Goal: Task Accomplishment & Management: Complete application form

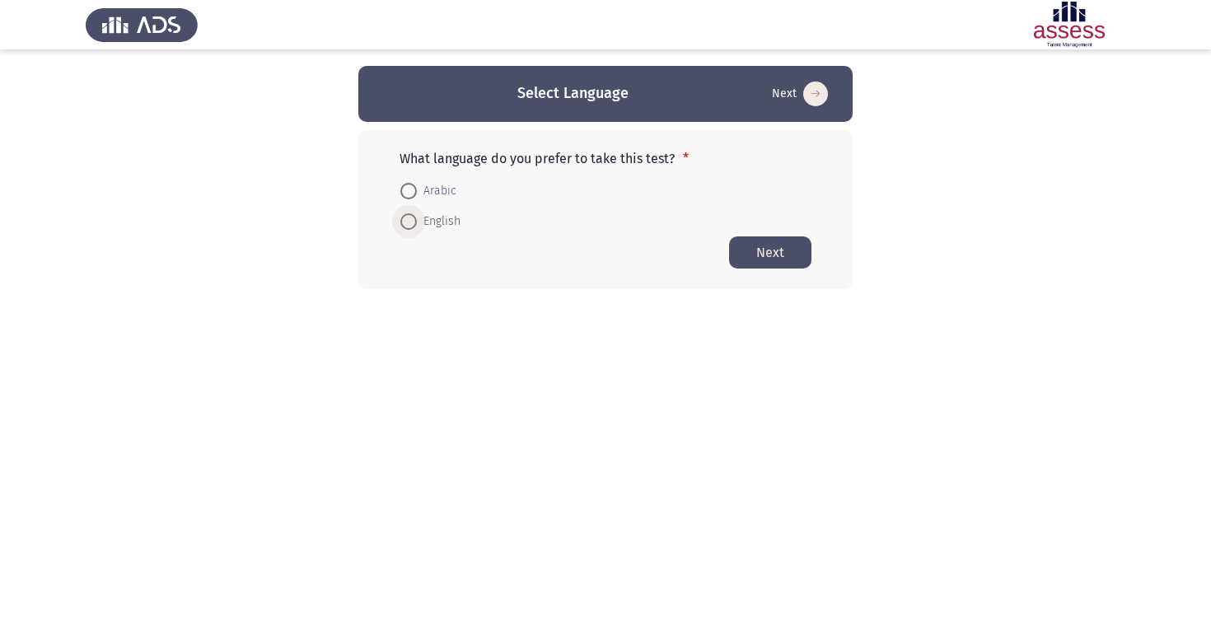
click at [416, 227] on span at bounding box center [408, 221] width 16 height 16
click at [416, 227] on input "English" at bounding box center [408, 221] width 16 height 16
radio input "true"
click at [416, 227] on span at bounding box center [408, 221] width 16 height 16
click at [416, 227] on input "English" at bounding box center [408, 221] width 16 height 16
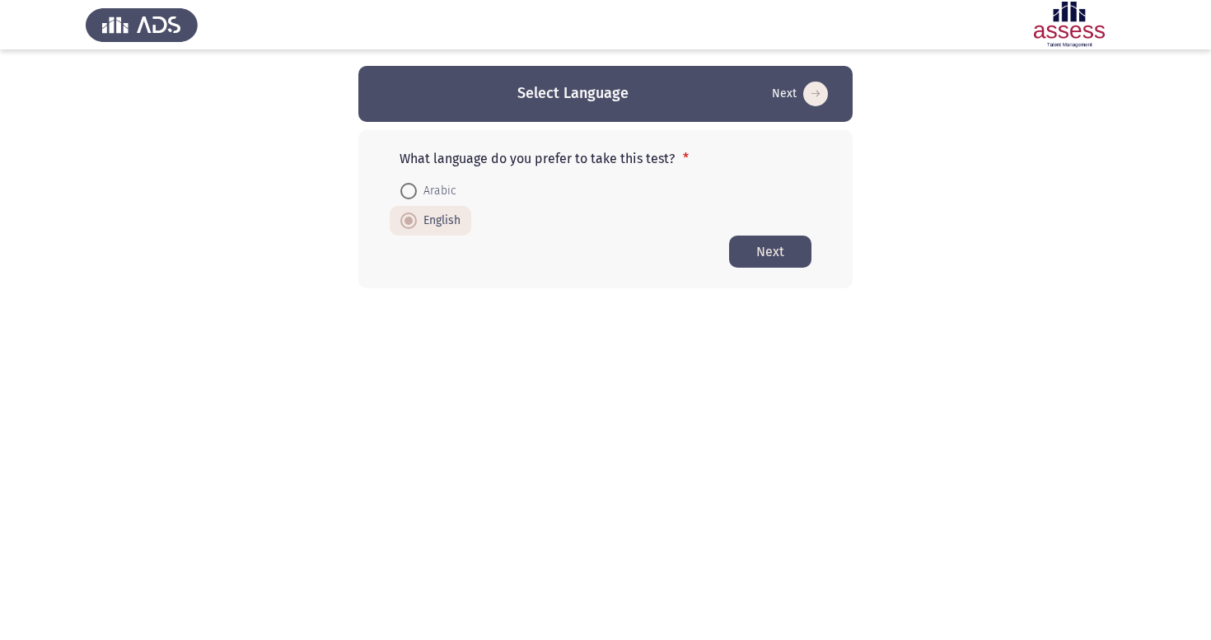
click at [761, 249] on button "Next" at bounding box center [770, 252] width 82 height 32
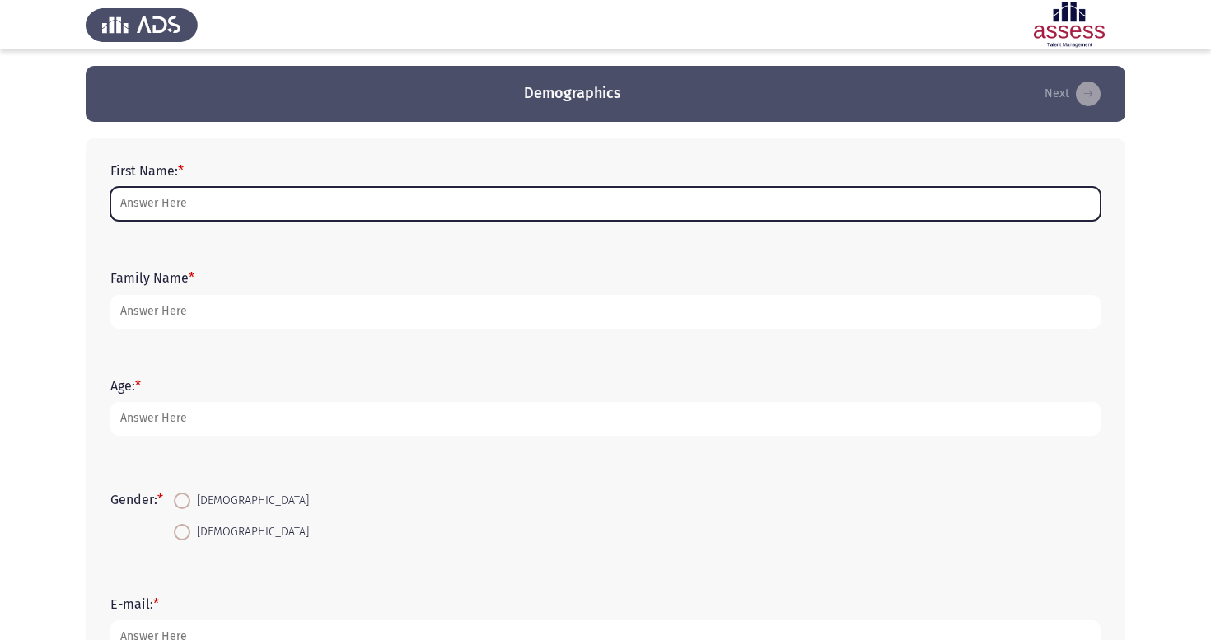
click at [571, 205] on input "First Name: *" at bounding box center [605, 204] width 990 height 34
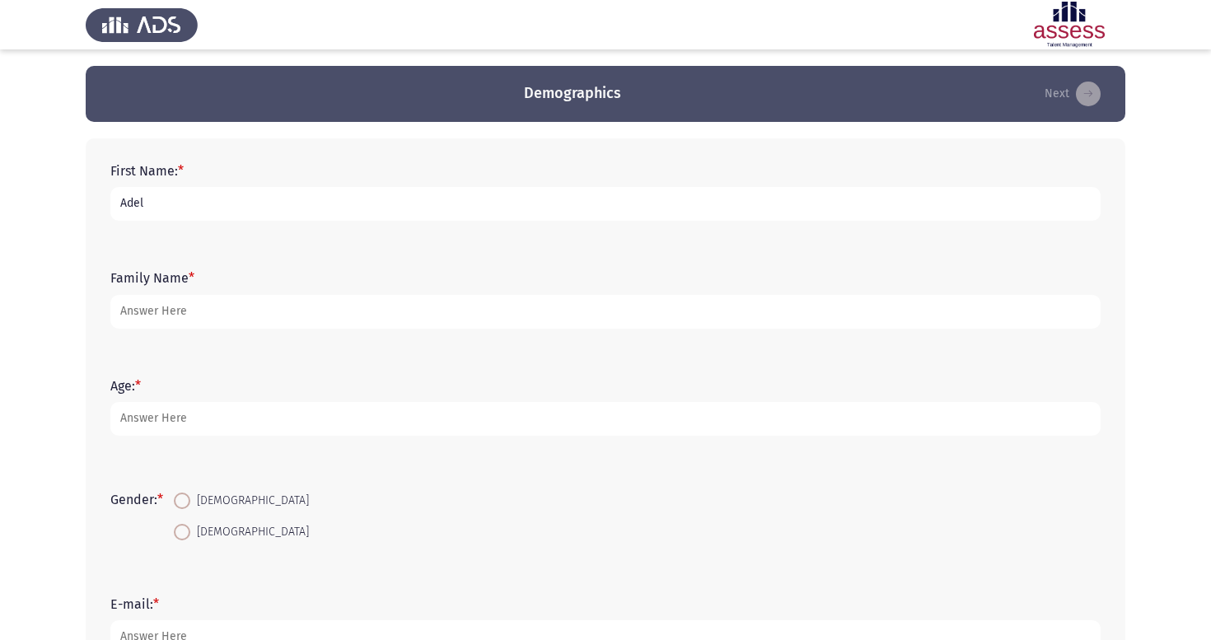
type input "Adel"
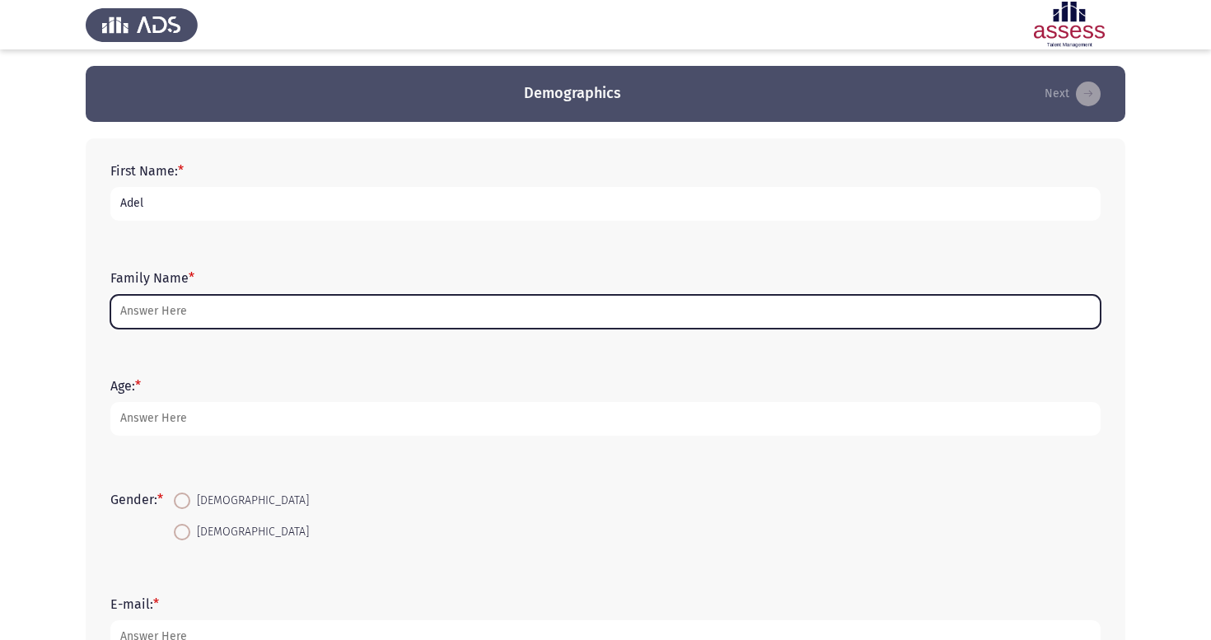
click at [305, 307] on input "Family Name *" at bounding box center [605, 312] width 990 height 34
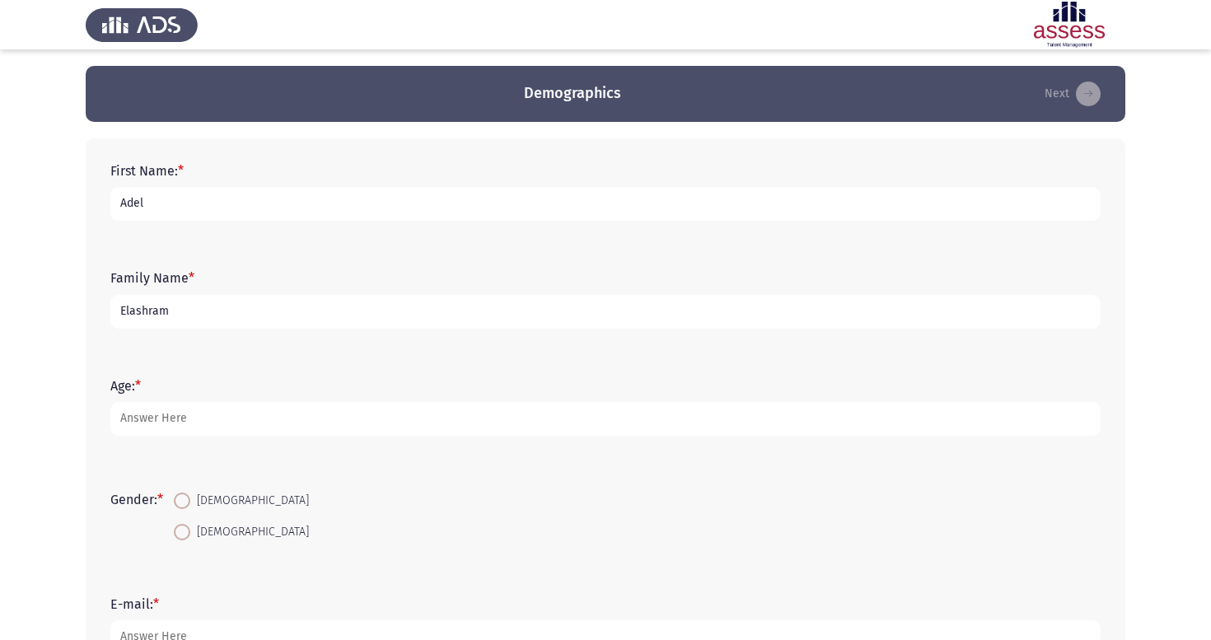
type input "Elashram"
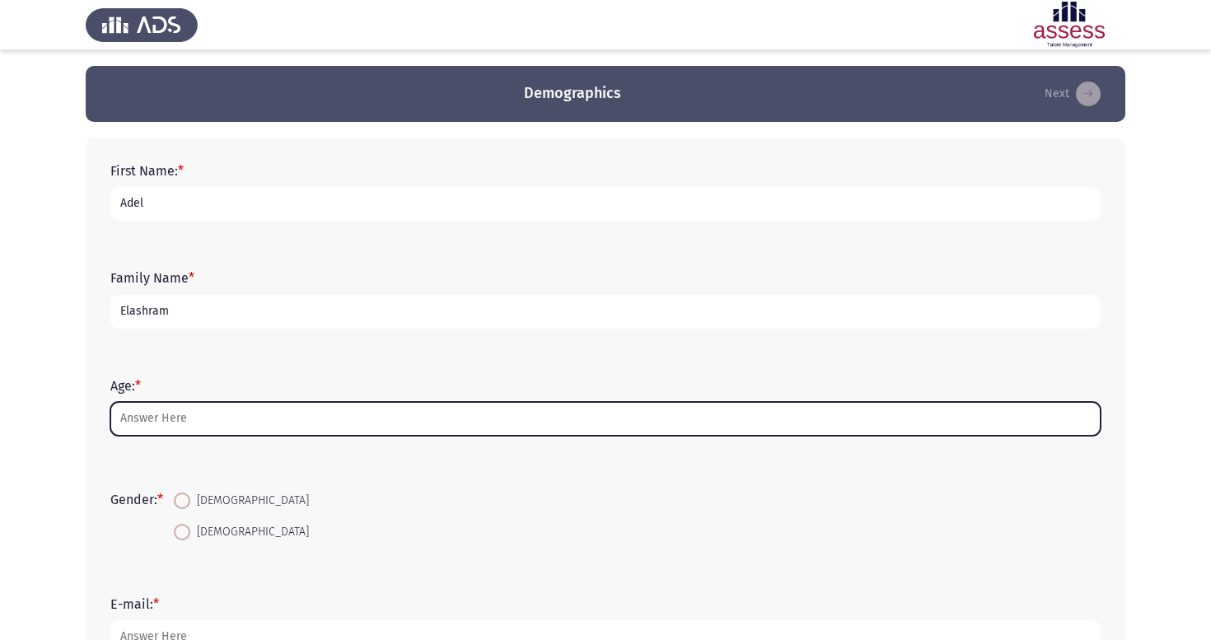
click at [298, 424] on input "Age: *" at bounding box center [605, 419] width 990 height 34
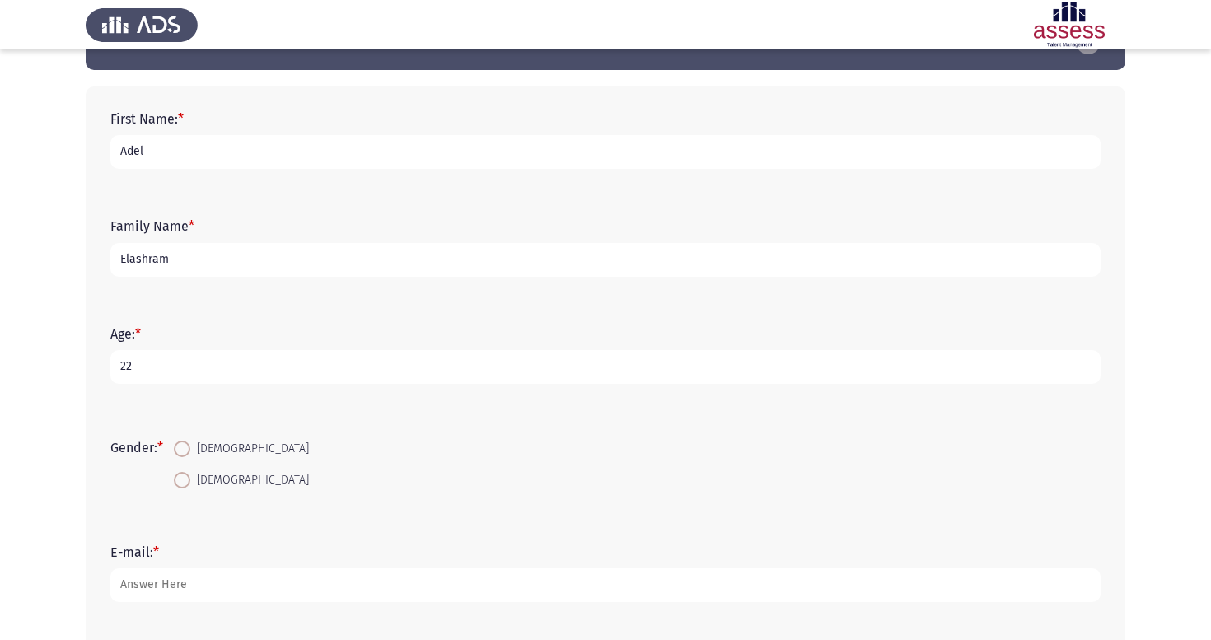
scroll to position [53, 0]
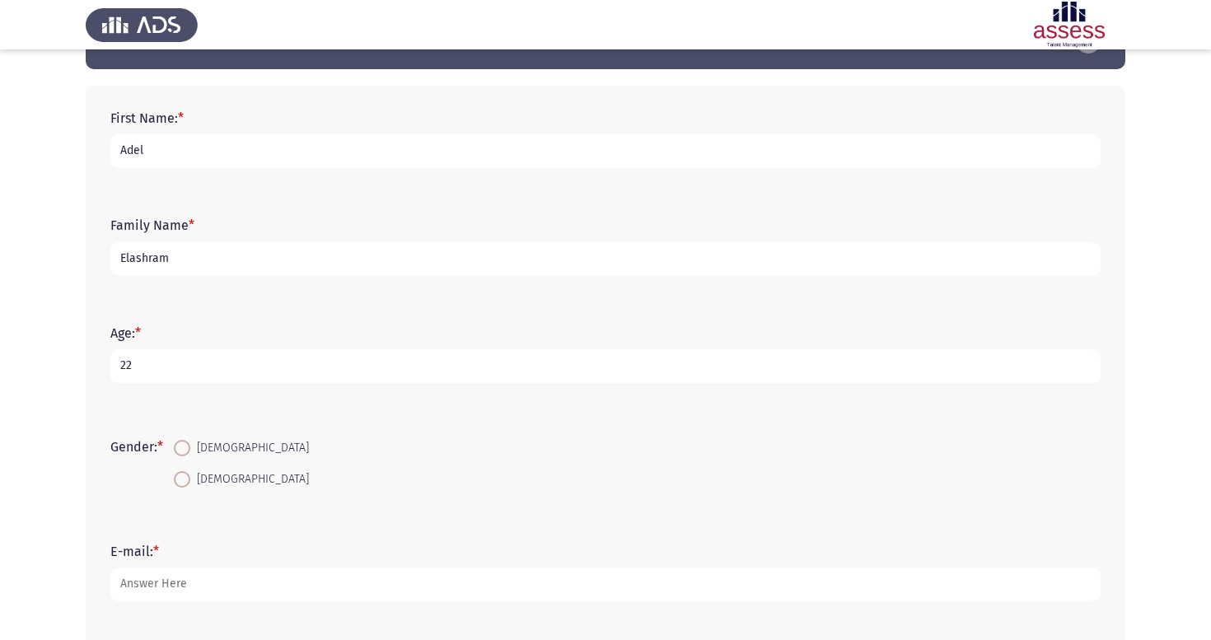
type input "22"
click at [175, 473] on mat-radio-button "[DEMOGRAPHIC_DATA]" at bounding box center [241, 478] width 157 height 30
click at [180, 475] on span at bounding box center [182, 479] width 16 height 16
click at [180, 475] on input "[DEMOGRAPHIC_DATA]" at bounding box center [182, 479] width 16 height 16
radio input "true"
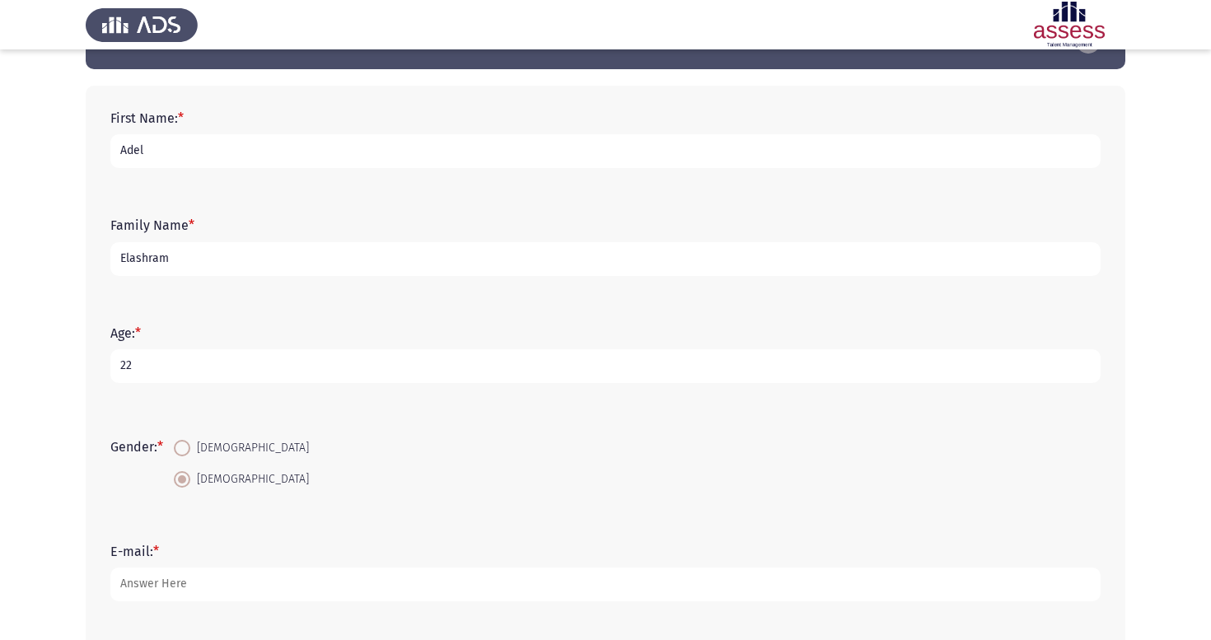
scroll to position [107, 0]
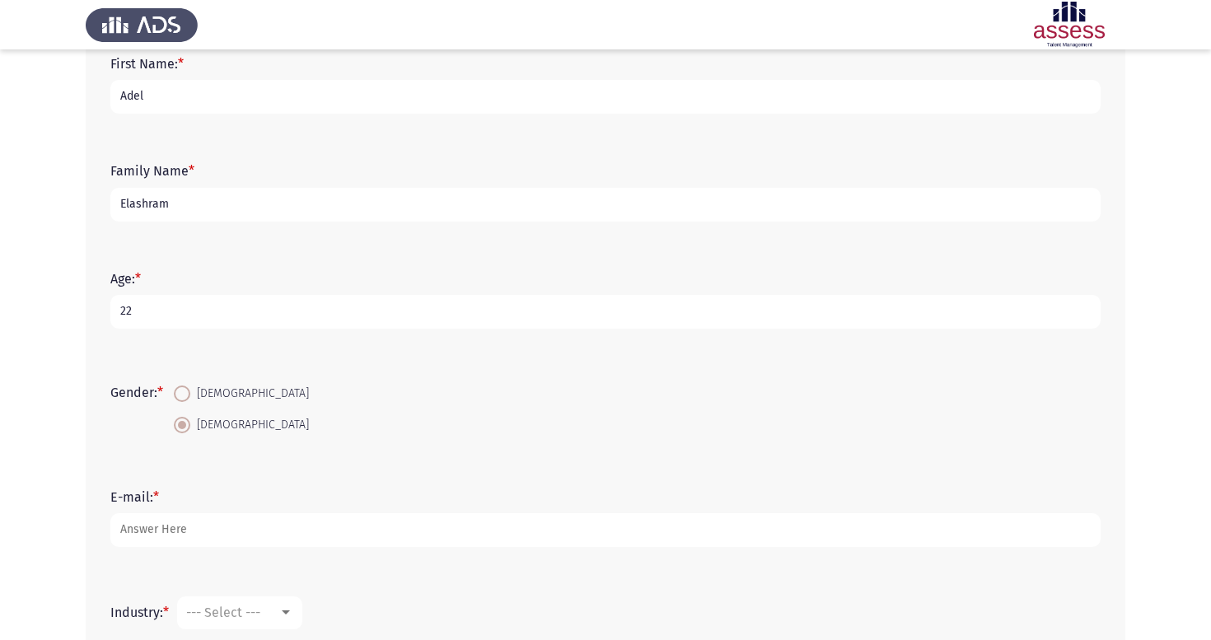
click at [194, 394] on span "[DEMOGRAPHIC_DATA]" at bounding box center [249, 394] width 119 height 20
click at [190, 394] on input "[DEMOGRAPHIC_DATA]" at bounding box center [182, 394] width 16 height 16
radio input "true"
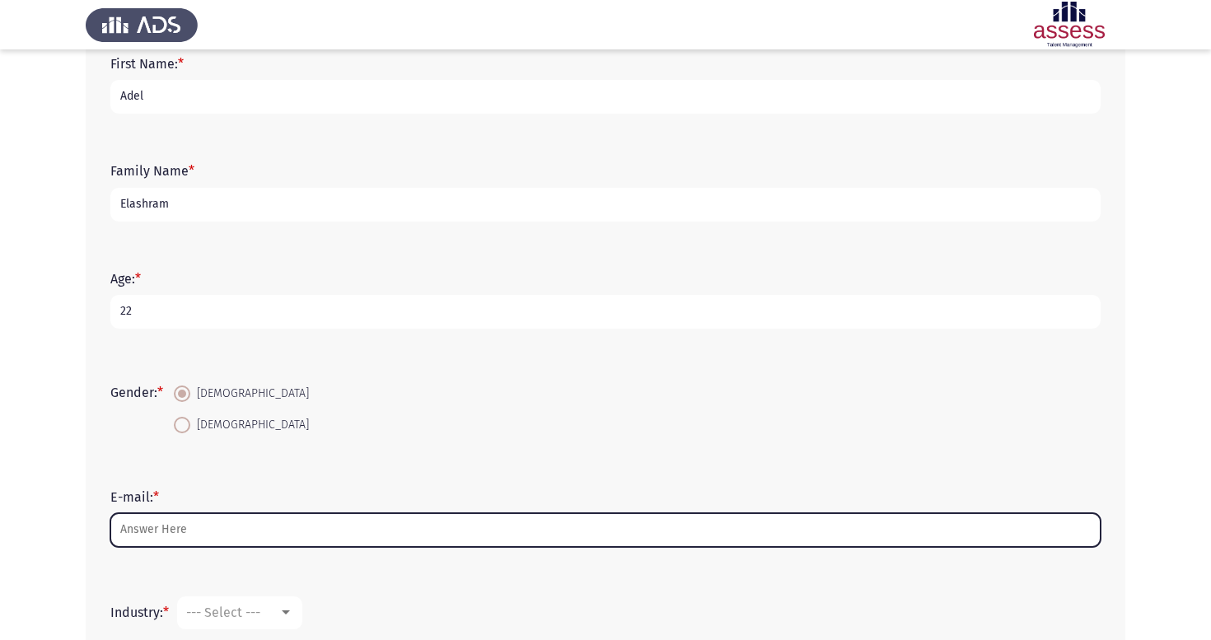
click at [171, 529] on input "E-mail: *" at bounding box center [605, 530] width 990 height 34
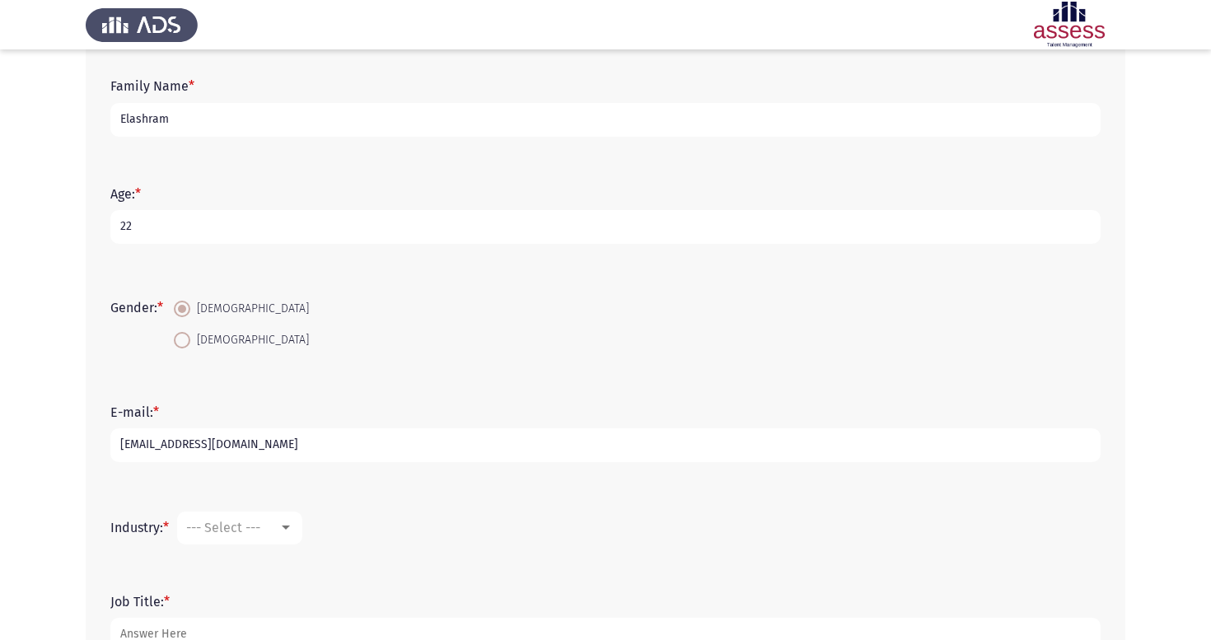
scroll to position [193, 0]
type input "[EMAIL_ADDRESS][DOMAIN_NAME]"
click at [241, 533] on span "--- Select ---" at bounding box center [223, 527] width 74 height 16
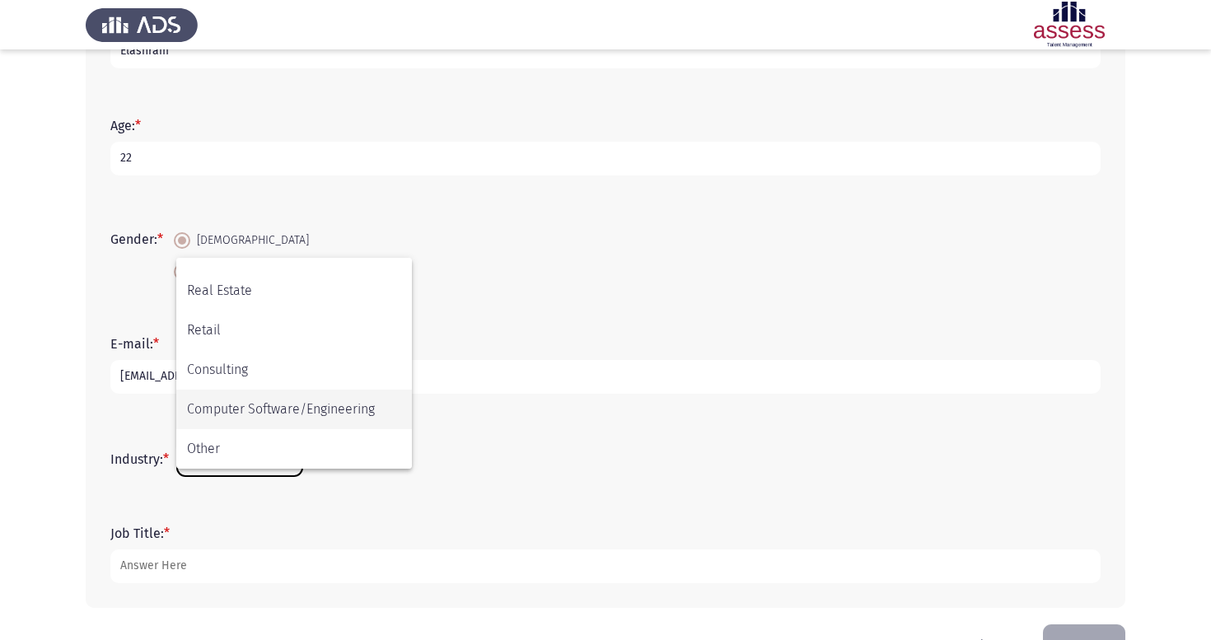
scroll to position [541, 0]
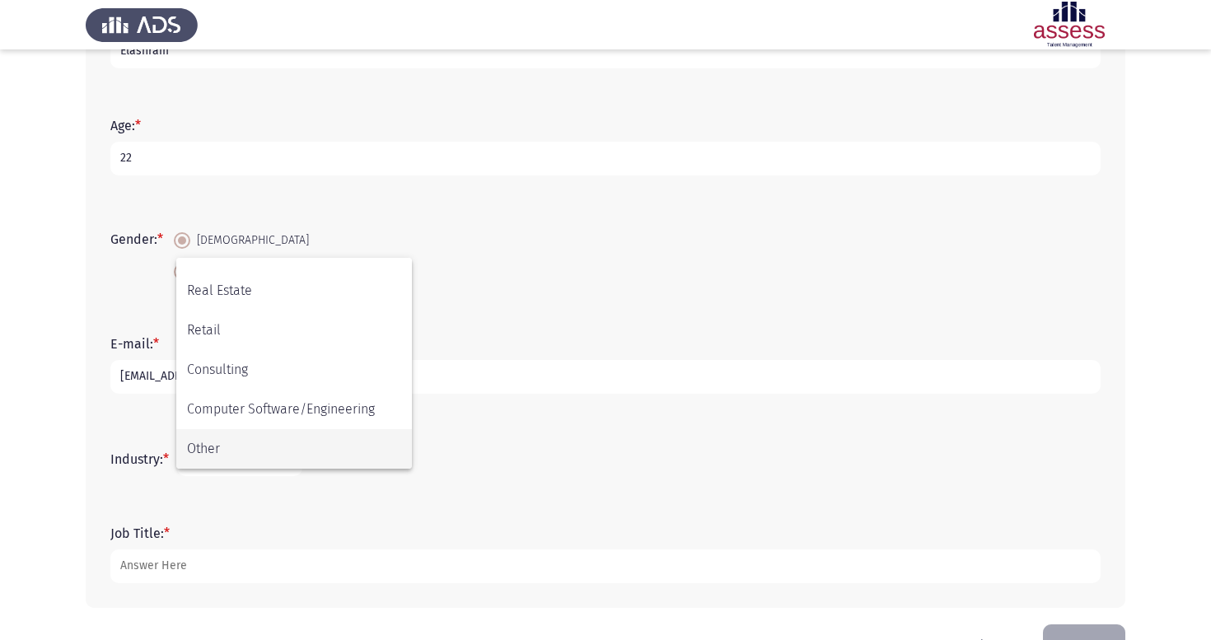
click at [274, 447] on span "Other" at bounding box center [294, 449] width 214 height 40
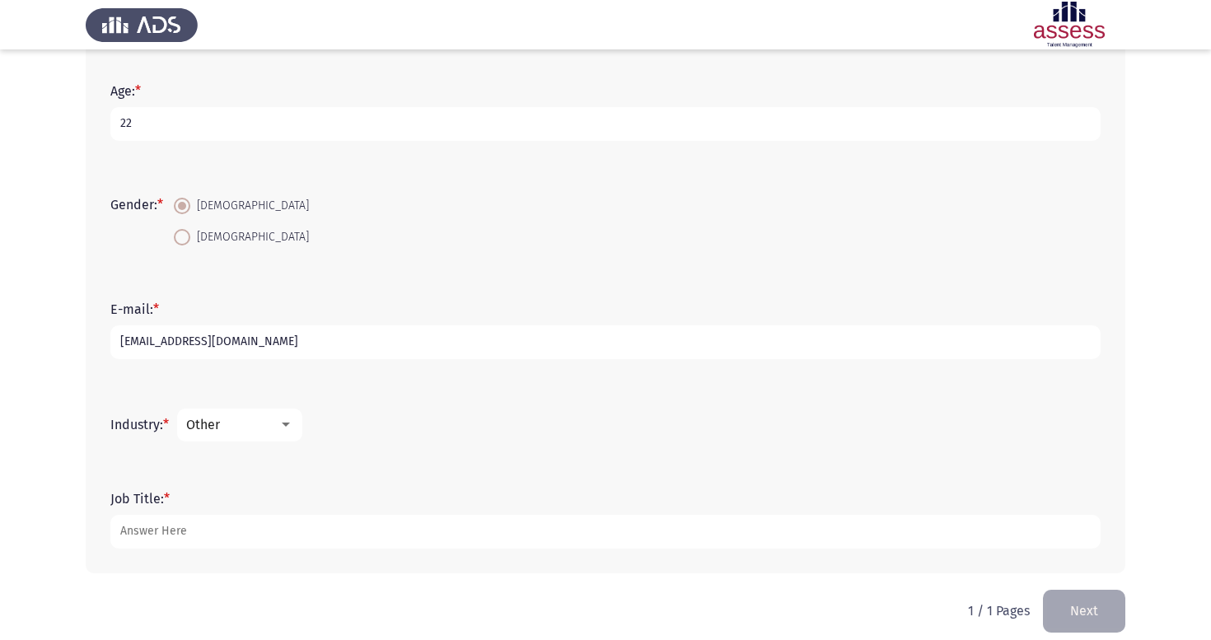
scroll to position [297, 0]
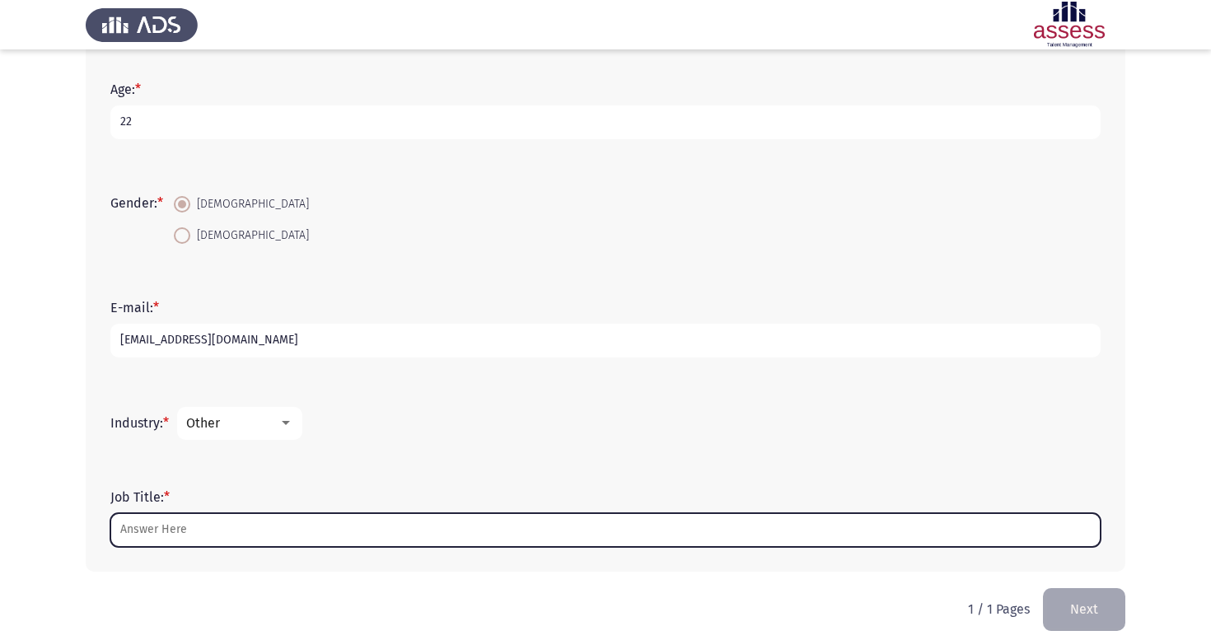
click at [252, 536] on input "Job Title: *" at bounding box center [605, 530] width 990 height 34
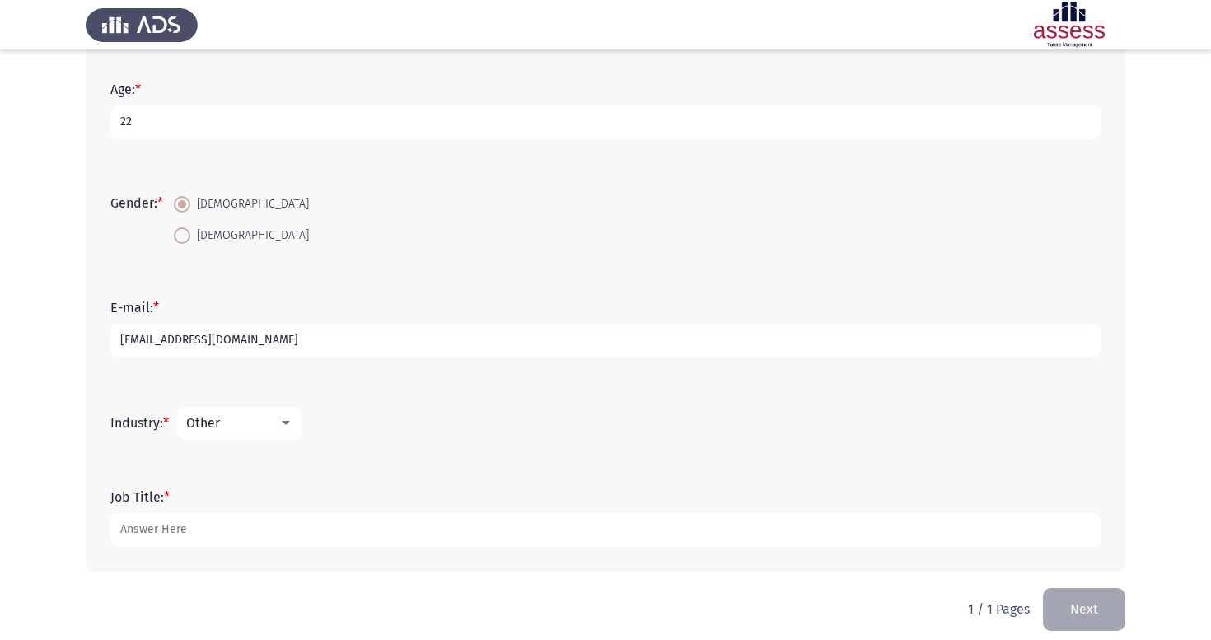
click at [277, 431] on div "Other" at bounding box center [232, 423] width 92 height 16
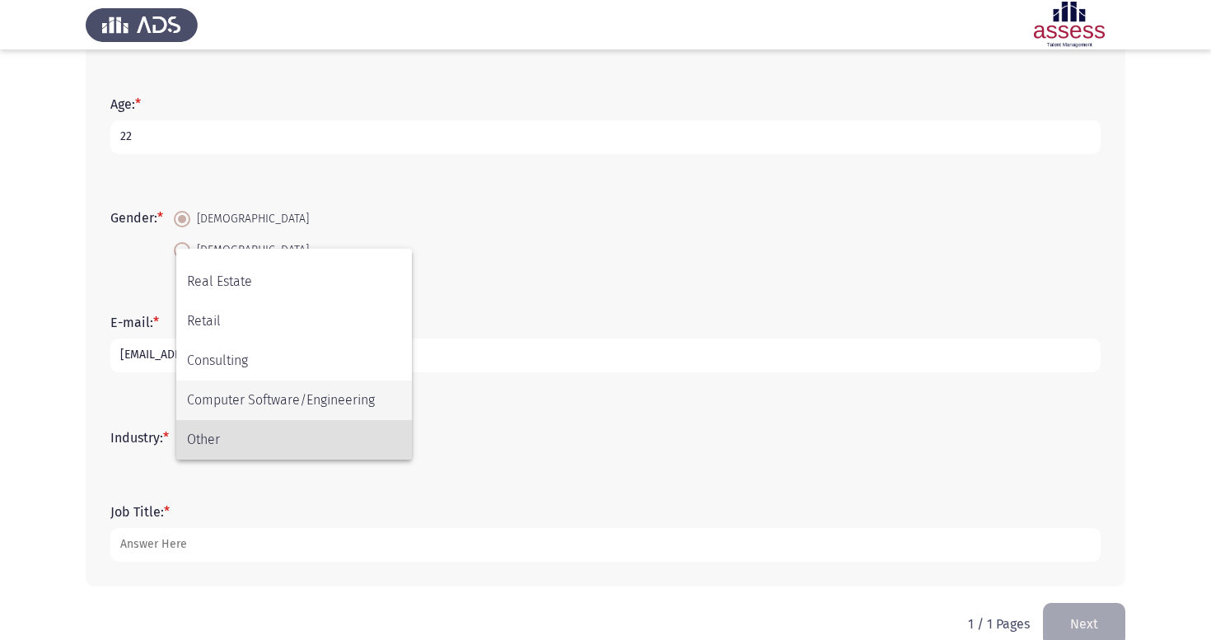
scroll to position [541, 0]
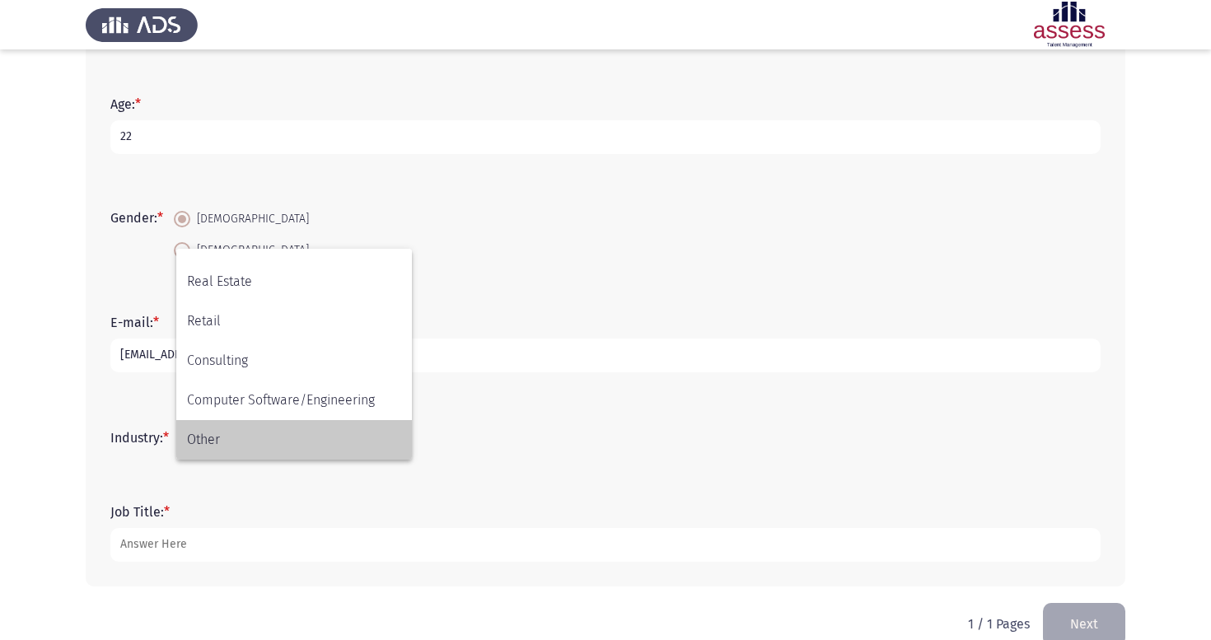
click at [307, 427] on span "Other" at bounding box center [294, 440] width 214 height 40
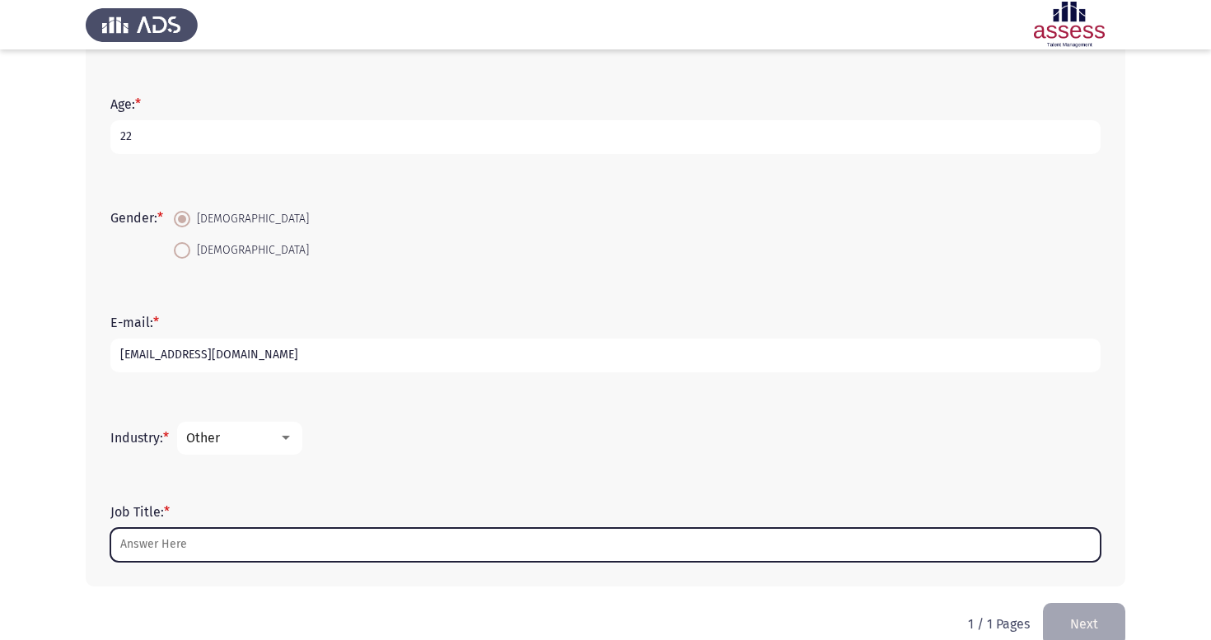
click at [292, 545] on input "Job Title: *" at bounding box center [605, 545] width 990 height 34
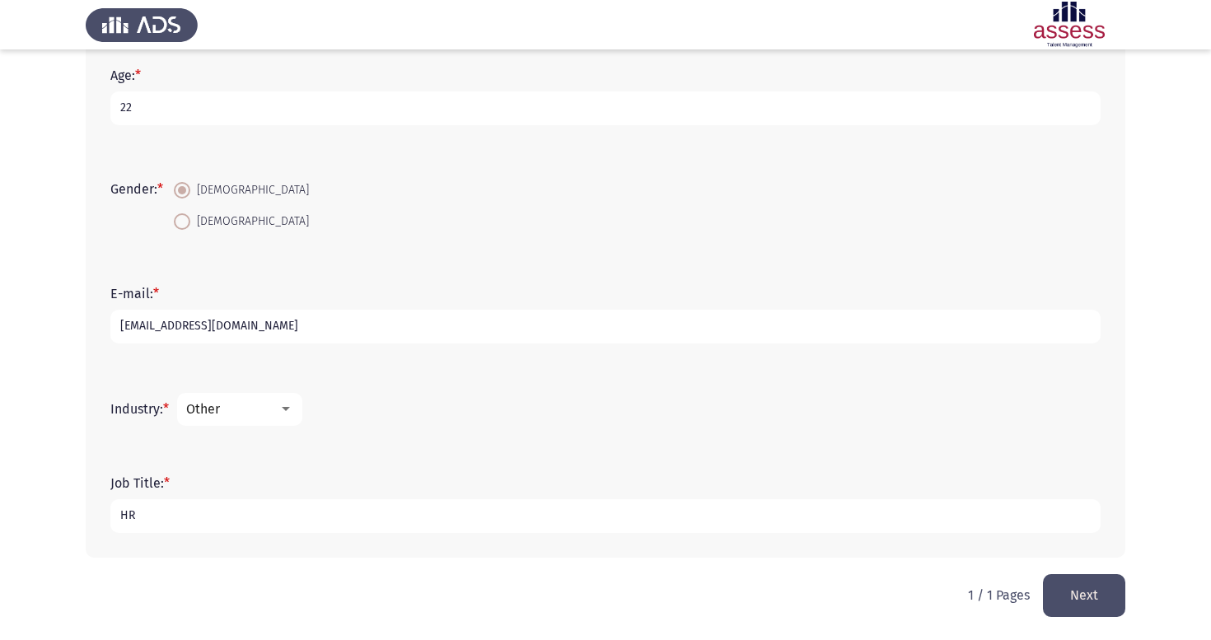
scroll to position [312, 0]
type input "HR"
click at [1077, 602] on button "Next" at bounding box center [1084, 595] width 82 height 42
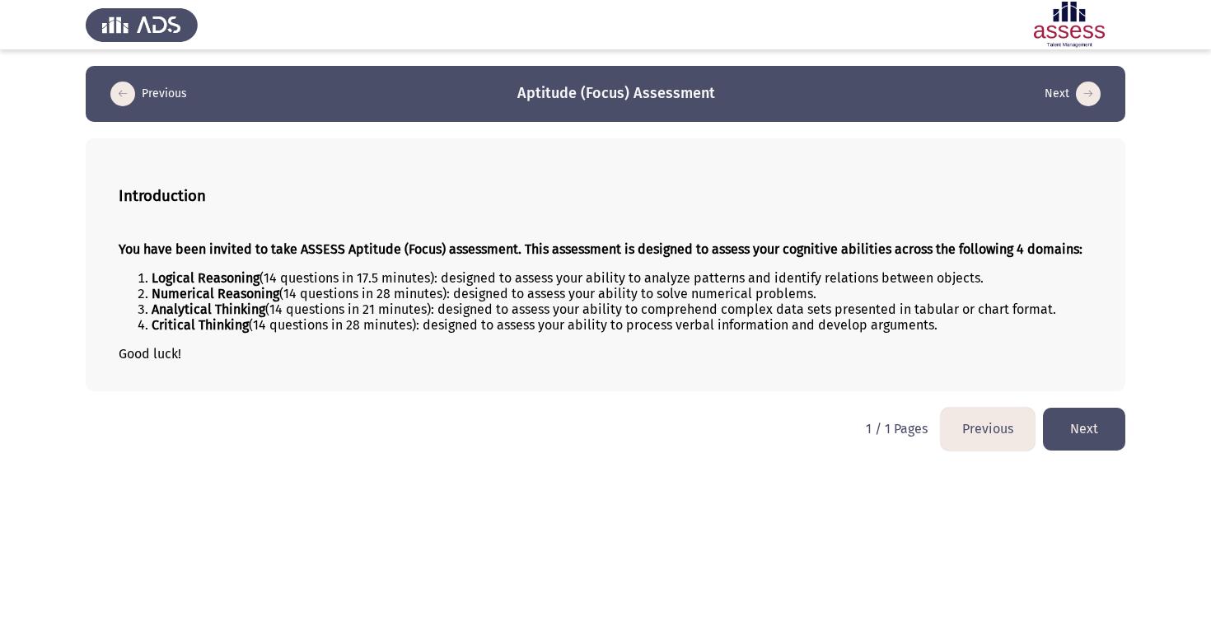
scroll to position [0, 0]
click at [1082, 447] on button "Next" at bounding box center [1084, 429] width 82 height 42
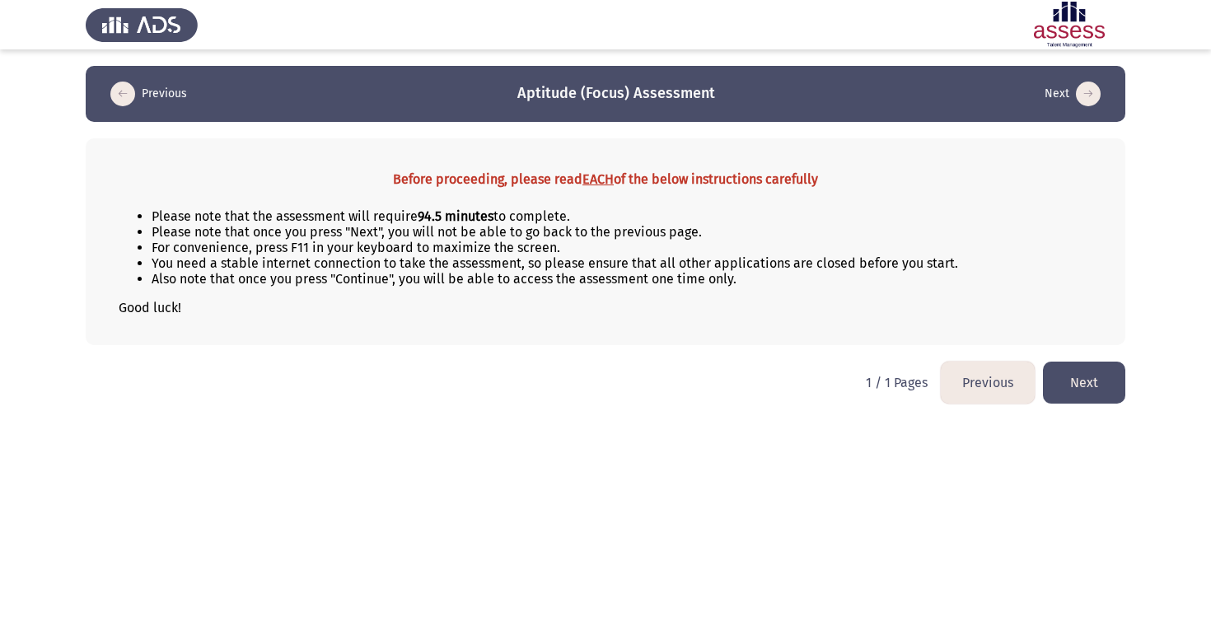
click at [1082, 391] on button "Next" at bounding box center [1084, 383] width 82 height 42
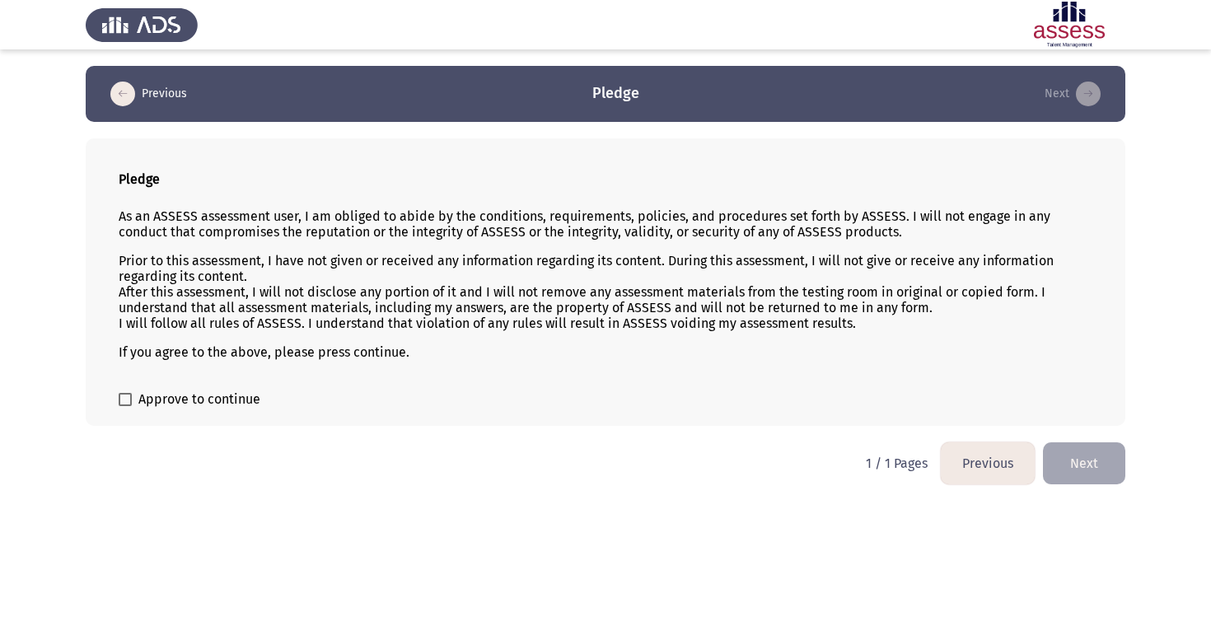
click at [128, 396] on span at bounding box center [125, 399] width 13 height 13
click at [125, 406] on input "Approve to continue" at bounding box center [124, 406] width 1 height 1
checkbox input "true"
click at [1086, 479] on button "Next" at bounding box center [1084, 463] width 82 height 42
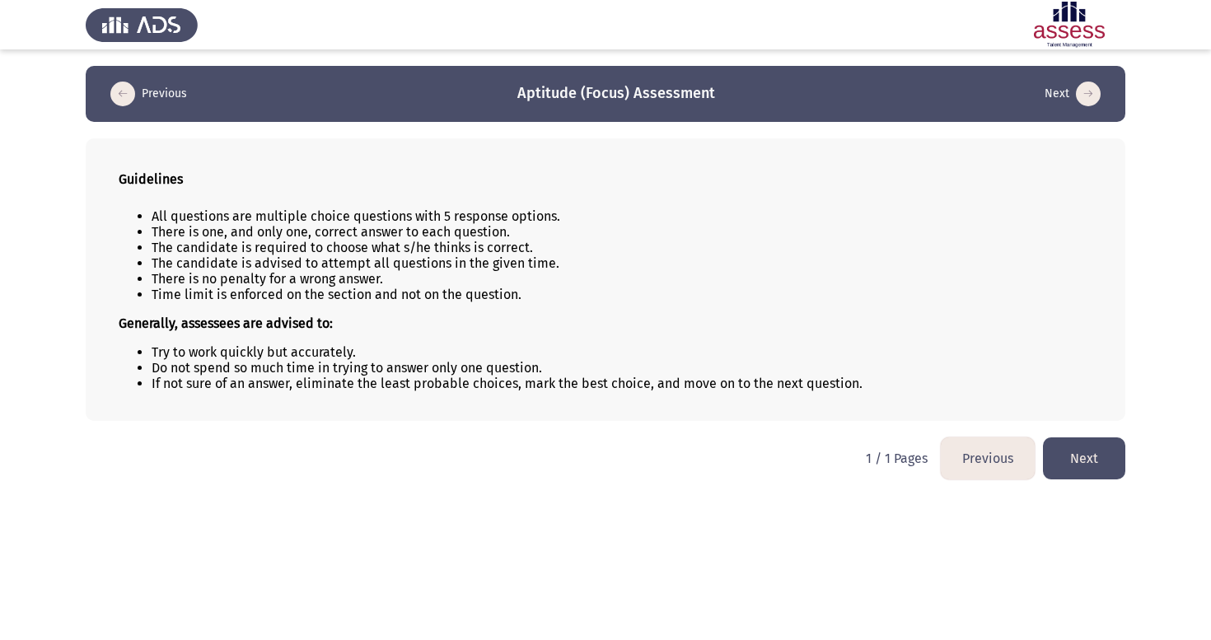
click at [1078, 471] on button "Next" at bounding box center [1084, 459] width 82 height 42
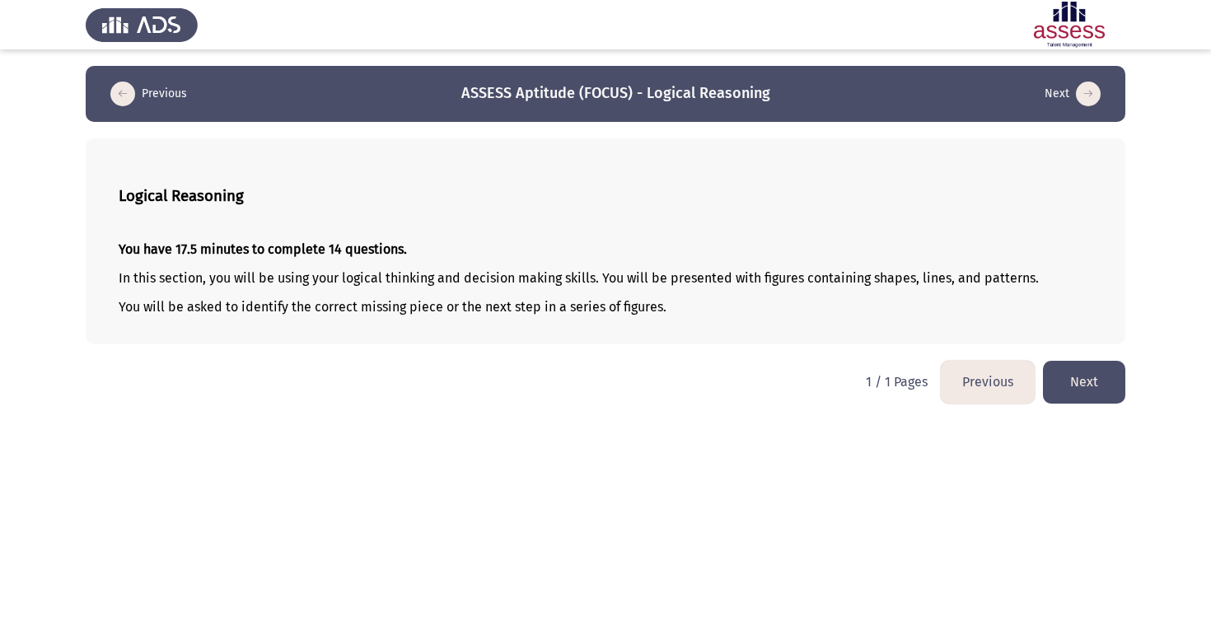
click at [1095, 391] on button "Next" at bounding box center [1084, 382] width 82 height 42
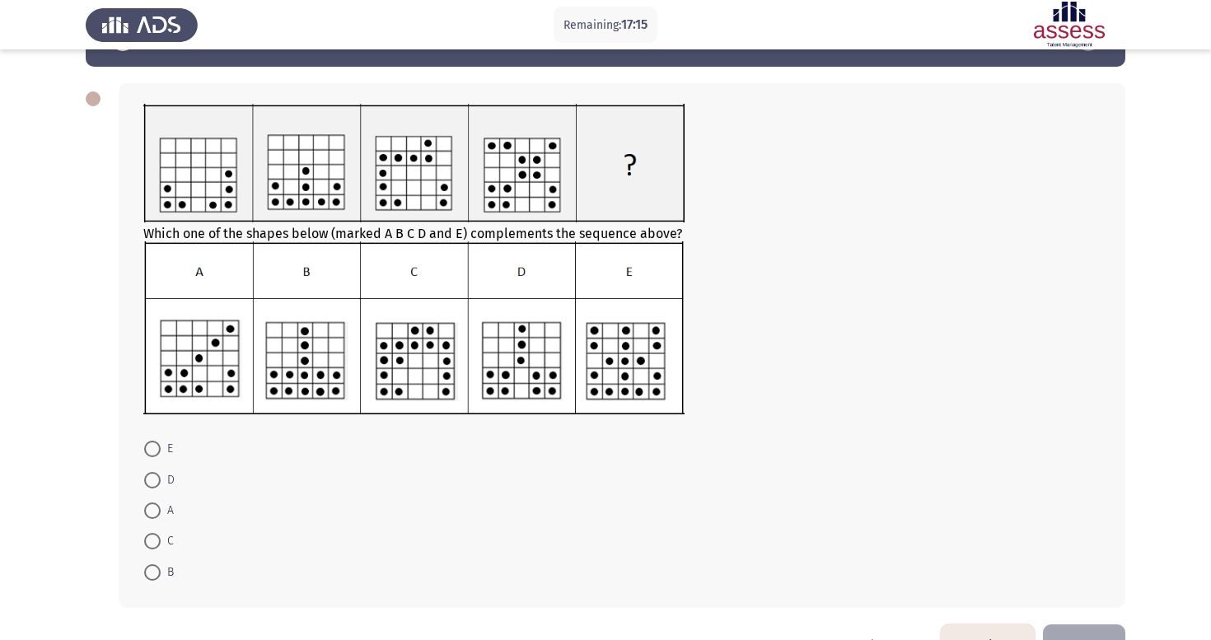
scroll to position [31, 0]
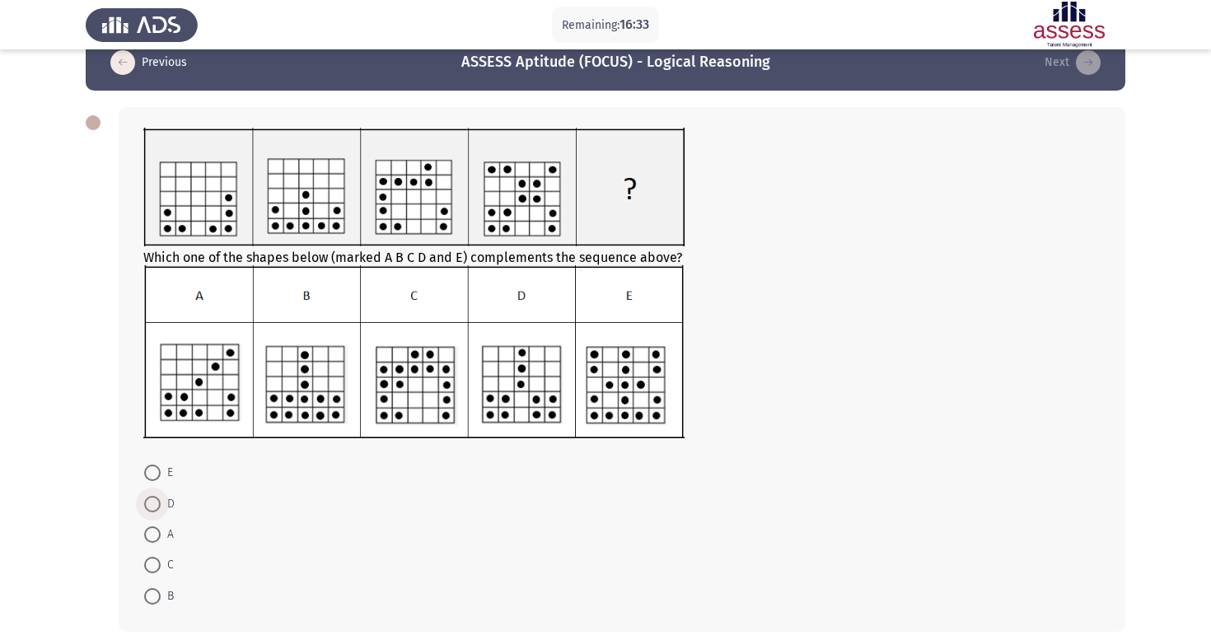
click at [156, 509] on span at bounding box center [152, 504] width 16 height 16
click at [156, 509] on input "D" at bounding box center [152, 504] width 16 height 16
radio input "true"
click at [1096, 62] on icon "load next page" at bounding box center [1088, 62] width 25 height 25
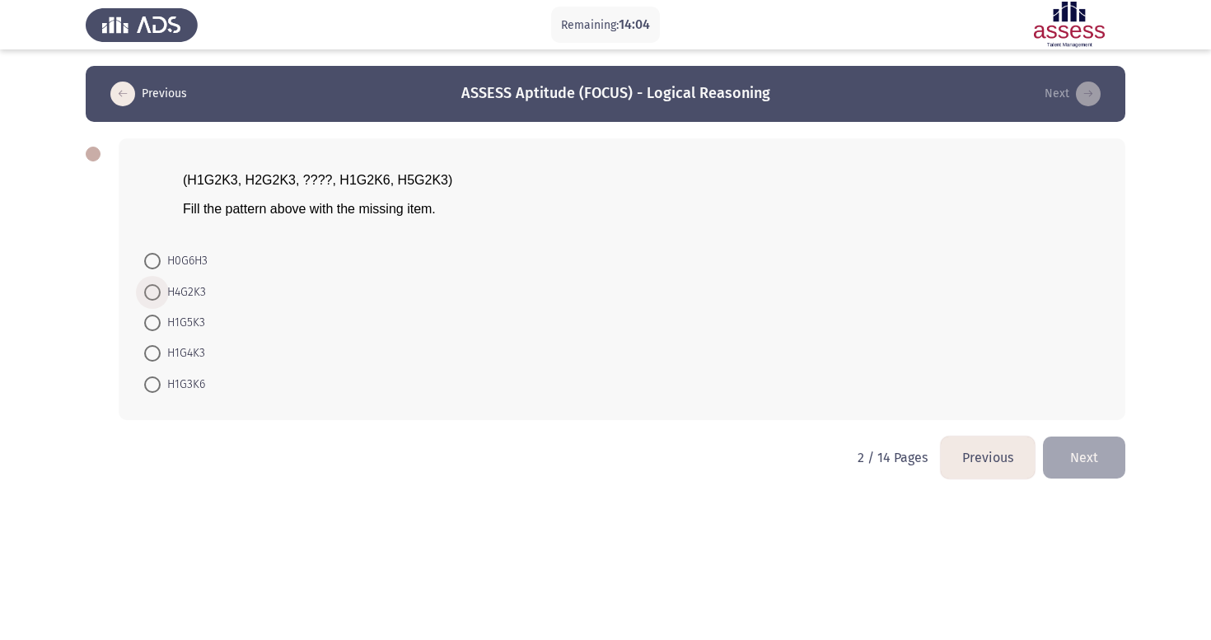
click at [152, 296] on span at bounding box center [152, 292] width 16 height 16
click at [152, 296] on input "H4G2K3" at bounding box center [152, 292] width 16 height 16
radio input "true"
click at [1093, 106] on icon "load next page" at bounding box center [1088, 94] width 25 height 25
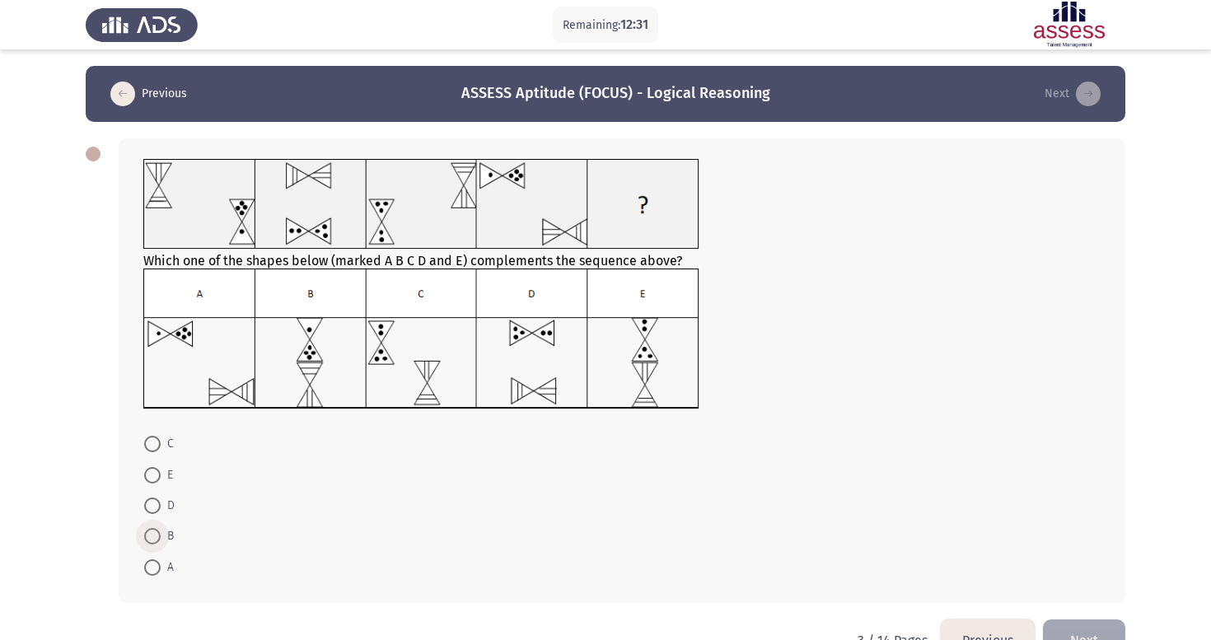
click at [154, 531] on span at bounding box center [152, 536] width 16 height 16
click at [154, 531] on input "B" at bounding box center [152, 536] width 16 height 16
radio input "true"
click at [1088, 91] on icon "load next page" at bounding box center [1088, 94] width 25 height 25
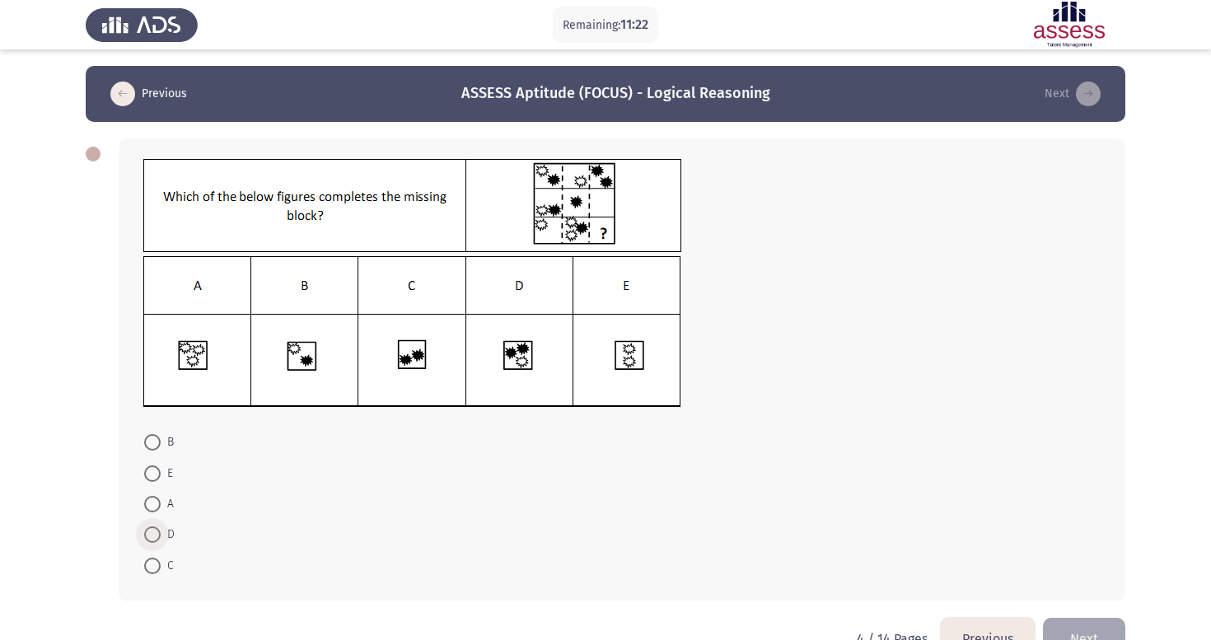
click at [152, 542] on span at bounding box center [152, 535] width 16 height 16
click at [152, 542] on input "D" at bounding box center [152, 535] width 16 height 16
radio input "true"
click at [1084, 107] on button "Next" at bounding box center [1073, 94] width 66 height 26
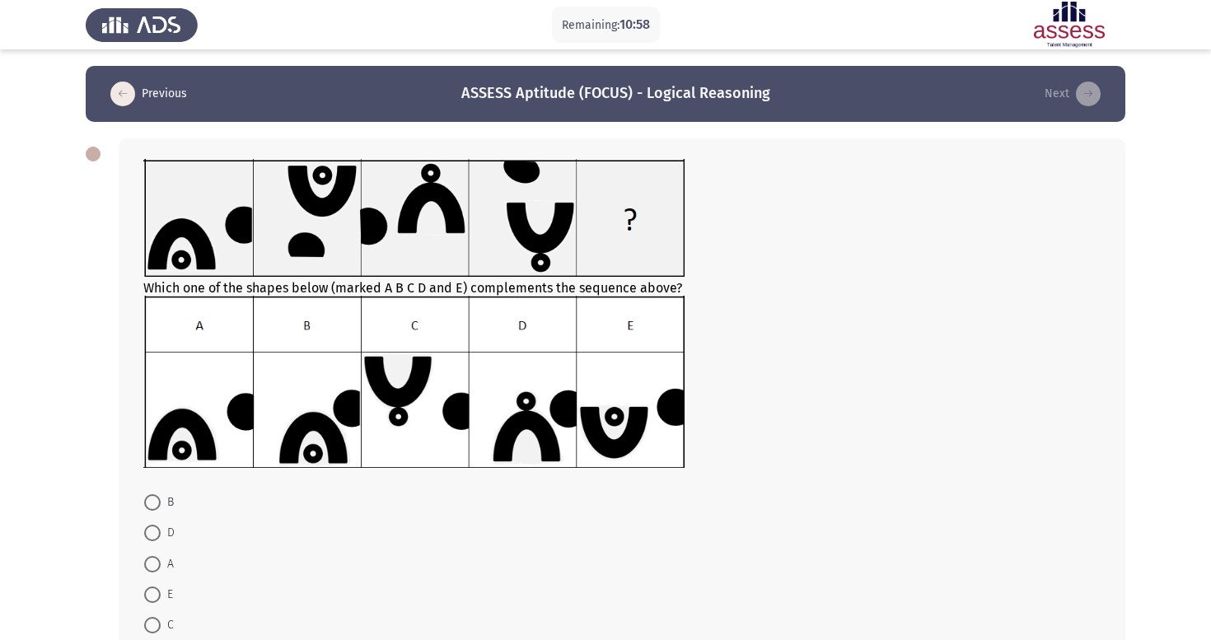
drag, startPoint x: 1205, startPoint y: 255, endPoint x: 1207, endPoint y: 272, distance: 16.7
click at [1207, 272] on app-assessment-container "Remaining: 10:58 Previous ASSESS Aptitude (FOCUS) - Logical Reasoning Next Whic…" at bounding box center [605, 371] width 1211 height 611
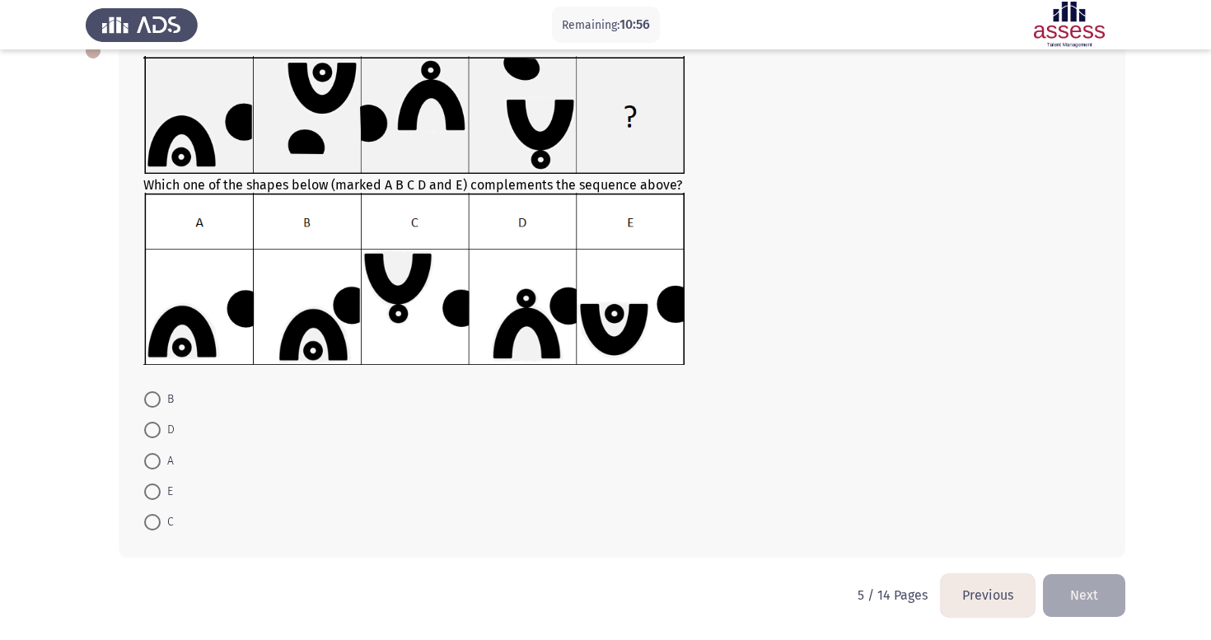
scroll to position [105, 0]
click at [157, 522] on span at bounding box center [152, 522] width 16 height 16
click at [157, 522] on input "C" at bounding box center [152, 522] width 16 height 16
radio input "true"
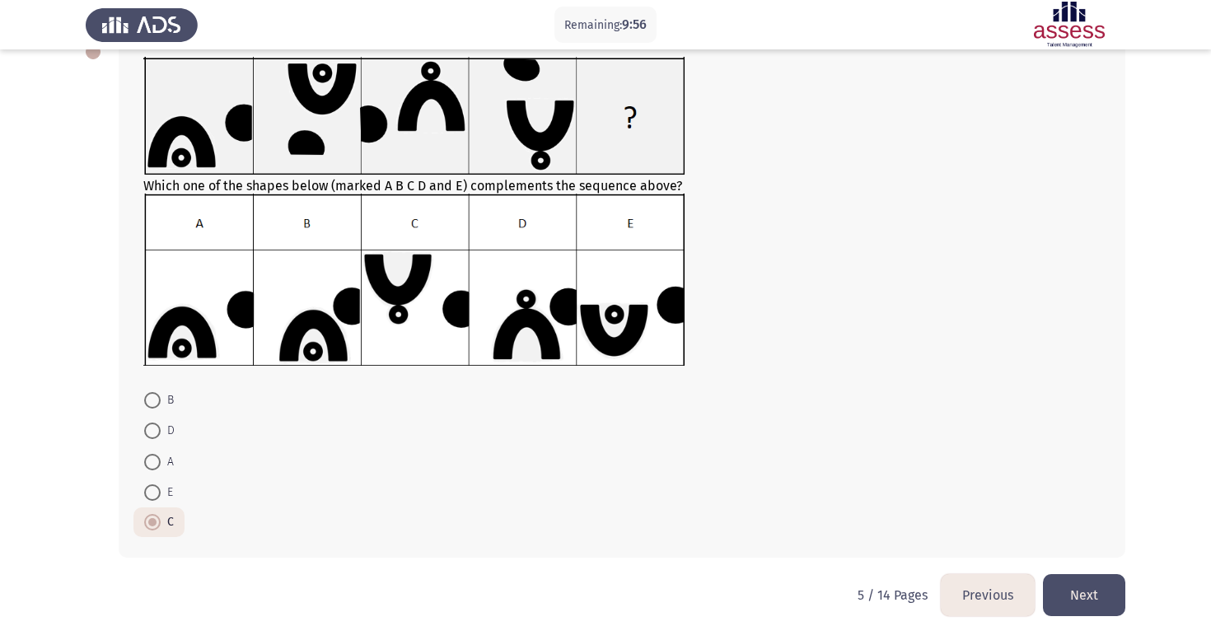
click at [1083, 596] on button "Next" at bounding box center [1084, 595] width 82 height 42
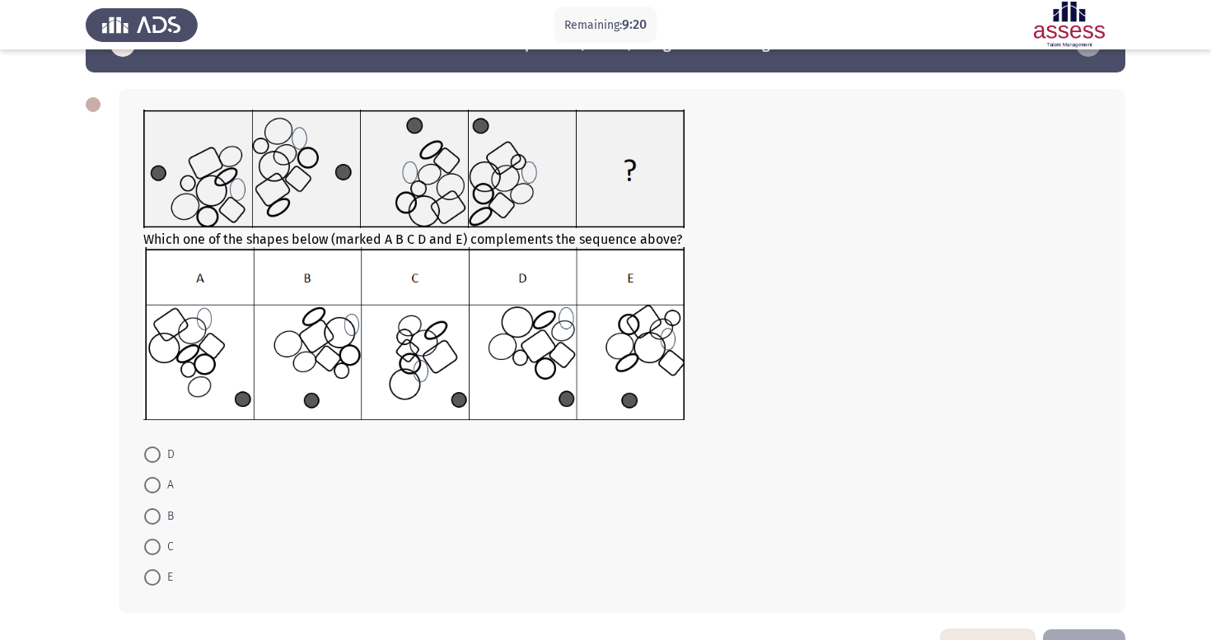
scroll to position [49, 0]
click at [155, 489] on span at bounding box center [152, 485] width 16 height 16
click at [155, 489] on input "A" at bounding box center [152, 485] width 16 height 16
radio input "true"
drag, startPoint x: 1138, startPoint y: 616, endPoint x: 1136, endPoint y: 597, distance: 19.0
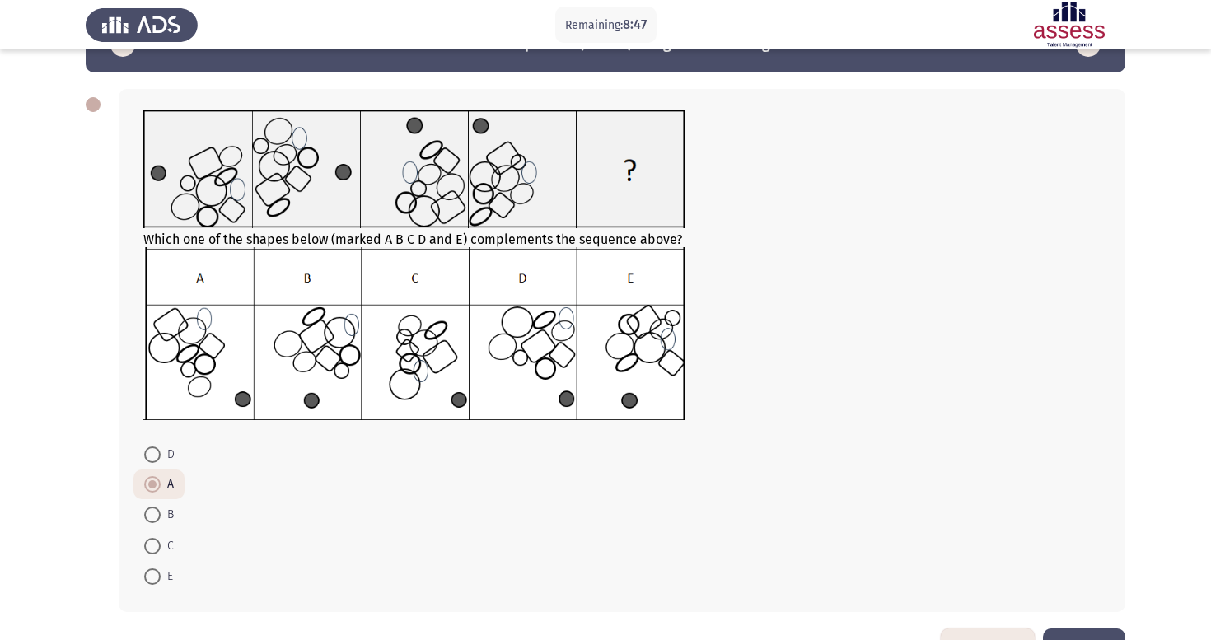
click at [1137, 625] on app-assessment-container "Remaining: 8:47 Previous ASSESS Aptitude (FOCUS) - Logical Reasoning Next Which…" at bounding box center [605, 322] width 1211 height 612
click at [1108, 634] on button "Next" at bounding box center [1084, 650] width 82 height 42
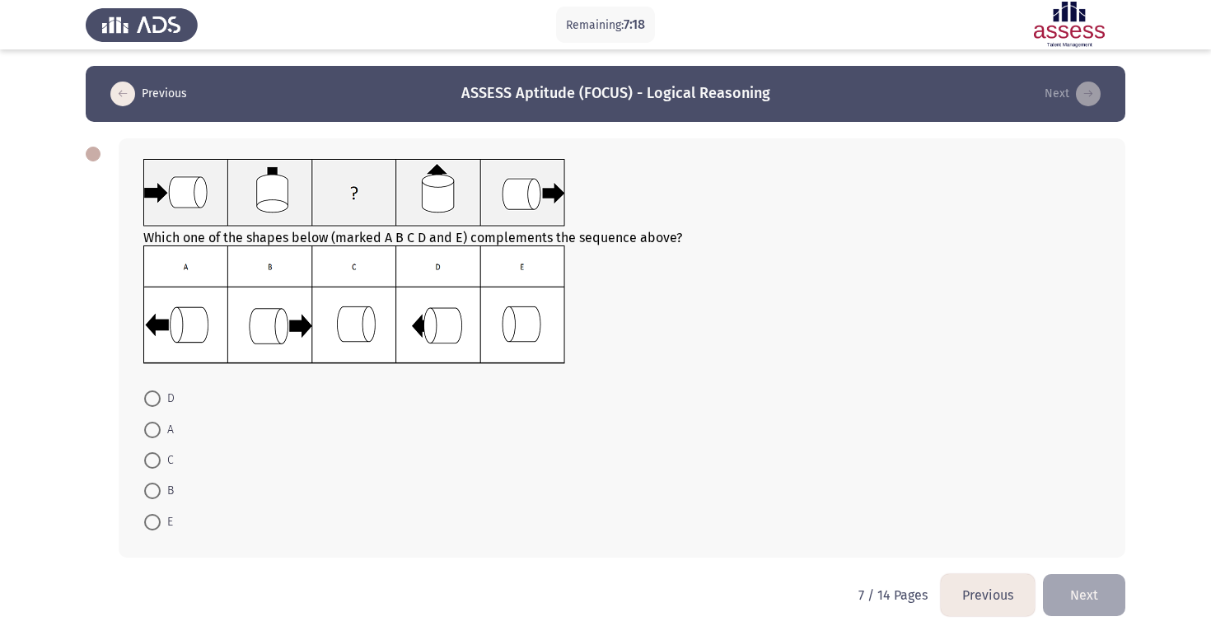
scroll to position [2, 0]
click at [145, 458] on span at bounding box center [152, 460] width 16 height 16
click at [145, 458] on input "C" at bounding box center [152, 460] width 16 height 16
radio input "true"
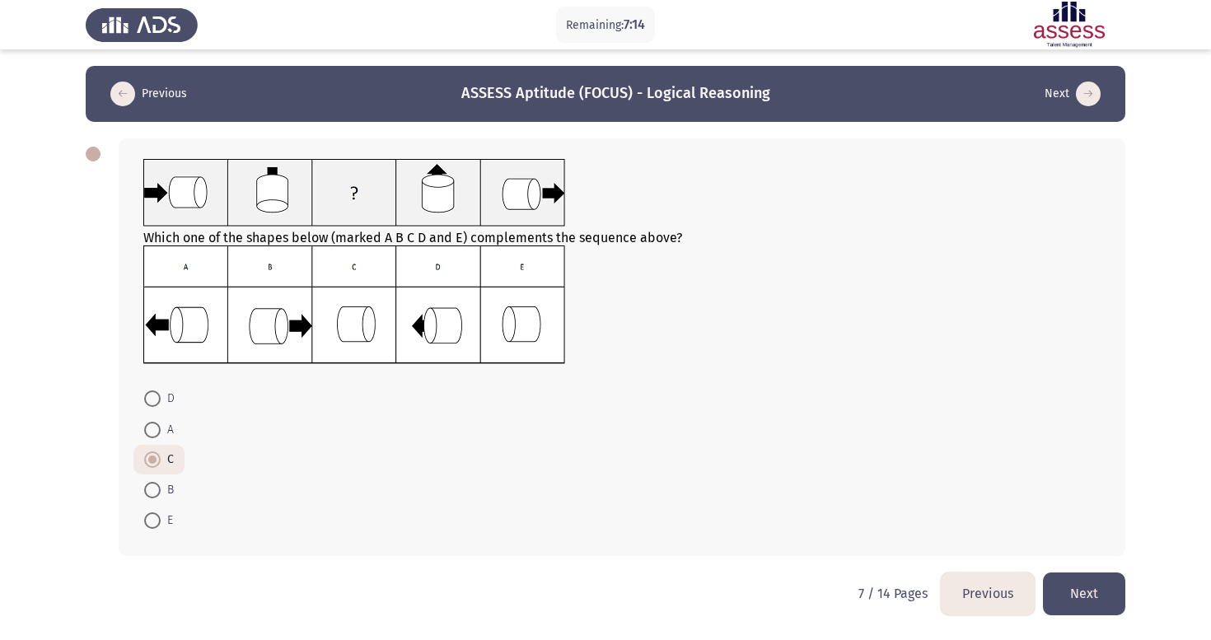
click at [1068, 579] on button "Next" at bounding box center [1084, 594] width 82 height 42
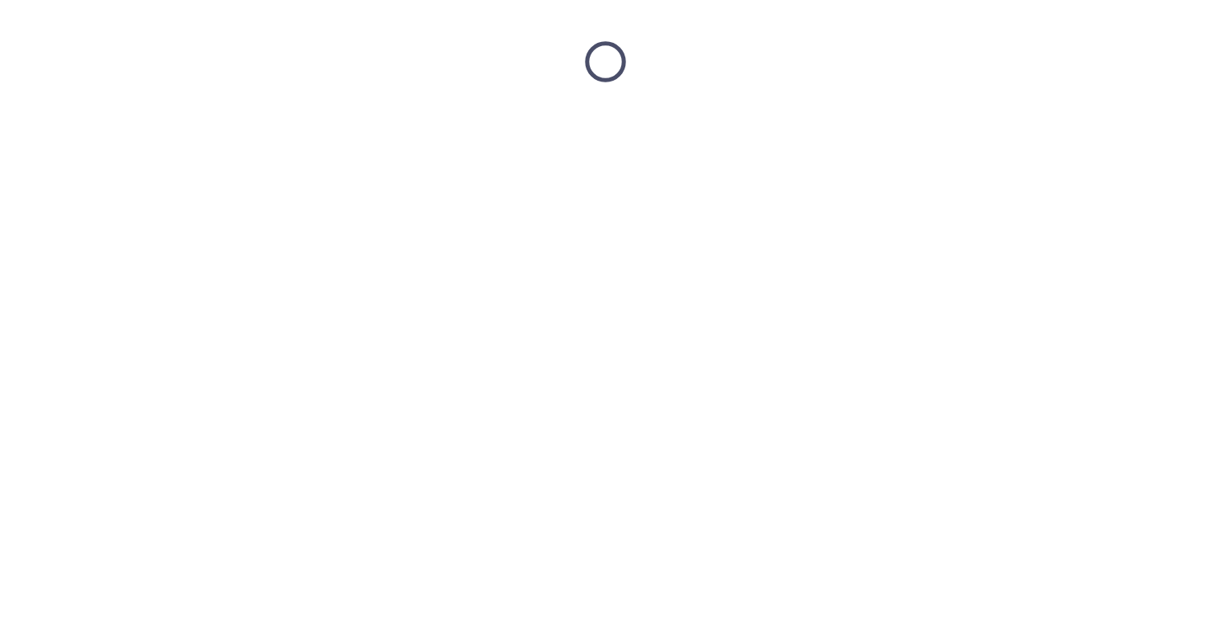
scroll to position [0, 0]
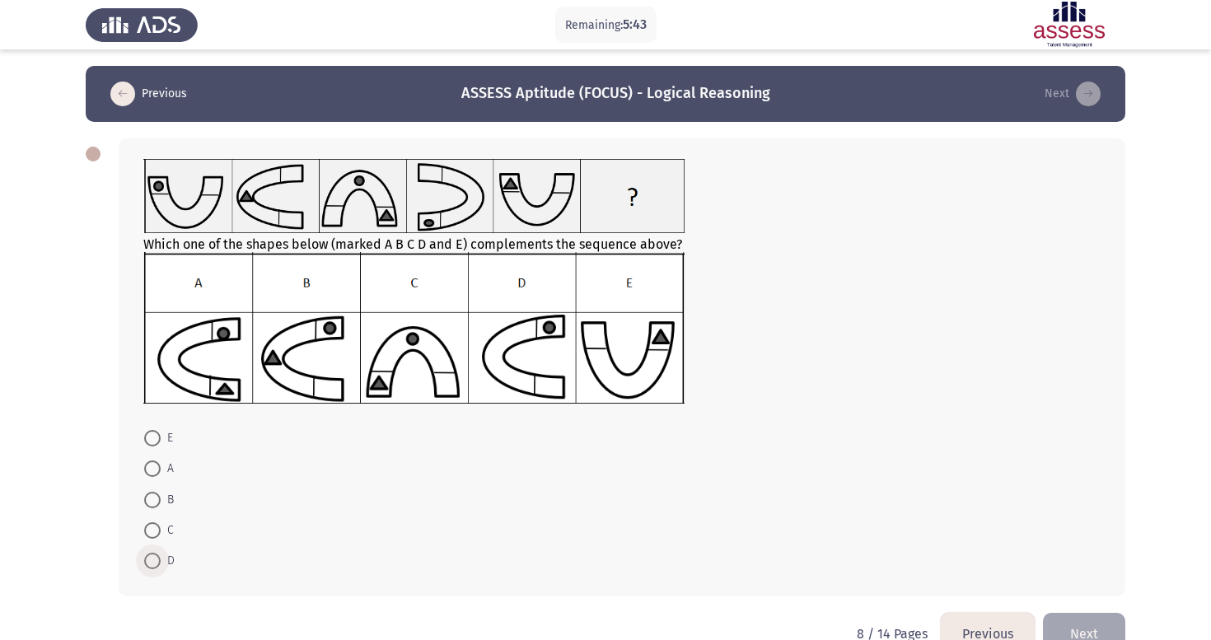
click at [160, 559] on span at bounding box center [152, 561] width 16 height 16
click at [160, 559] on input "D" at bounding box center [152, 561] width 16 height 16
radio input "true"
click at [1073, 625] on button "Next" at bounding box center [1084, 633] width 82 height 42
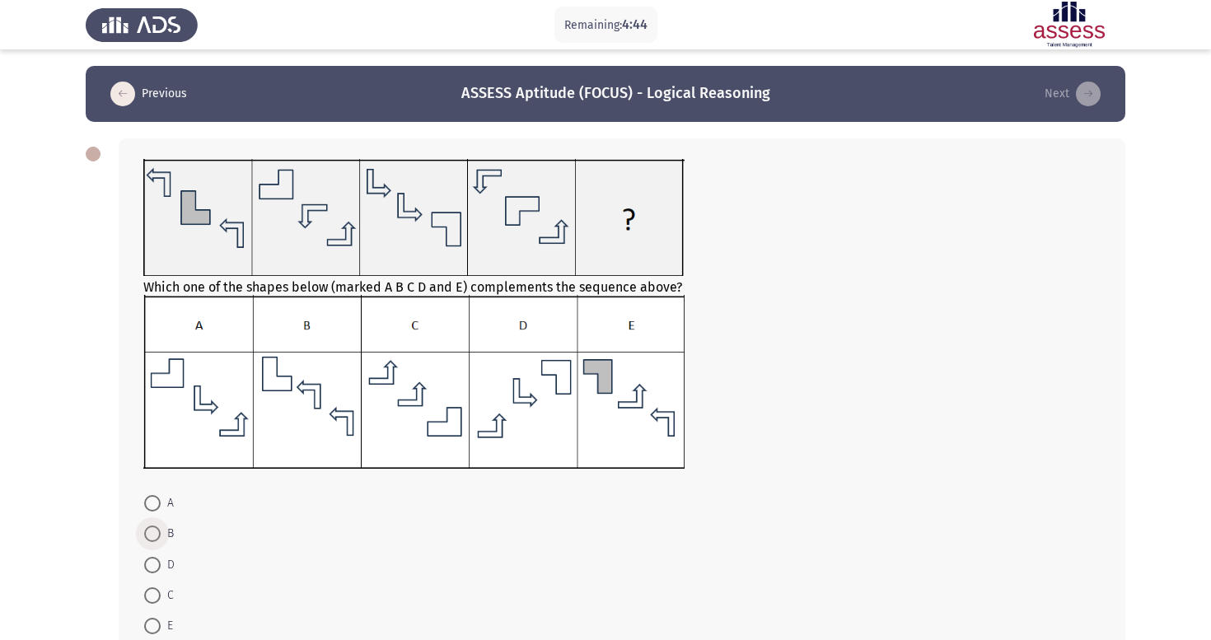
click at [162, 538] on span "B" at bounding box center [167, 534] width 13 height 20
click at [161, 538] on input "B" at bounding box center [152, 534] width 16 height 16
radio input "true"
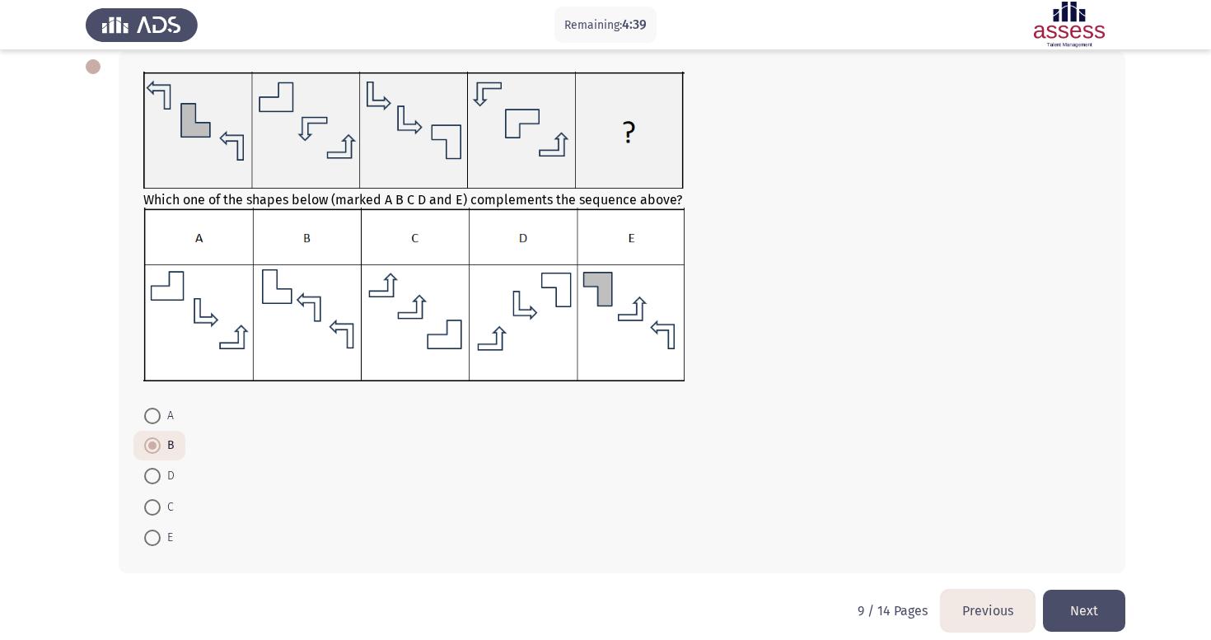
scroll to position [46, 0]
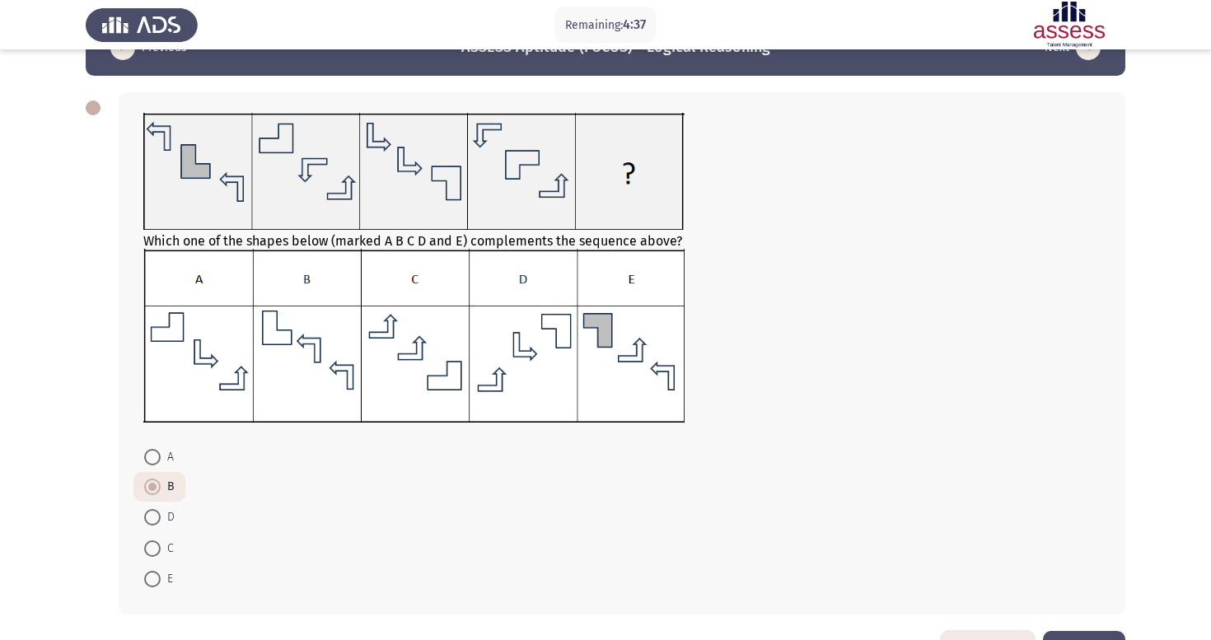
drag, startPoint x: 1103, startPoint y: 510, endPoint x: 1139, endPoint y: 485, distance: 43.9
click at [1138, 474] on app-assessment-container "Remaining: 4:37 Previous ASSESS Aptitude (FOCUS) - Logical Reasoning Next Which…" at bounding box center [605, 325] width 1211 height 611
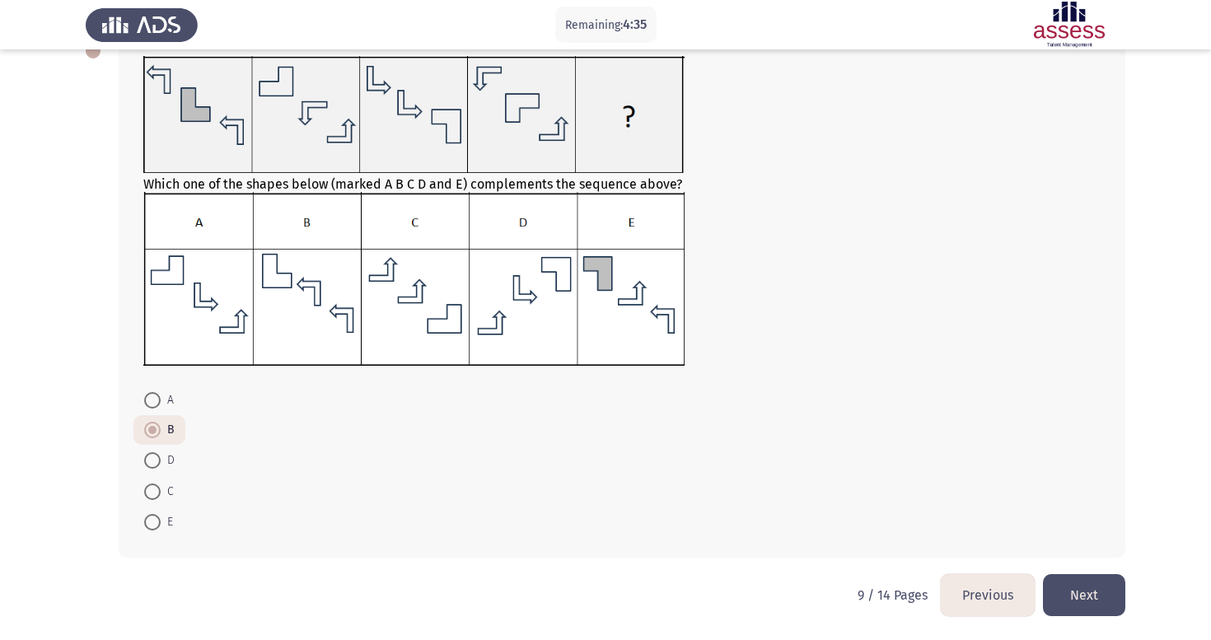
scroll to position [105, 0]
click at [1102, 594] on button "Next" at bounding box center [1084, 595] width 82 height 42
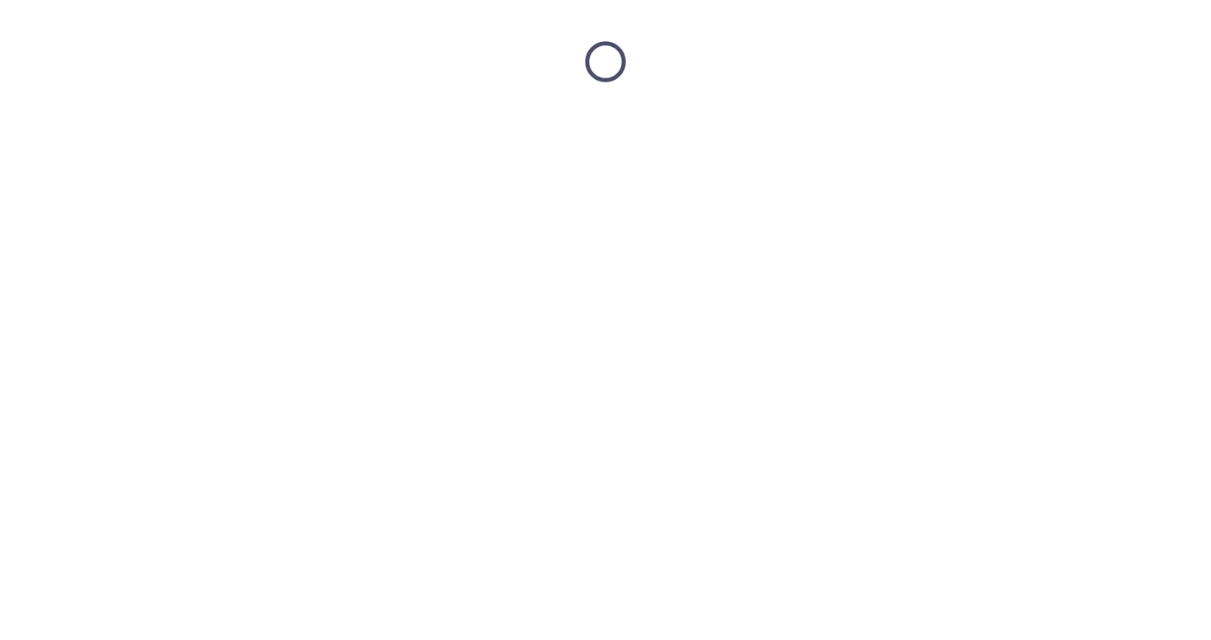
scroll to position [0, 0]
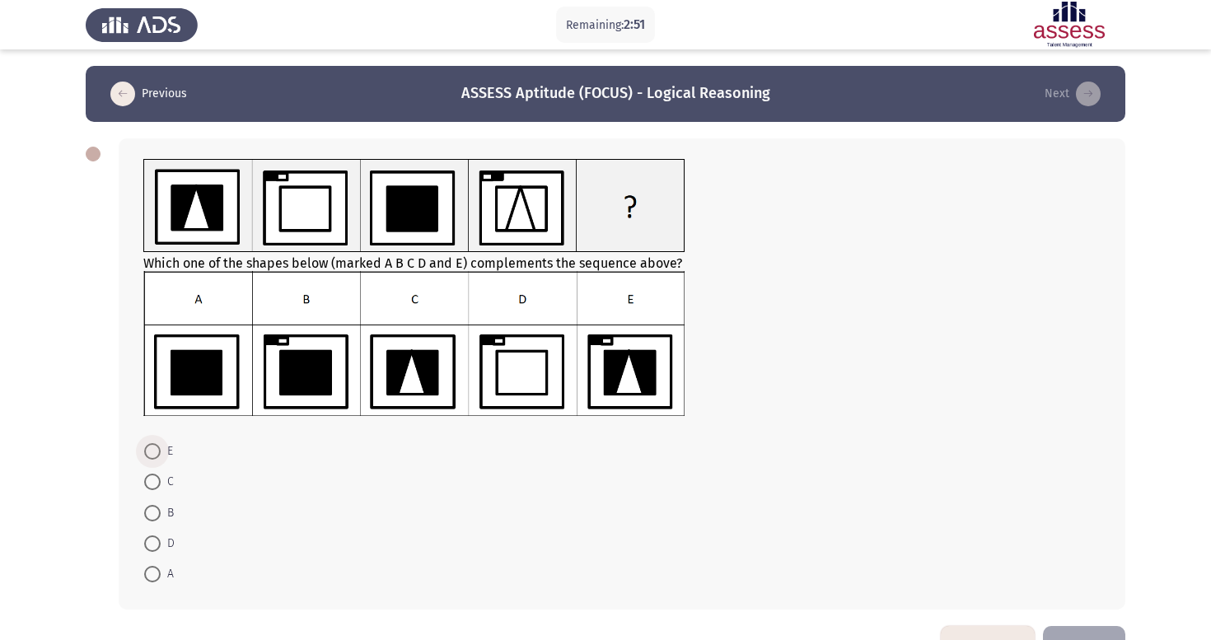
click at [151, 456] on span at bounding box center [152, 451] width 16 height 16
click at [151, 456] on input "E" at bounding box center [152, 451] width 16 height 16
radio input "true"
click at [1081, 633] on button "Next" at bounding box center [1084, 646] width 82 height 42
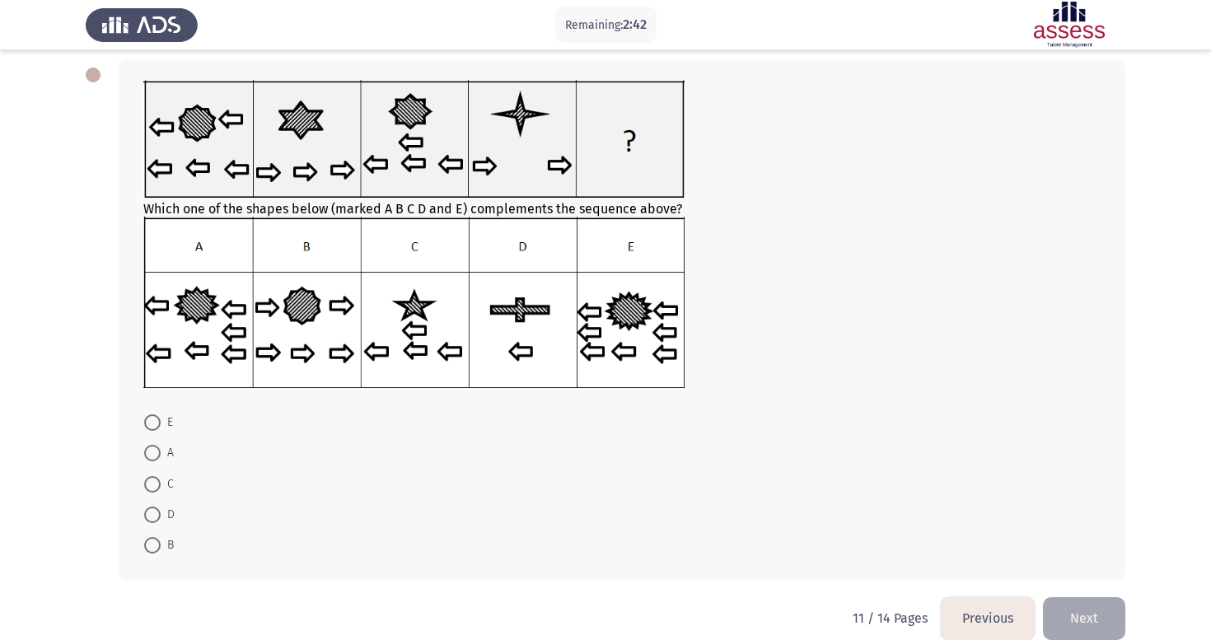
scroll to position [79, 0]
click at [157, 543] on span at bounding box center [152, 545] width 16 height 16
click at [157, 543] on input "B" at bounding box center [152, 545] width 16 height 16
radio input "true"
click at [1086, 622] on button "Next" at bounding box center [1084, 618] width 82 height 42
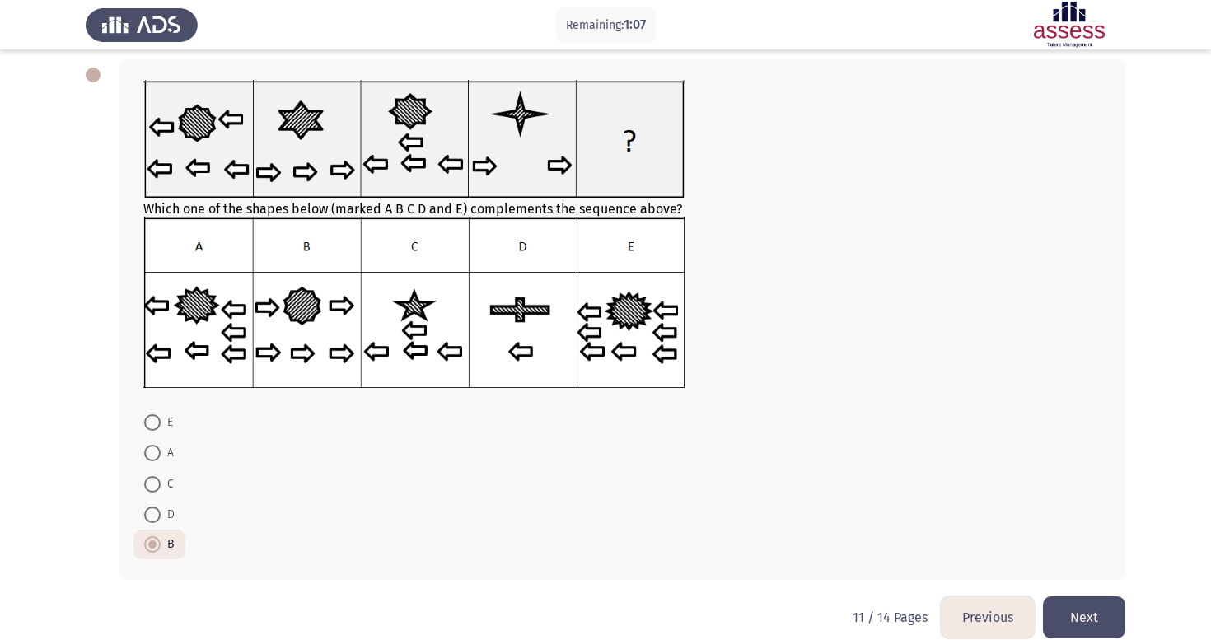
scroll to position [0, 0]
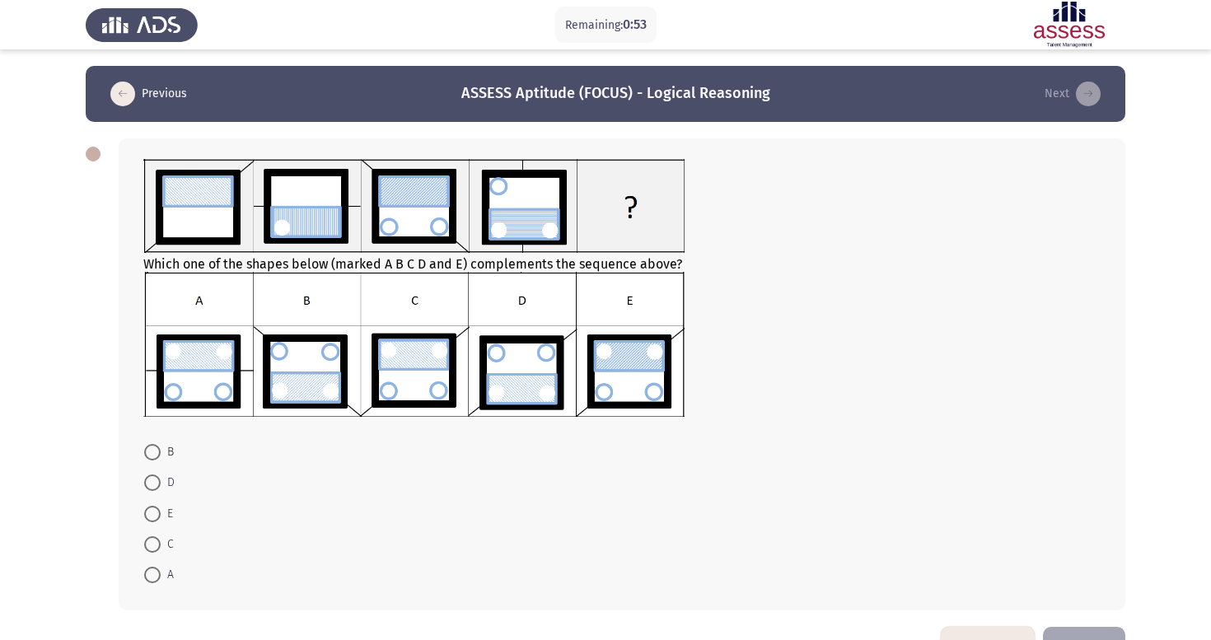
drag, startPoint x: 1121, startPoint y: 382, endPoint x: 1122, endPoint y: 344, distance: 37.9
click at [1122, 344] on div "Which one of the shapes below (marked A B C D and E) complements the sequence a…" at bounding box center [622, 374] width 1007 height 472
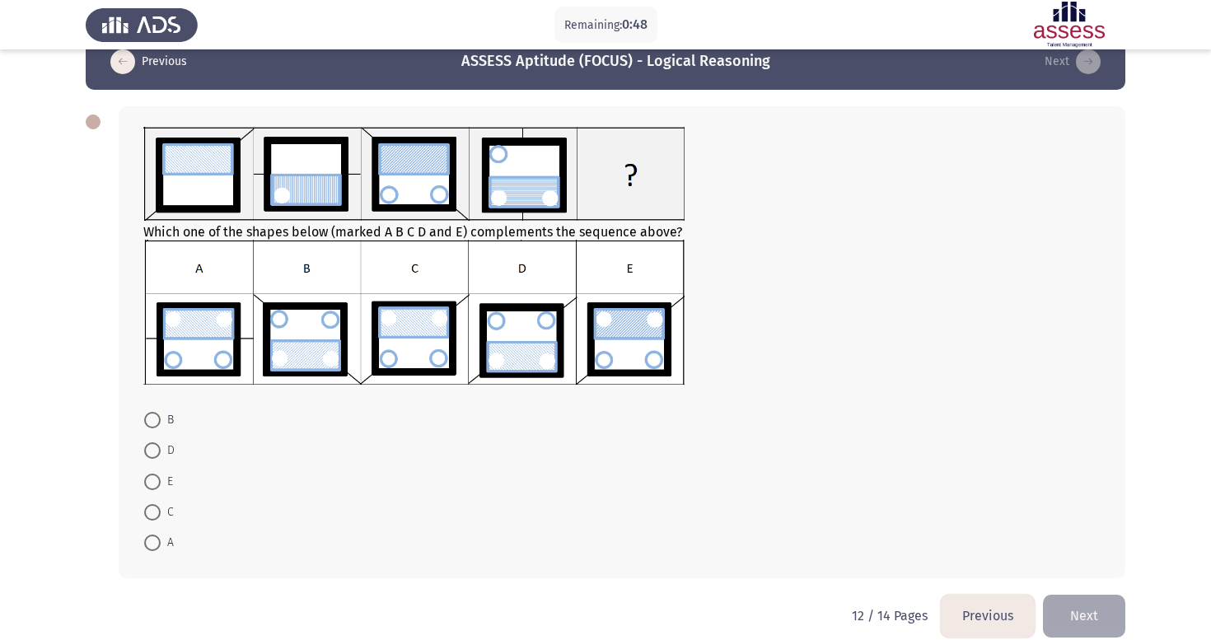
scroll to position [38, 0]
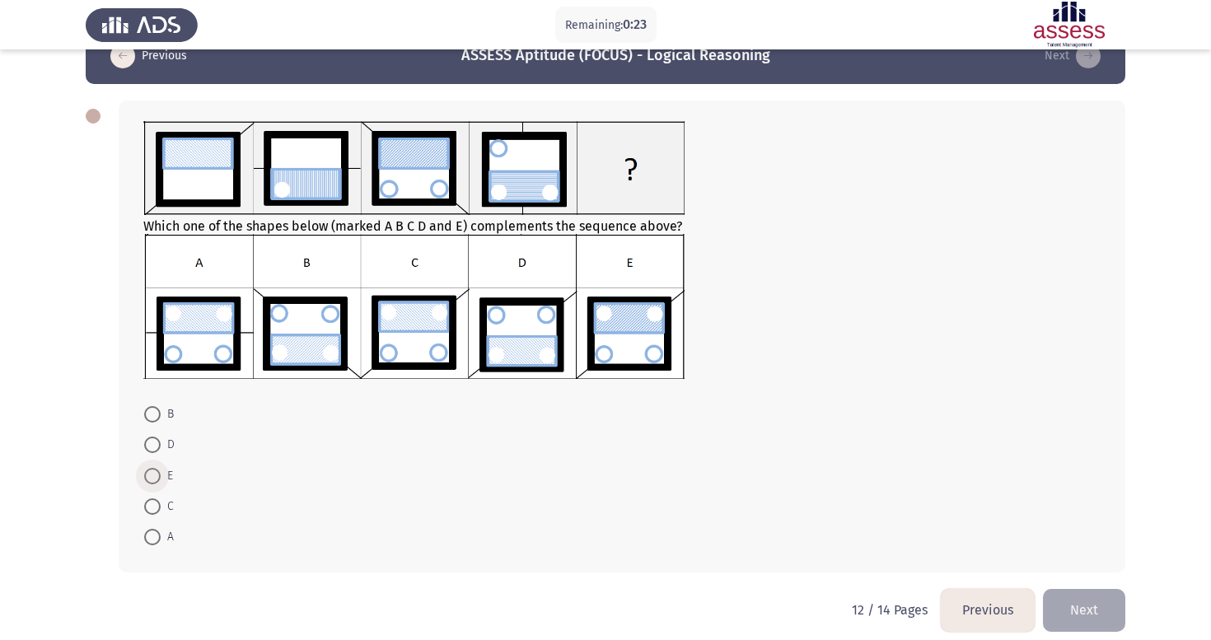
click at [153, 485] on span at bounding box center [152, 476] width 16 height 16
click at [153, 485] on input "E" at bounding box center [152, 476] width 16 height 16
radio input "true"
click at [1064, 609] on button "Next" at bounding box center [1084, 609] width 82 height 42
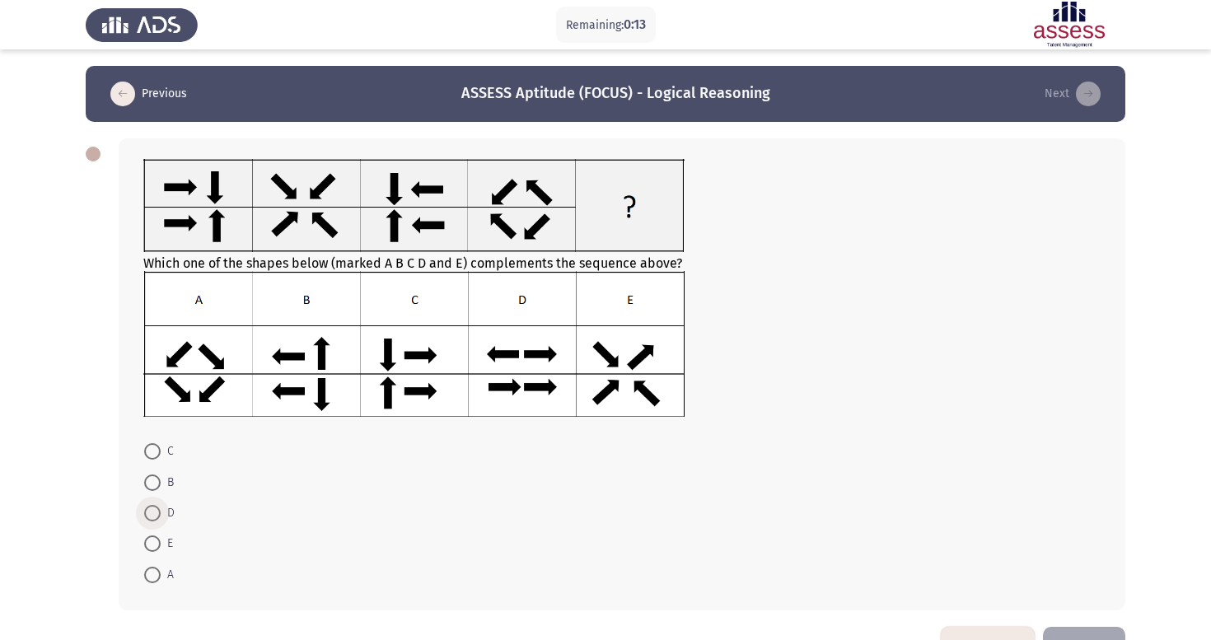
click at [156, 514] on span at bounding box center [152, 513] width 16 height 16
click at [156, 514] on input "D" at bounding box center [152, 513] width 16 height 16
radio input "true"
drag, startPoint x: 908, startPoint y: 499, endPoint x: 956, endPoint y: 484, distance: 50.0
click at [1098, 625] on div "Which one of the shapes below (marked A B C D and E) complements the sequence a…" at bounding box center [606, 373] width 1040 height 503
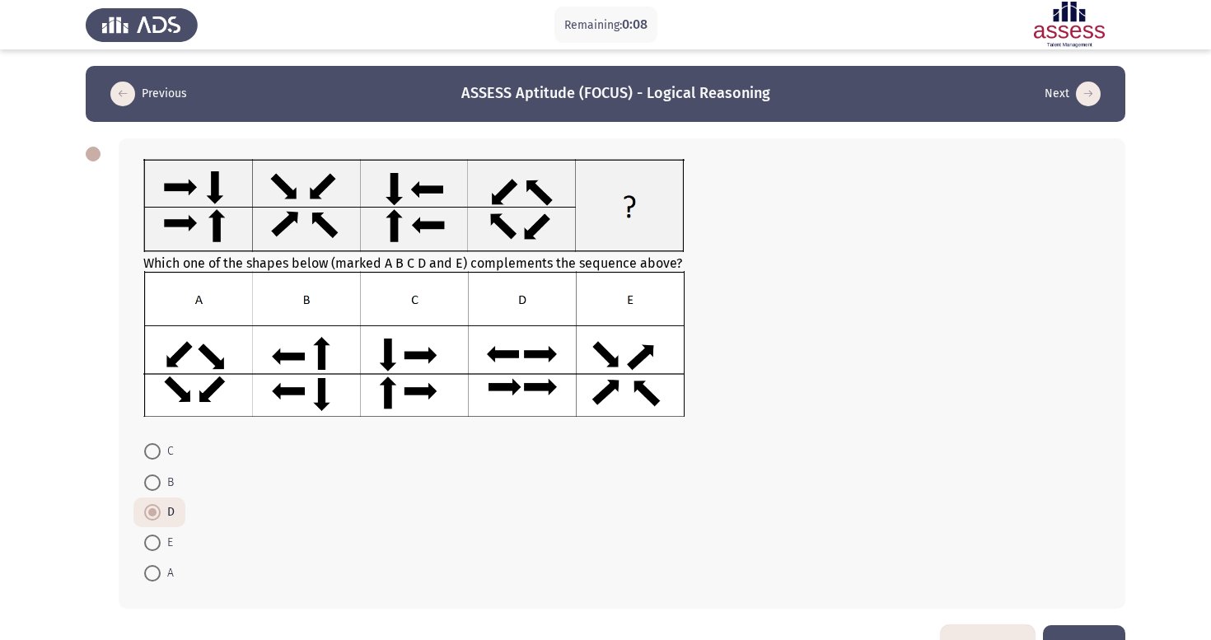
click at [1098, 632] on button "Next" at bounding box center [1084, 646] width 82 height 42
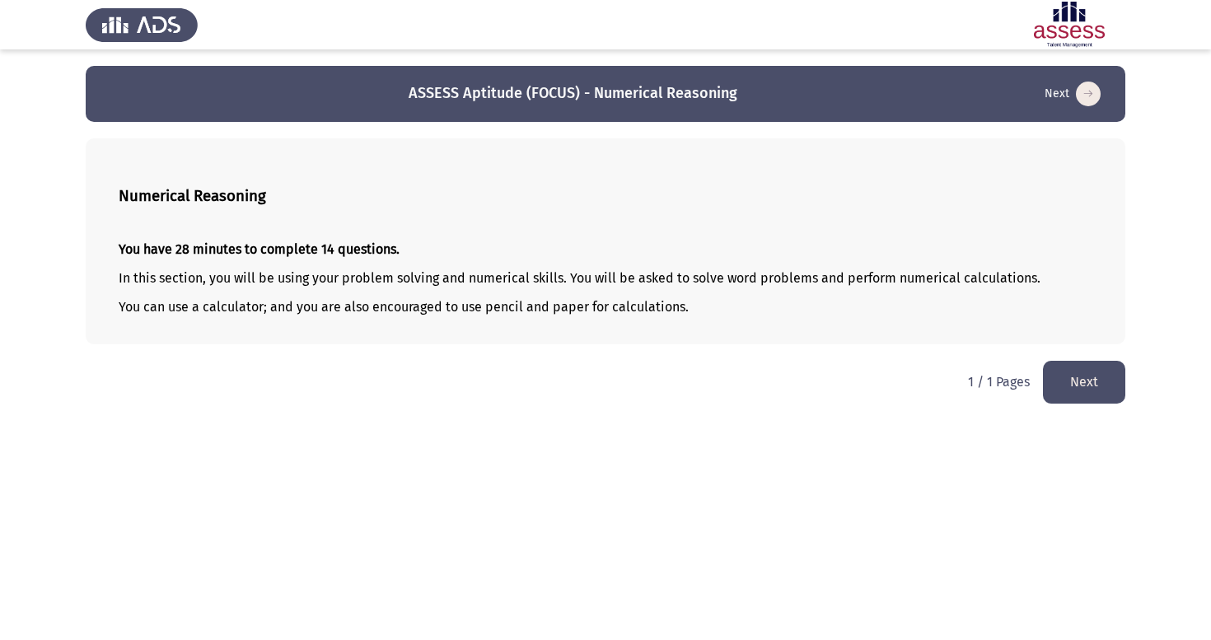
click at [1091, 386] on button "Next" at bounding box center [1084, 382] width 82 height 42
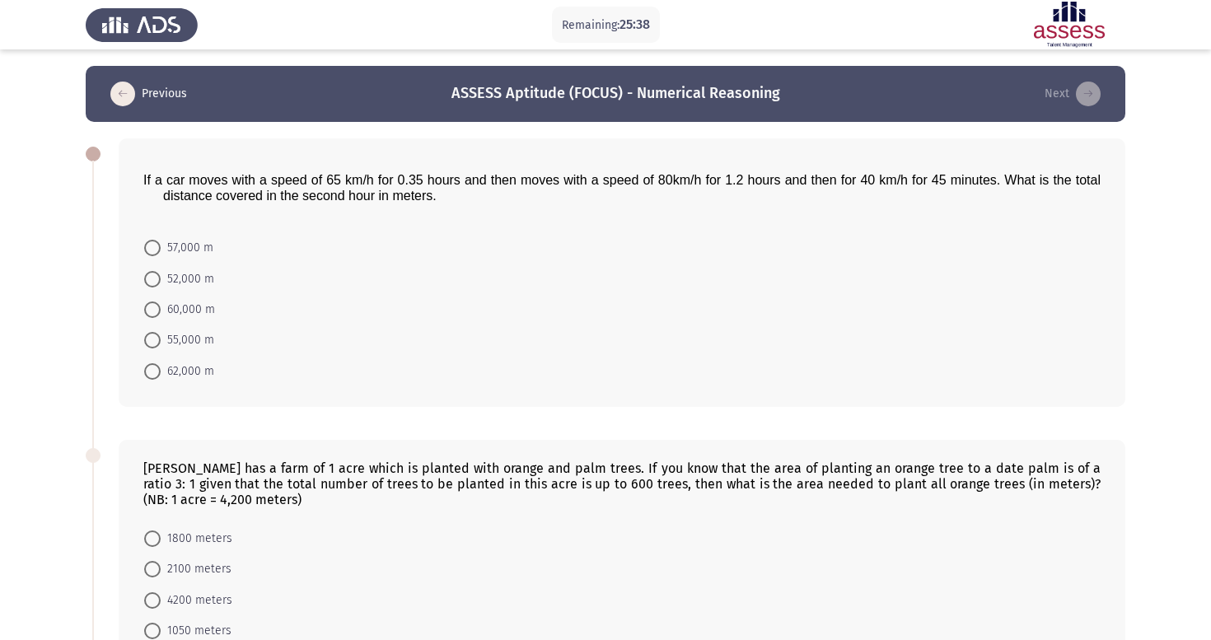
click at [151, 250] on span at bounding box center [152, 248] width 16 height 16
click at [151, 250] on input "57,000 m" at bounding box center [152, 248] width 16 height 16
radio input "true"
drag, startPoint x: 1170, startPoint y: 465, endPoint x: 1167, endPoint y: 435, distance: 29.8
click at [1167, 435] on app-assessment-container "Remaining: 25:33 Previous ASSESS Aptitude (FOCUS) - Numerical Reasoning Next If…" at bounding box center [605, 649] width 1211 height 1166
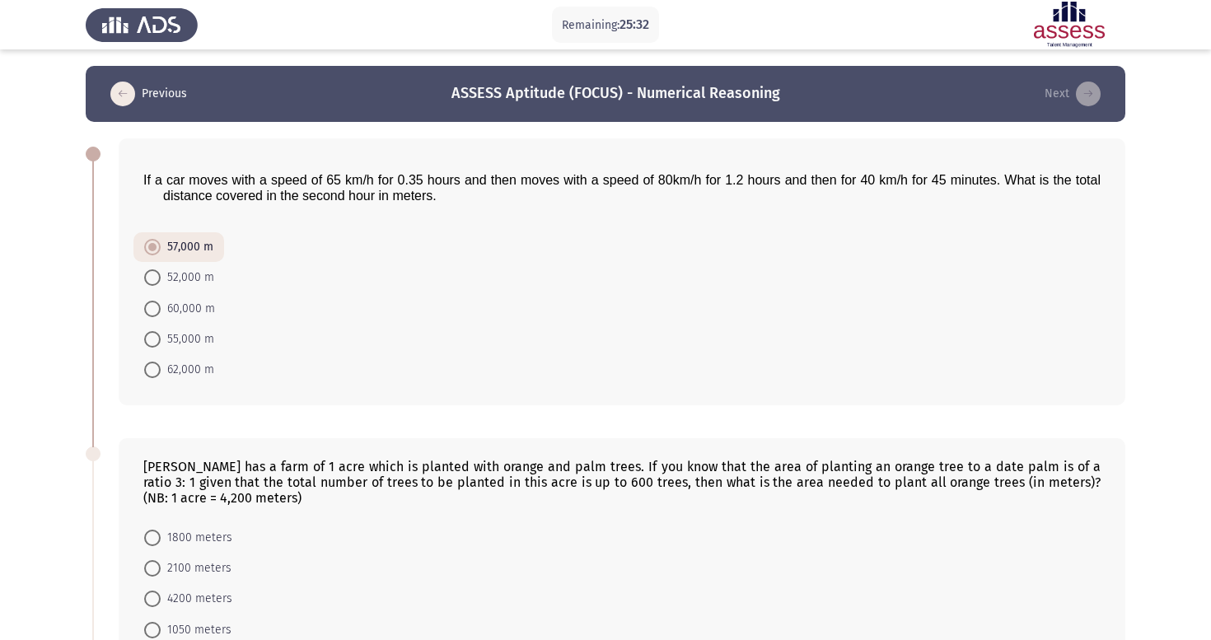
drag, startPoint x: 1167, startPoint y: 438, endPoint x: 1166, endPoint y: 449, distance: 11.6
click at [1166, 449] on app-assessment-container "Remaining: 25:32 Previous ASSESS Aptitude (FOCUS) - Numerical Reasoning Next If…" at bounding box center [605, 649] width 1211 height 1166
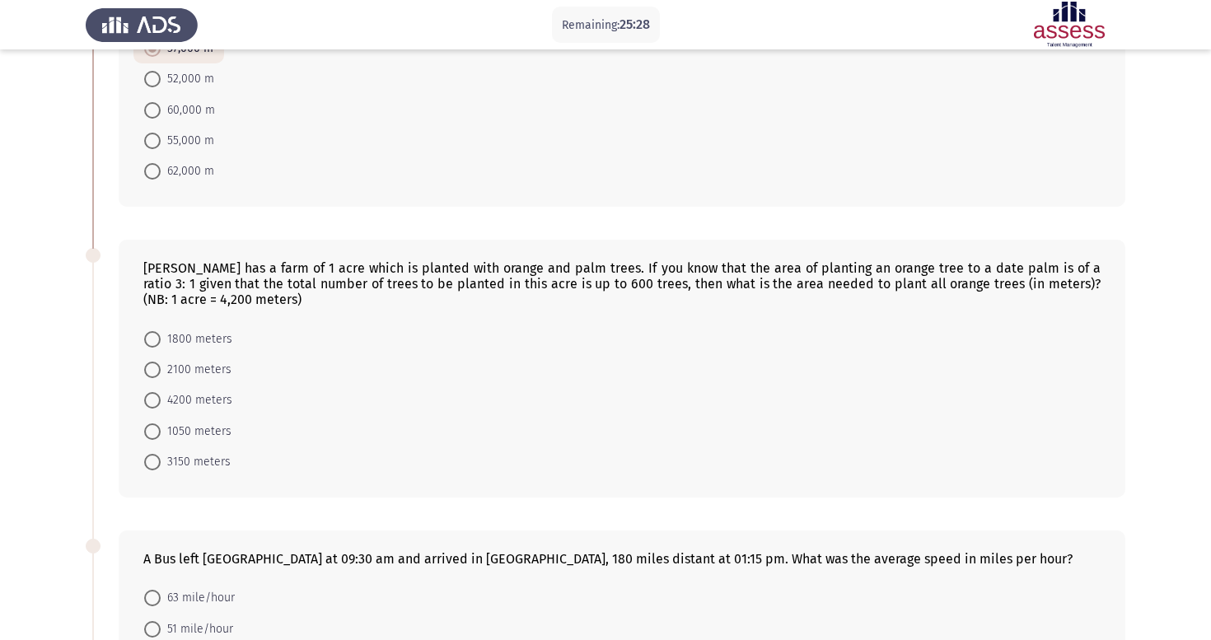
scroll to position [199, 0]
drag, startPoint x: 1155, startPoint y: 414, endPoint x: 1153, endPoint y: 401, distance: 13.4
click at [156, 470] on span at bounding box center [152, 461] width 16 height 16
click at [156, 470] on input "3150 meters" at bounding box center [152, 461] width 16 height 16
radio input "true"
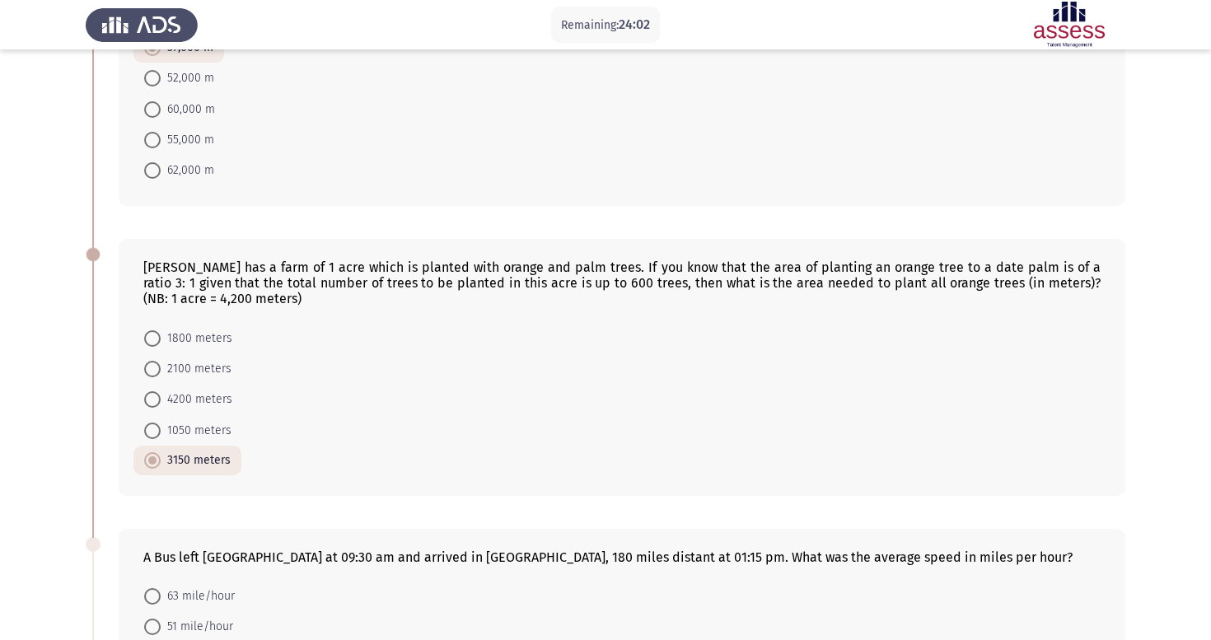
drag, startPoint x: 938, startPoint y: 406, endPoint x: 932, endPoint y: 350, distance: 56.3
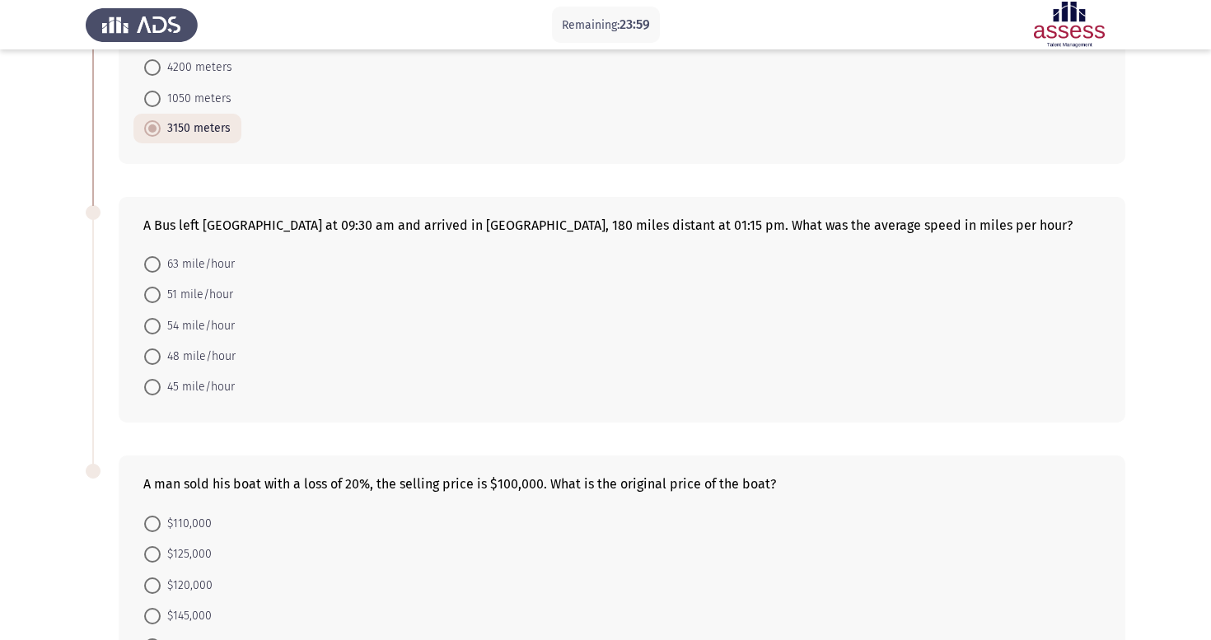
scroll to position [532, 0]
click at [152, 356] on span at bounding box center [152, 356] width 16 height 16
click at [152, 356] on input "48 mile/hour" at bounding box center [152, 356] width 16 height 16
radio input "true"
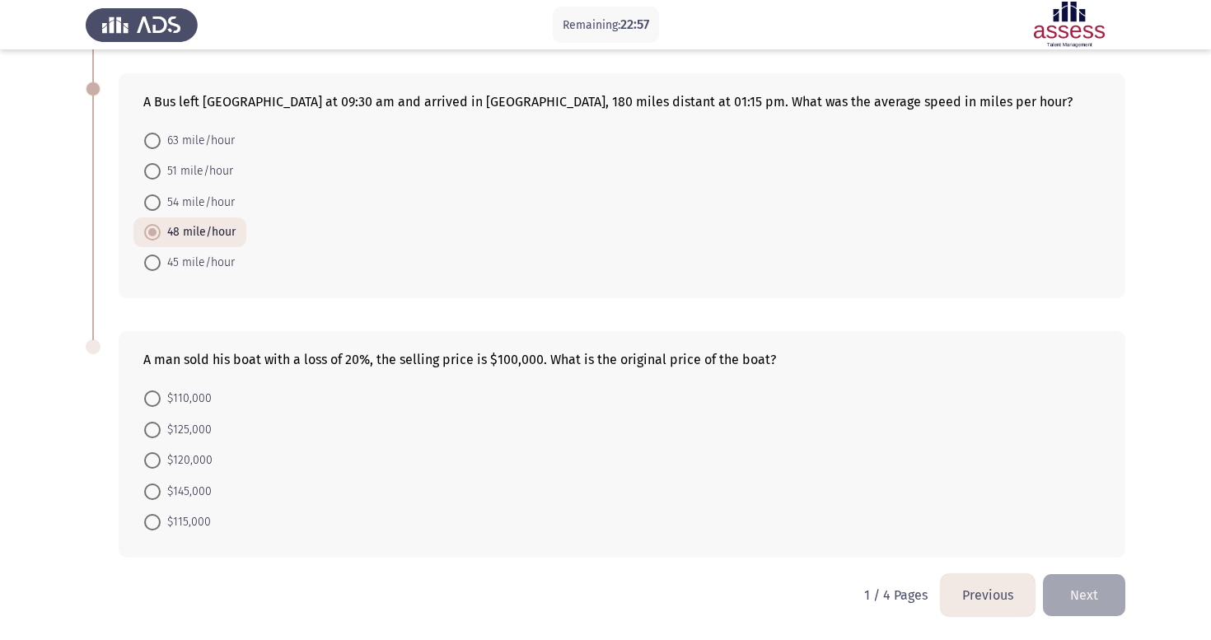
scroll to position [658, 0]
click at [152, 430] on span at bounding box center [152, 430] width 16 height 16
click at [152, 430] on input "$125,000" at bounding box center [152, 430] width 16 height 16
radio input "true"
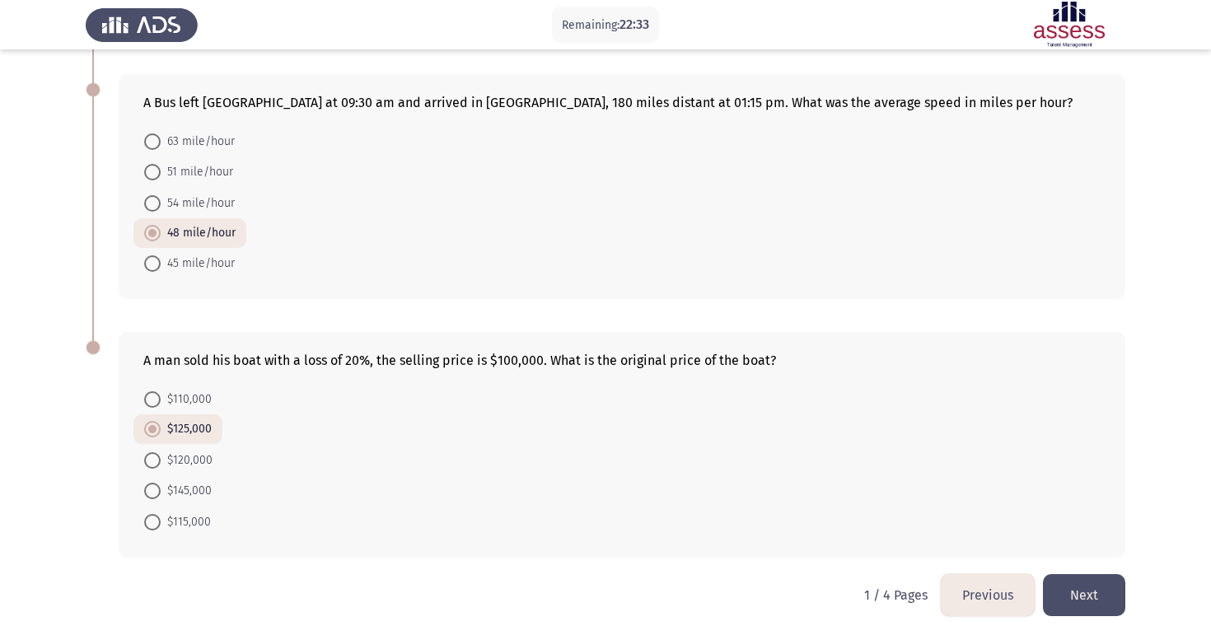
click at [1074, 593] on button "Next" at bounding box center [1084, 595] width 82 height 42
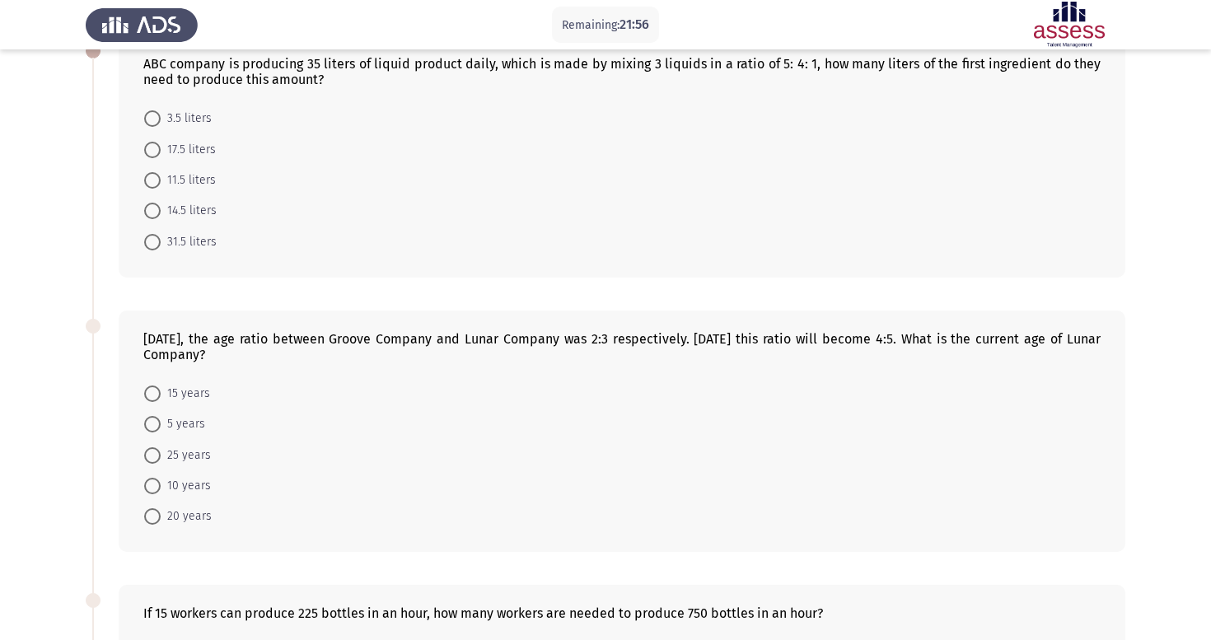
scroll to position [104, 0]
click at [156, 151] on span at bounding box center [152, 149] width 16 height 16
click at [156, 151] on input "17.5 liters" at bounding box center [152, 149] width 16 height 16
radio input "true"
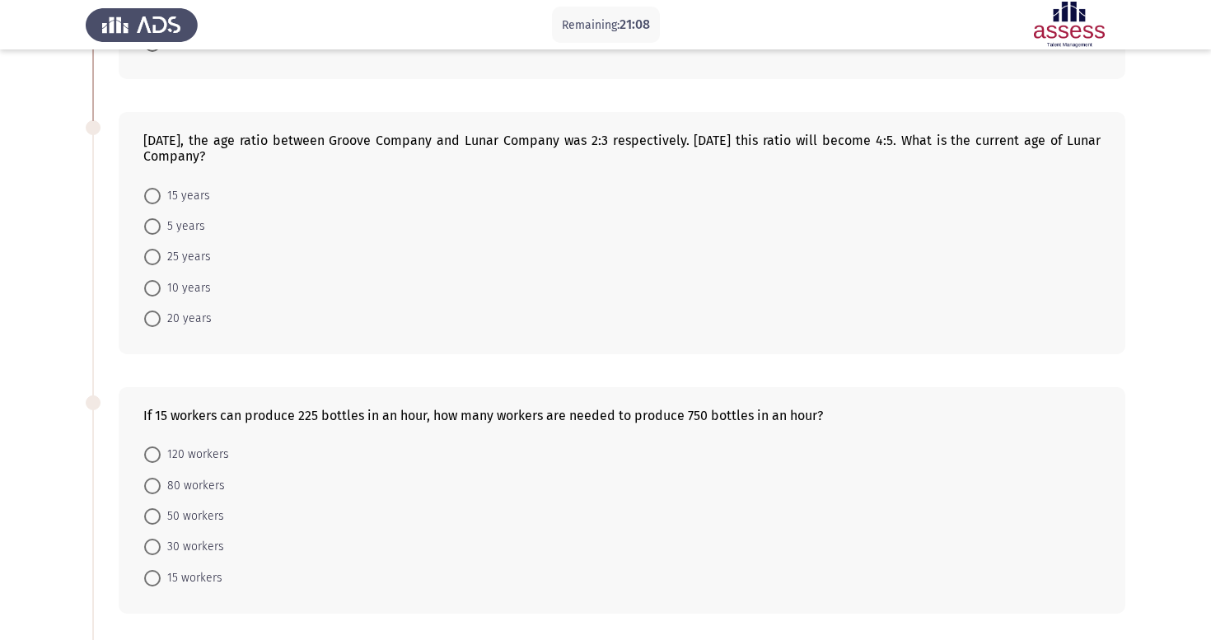
scroll to position [309, 0]
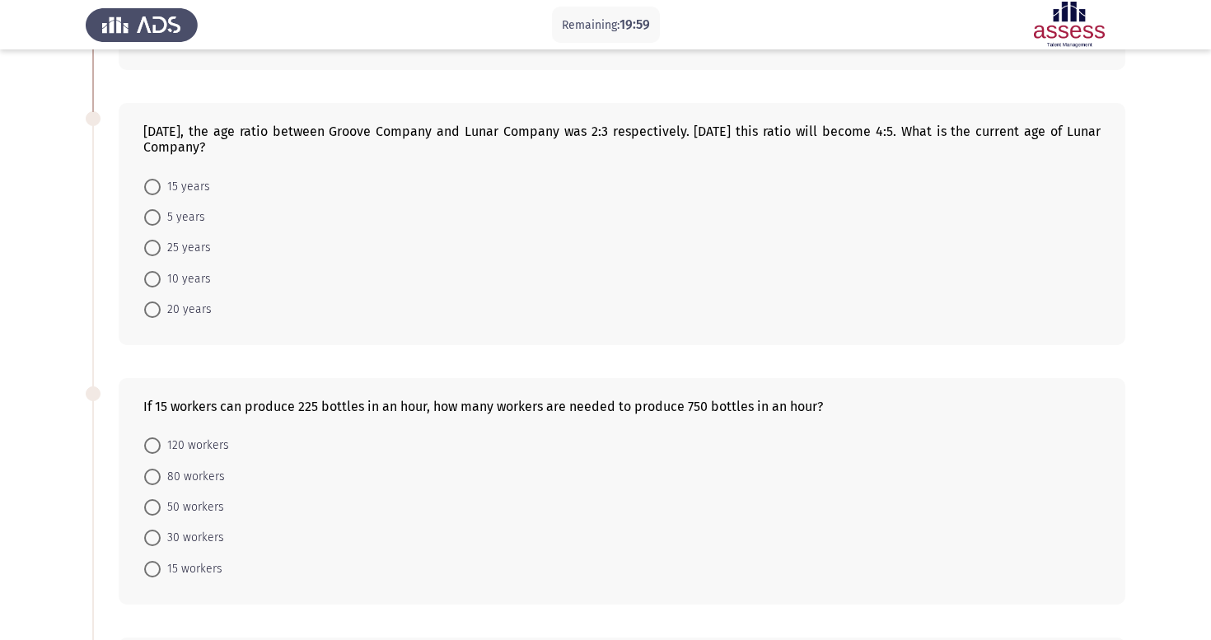
click at [156, 282] on span at bounding box center [152, 279] width 16 height 16
click at [156, 282] on input "10 years" at bounding box center [152, 279] width 16 height 16
radio input "true"
click at [156, 282] on span at bounding box center [152, 277] width 16 height 16
click at [156, 282] on input "10 years" at bounding box center [152, 277] width 16 height 16
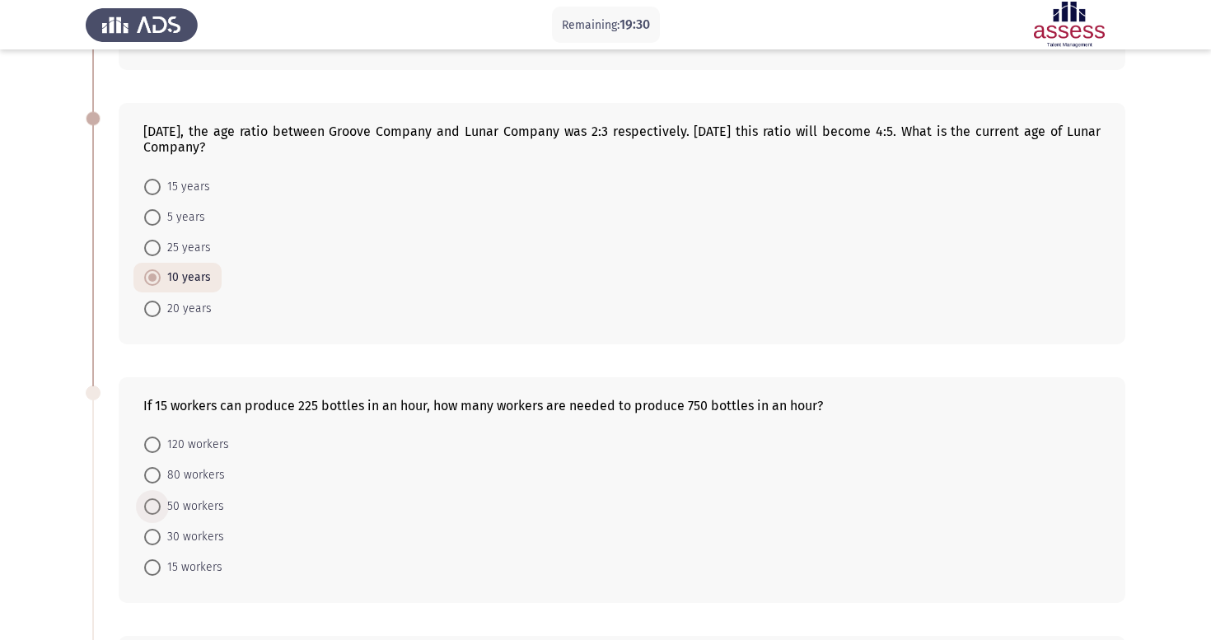
click at [157, 508] on span at bounding box center [152, 507] width 16 height 16
click at [157, 508] on input "50 workers" at bounding box center [152, 507] width 16 height 16
radio input "true"
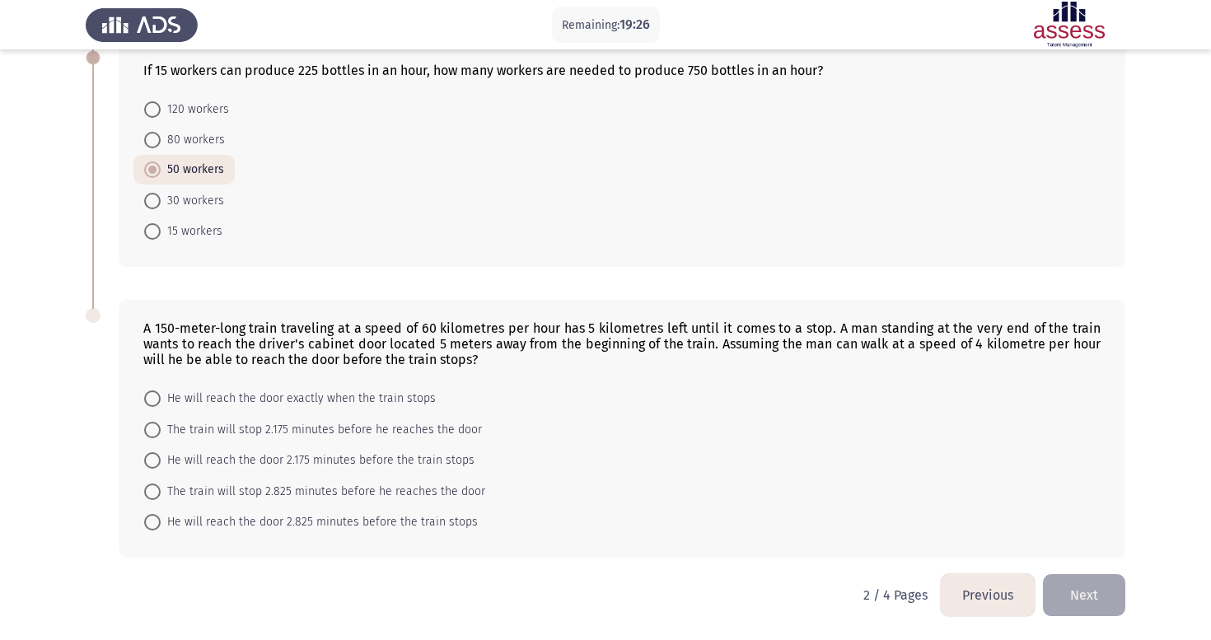
scroll to position [647, 0]
click at [156, 462] on span at bounding box center [152, 460] width 16 height 16
click at [156, 462] on input "He will reach the door 2.175 minutes before the train stops" at bounding box center [152, 460] width 16 height 16
radio input "true"
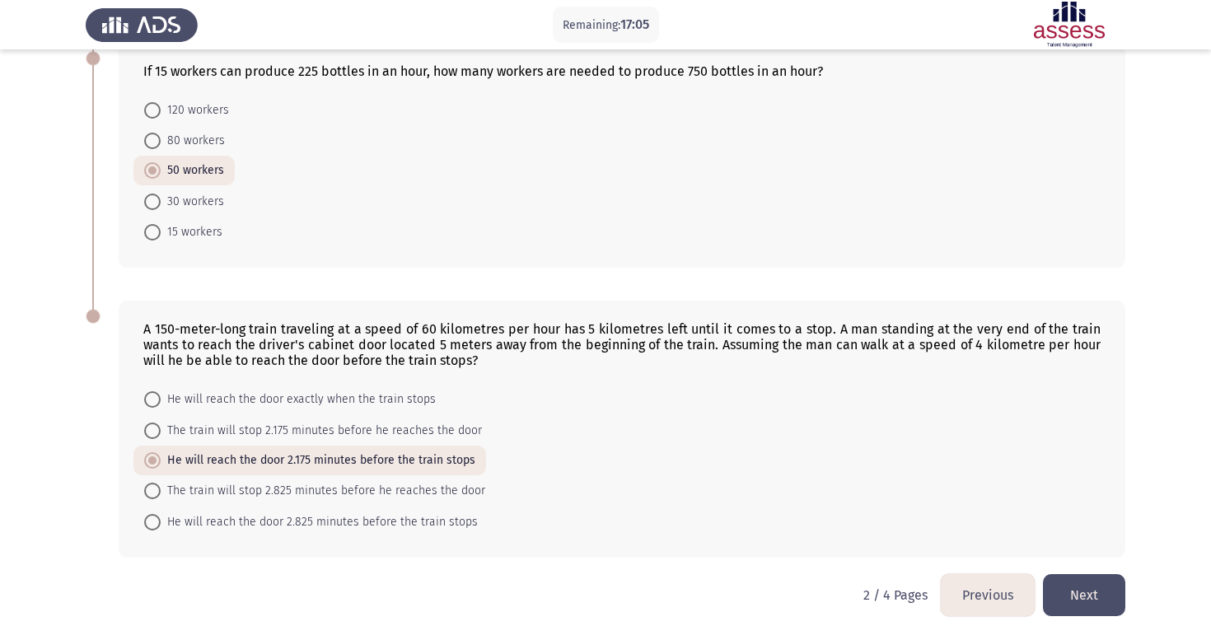
click at [1084, 597] on button "Next" at bounding box center [1084, 595] width 82 height 42
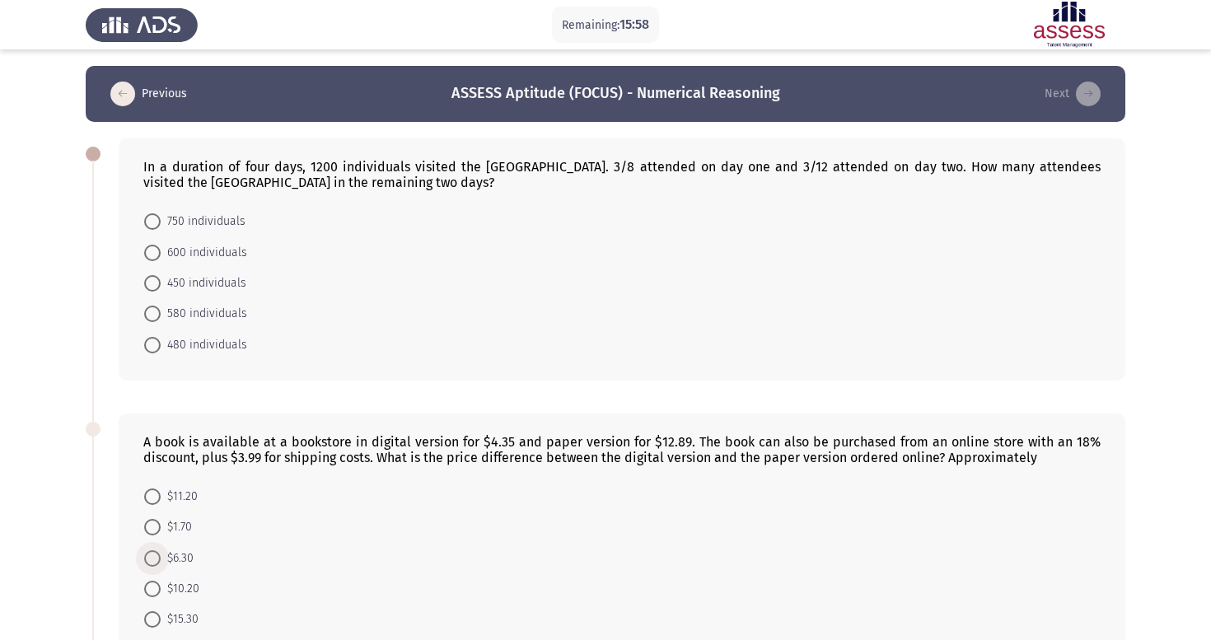
click at [154, 564] on span at bounding box center [152, 558] width 16 height 16
click at [154, 564] on input "$6.30" at bounding box center [152, 558] width 16 height 16
radio input "true"
click at [155, 283] on span at bounding box center [152, 283] width 16 height 16
click at [155, 283] on input "450 individuals" at bounding box center [152, 283] width 16 height 16
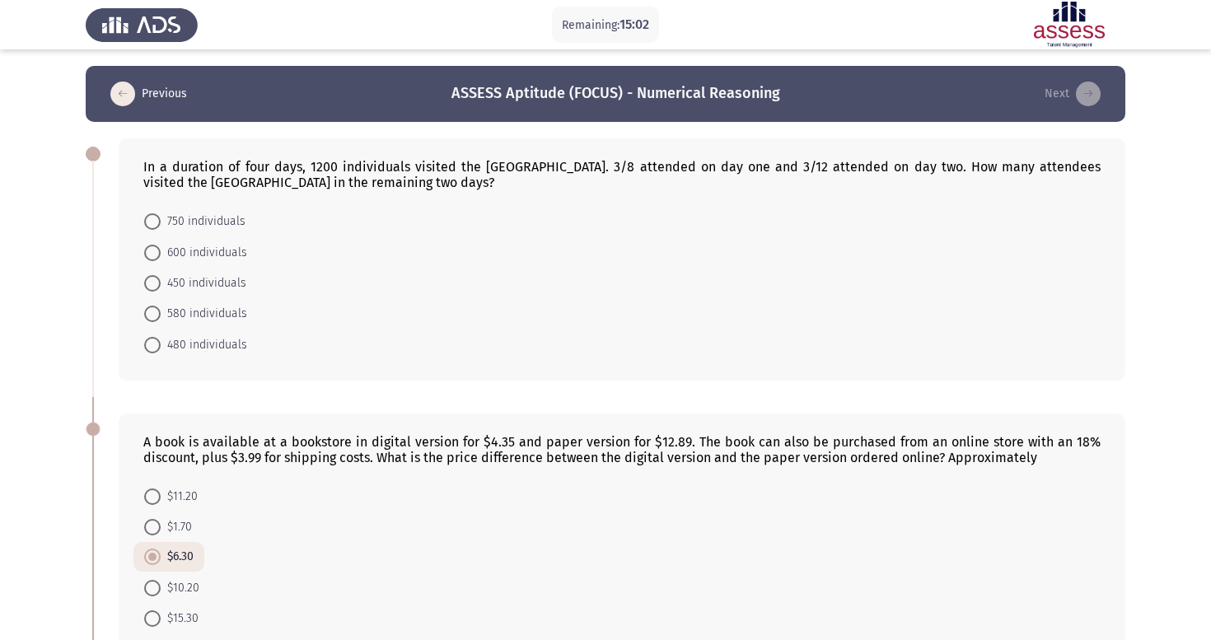
radio input "true"
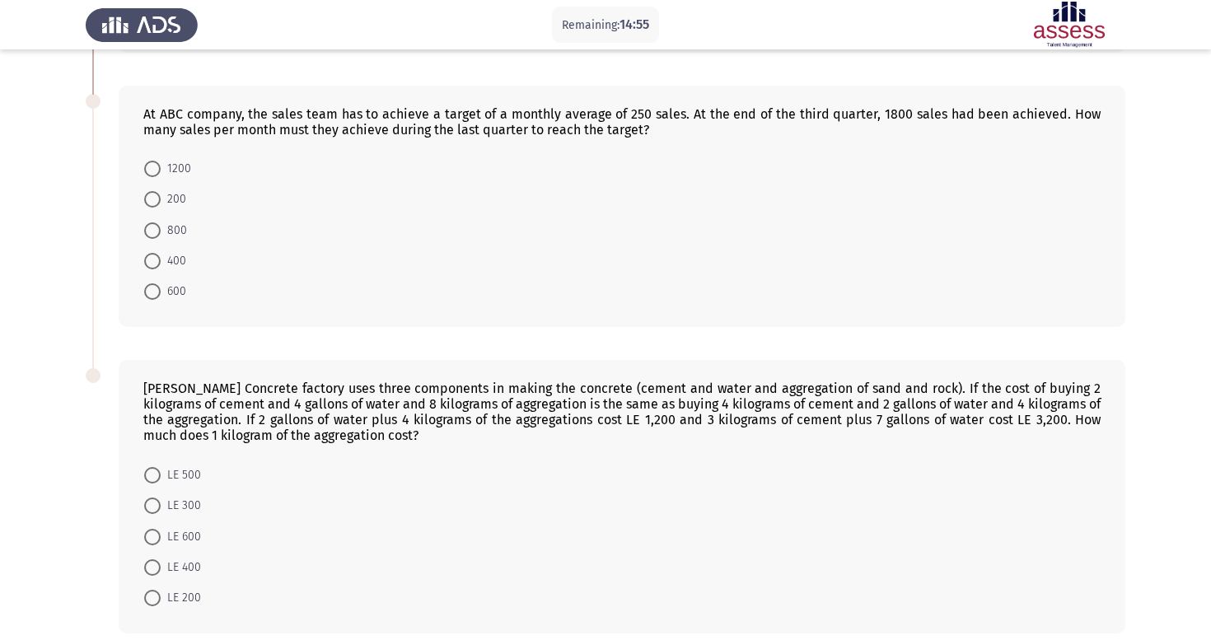
scroll to position [600, 0]
click at [160, 268] on span at bounding box center [152, 262] width 16 height 16
click at [160, 268] on input "400" at bounding box center [152, 262] width 16 height 16
radio input "true"
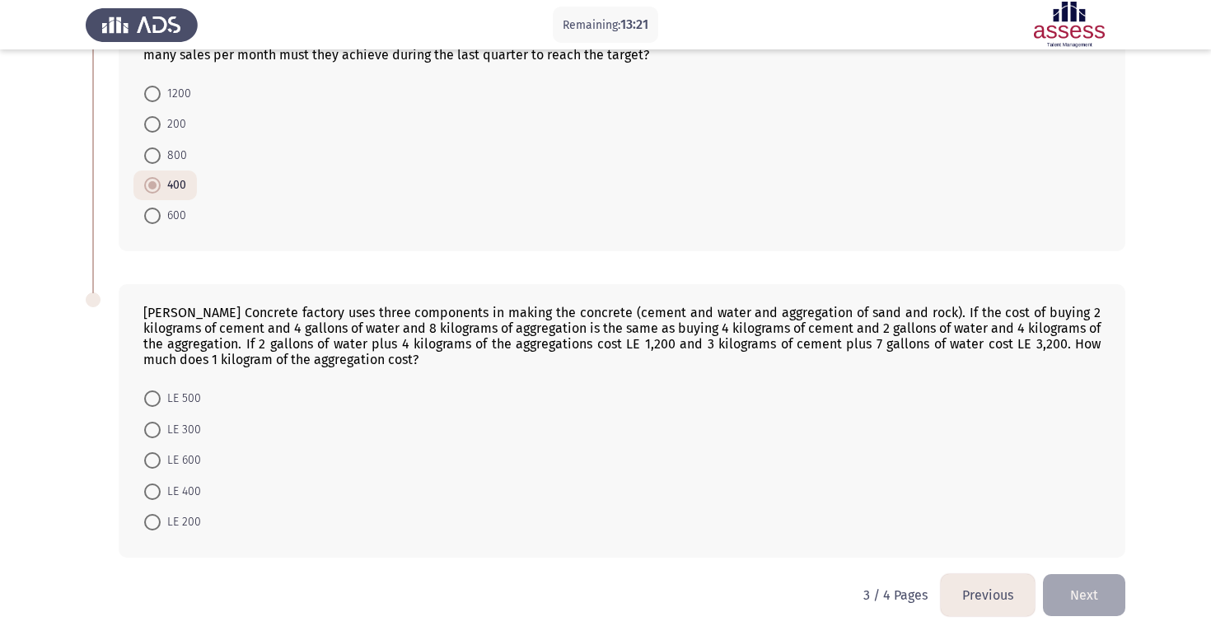
scroll to position [678, 0]
click at [157, 527] on span at bounding box center [152, 522] width 16 height 16
click at [157, 527] on input "LE 200" at bounding box center [152, 522] width 16 height 16
radio input "true"
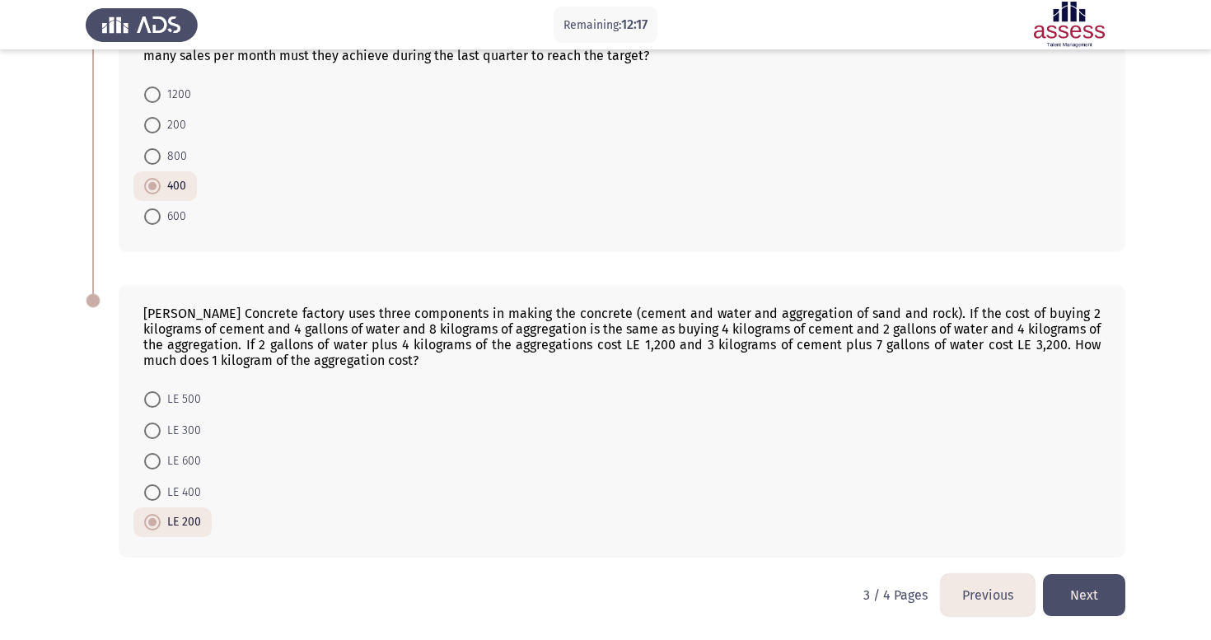
click at [1080, 594] on button "Next" at bounding box center [1084, 595] width 82 height 42
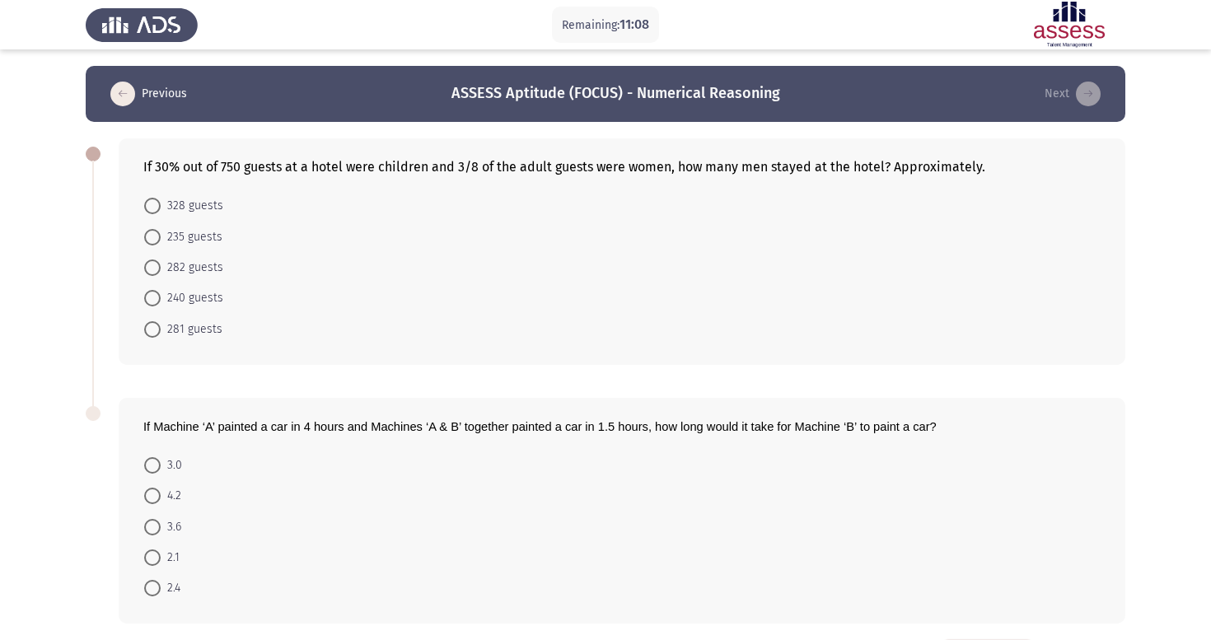
click at [153, 209] on span at bounding box center [152, 206] width 16 height 16
click at [153, 209] on input "328 guests" at bounding box center [152, 206] width 16 height 16
radio input "true"
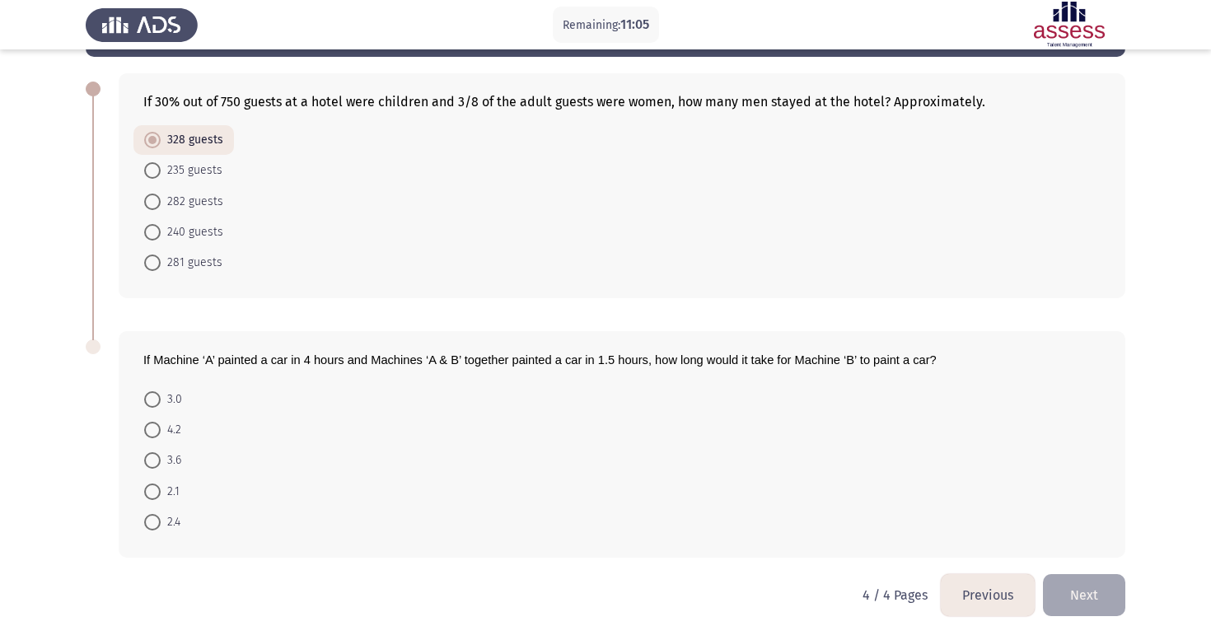
scroll to position [68, 0]
click at [154, 522] on span at bounding box center [152, 522] width 16 height 16
click at [154, 522] on input "2.4" at bounding box center [152, 522] width 16 height 16
radio input "true"
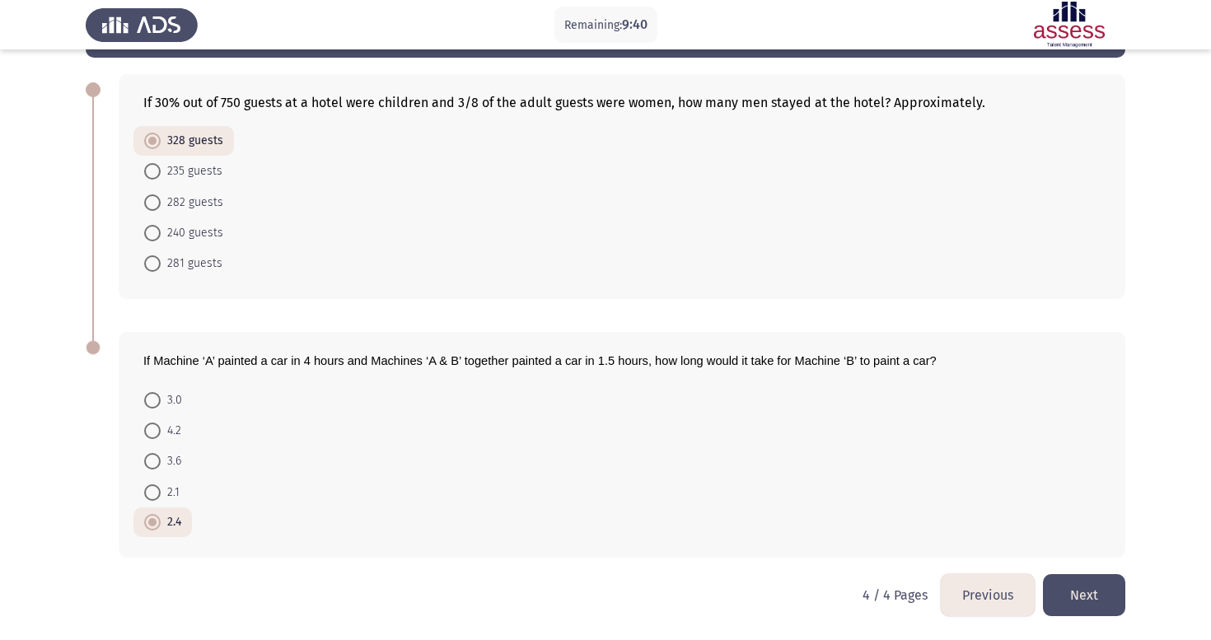
click at [1056, 589] on button "Next" at bounding box center [1084, 595] width 82 height 42
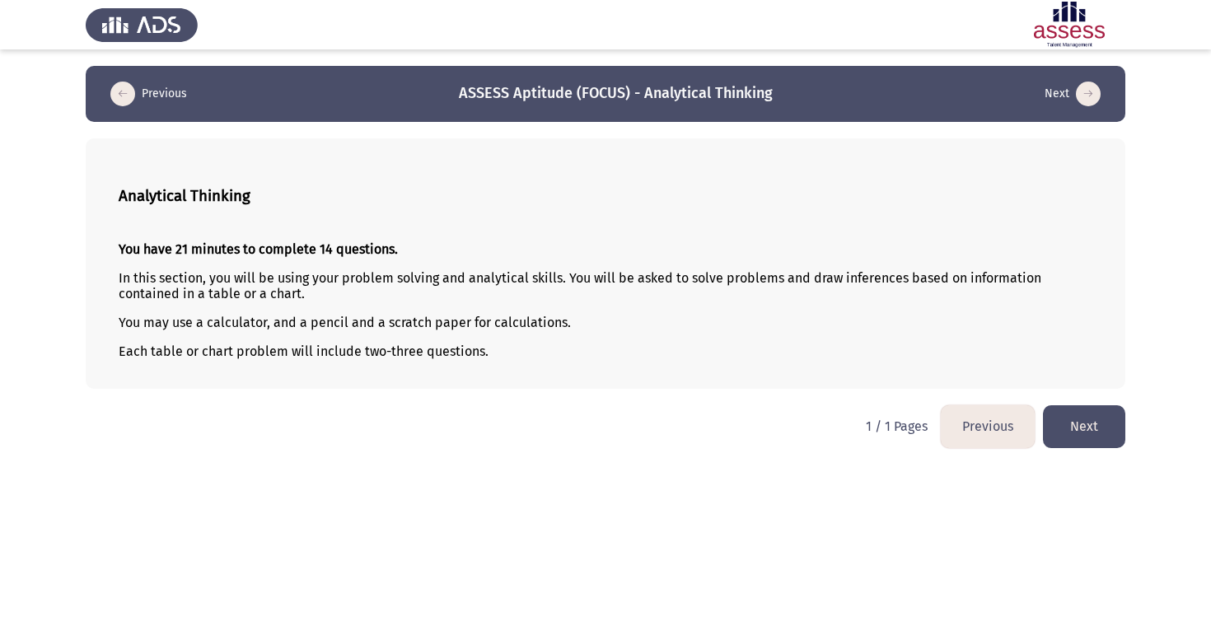
click at [1081, 438] on button "Next" at bounding box center [1084, 426] width 82 height 42
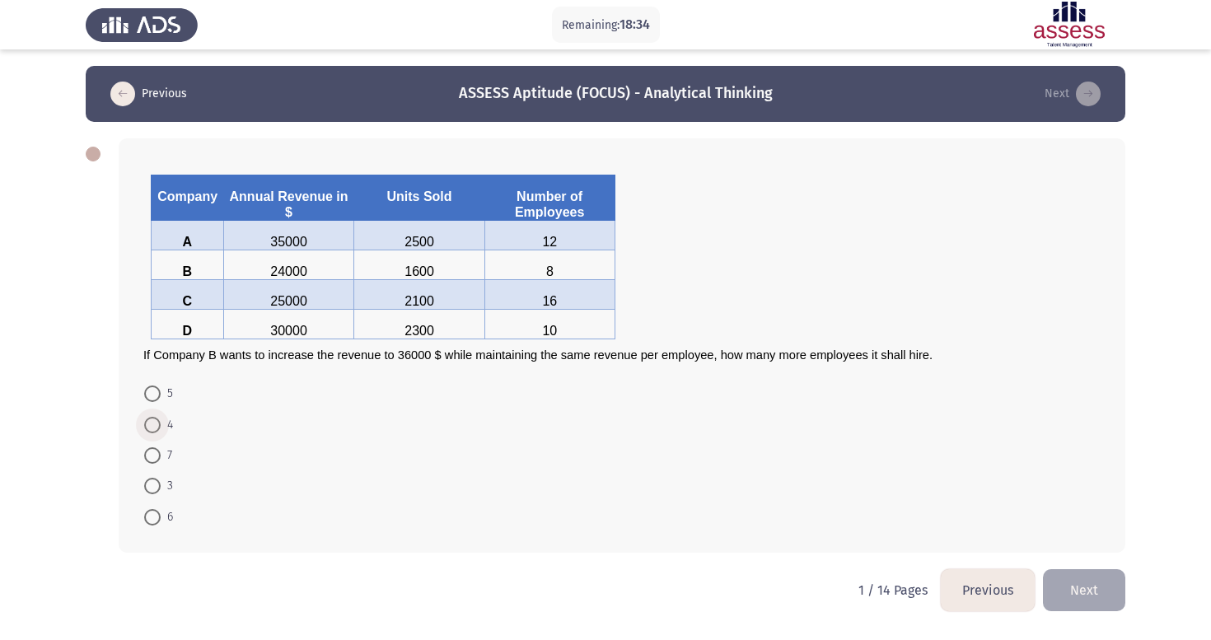
click at [147, 429] on span at bounding box center [152, 425] width 16 height 16
click at [147, 429] on input "4" at bounding box center [152, 425] width 16 height 16
radio input "true"
click at [1075, 599] on button "Next" at bounding box center [1084, 589] width 82 height 42
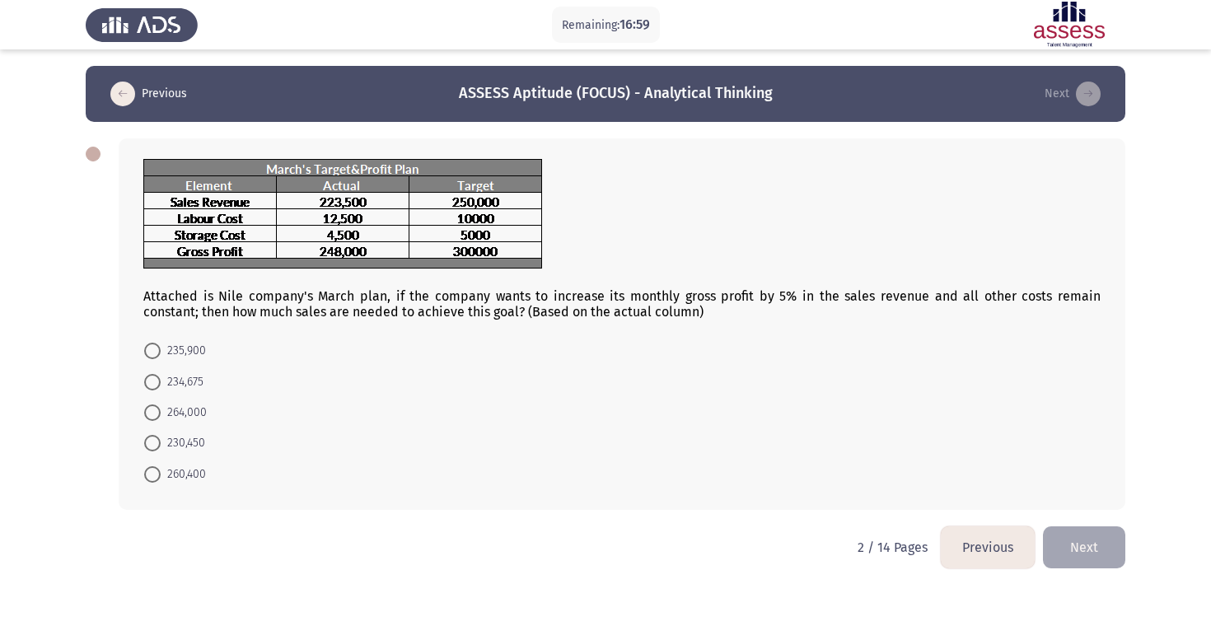
click at [154, 387] on span at bounding box center [152, 382] width 16 height 16
click at [154, 387] on input "234,675" at bounding box center [152, 382] width 16 height 16
radio input "true"
click at [1063, 545] on button "Next" at bounding box center [1084, 546] width 82 height 42
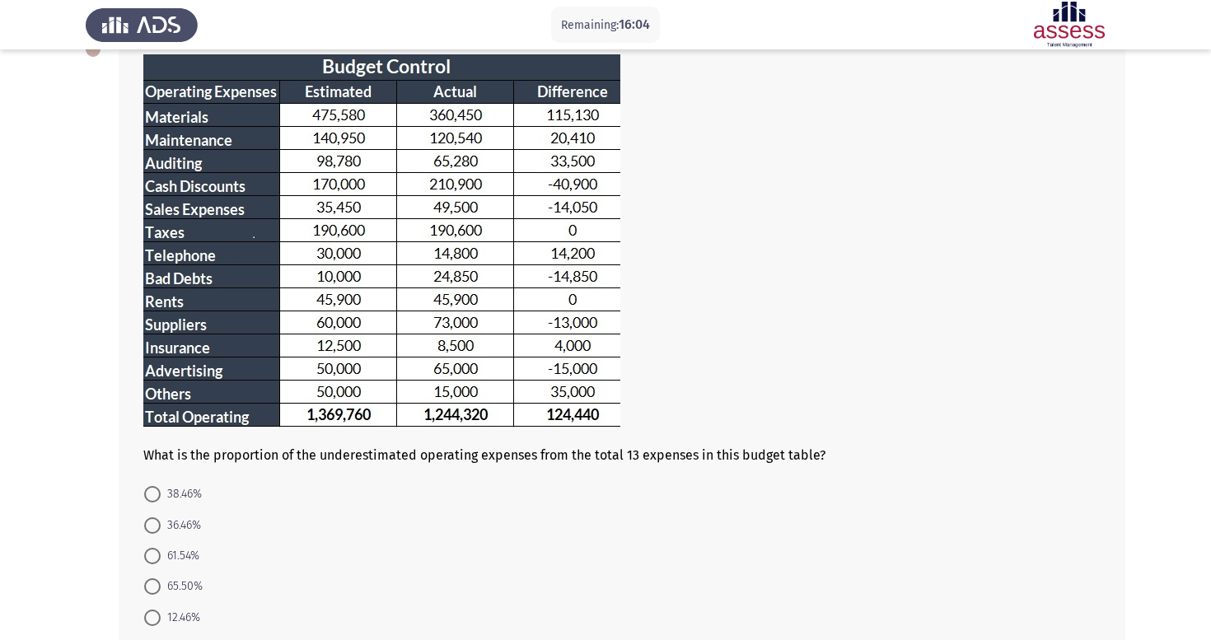
scroll to position [110, 0]
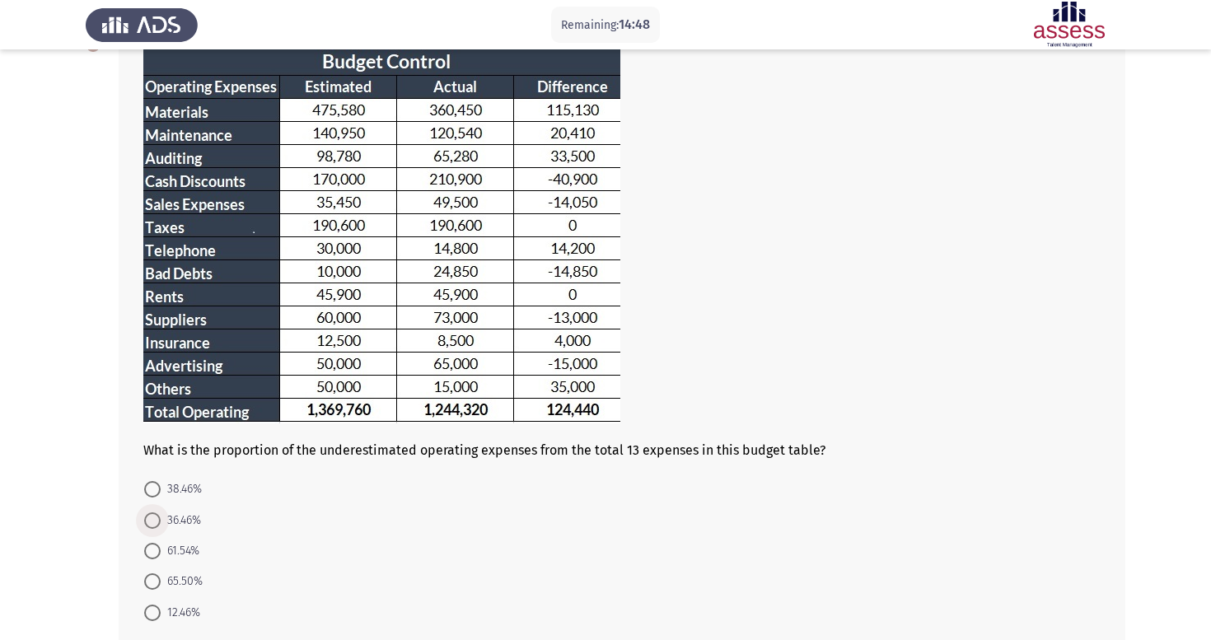
click at [160, 522] on span at bounding box center [152, 521] width 16 height 16
click at [160, 522] on input "36.46%" at bounding box center [152, 521] width 16 height 16
radio input "true"
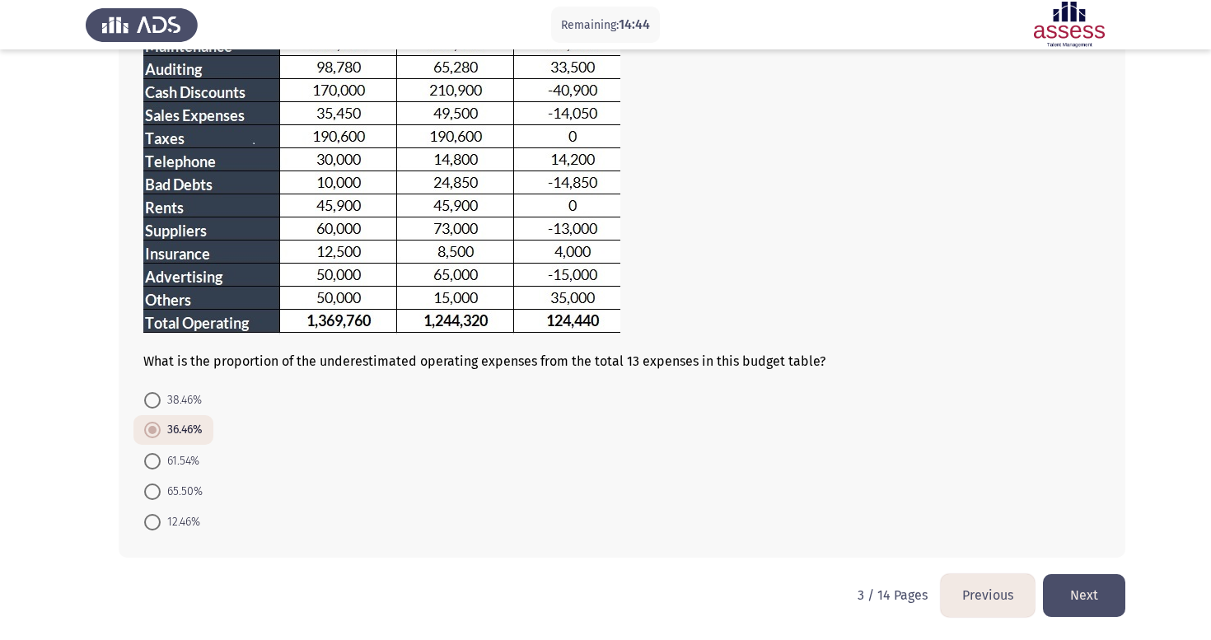
scroll to position [201, 0]
click at [1104, 592] on button "Next" at bounding box center [1084, 595] width 82 height 42
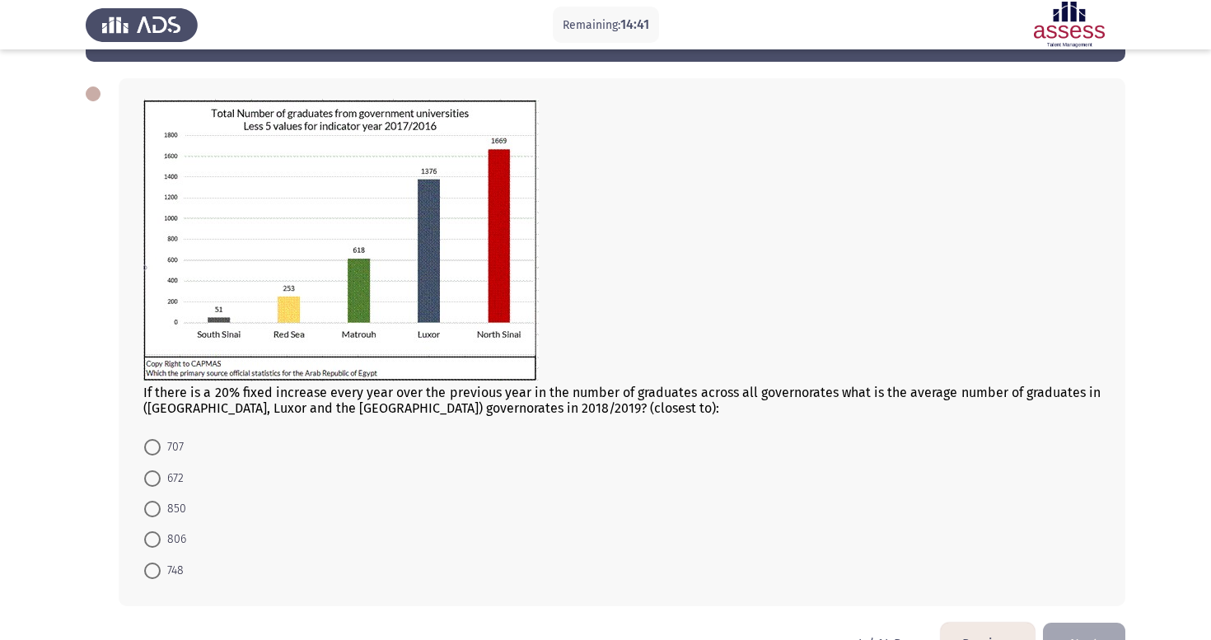
scroll to position [86, 0]
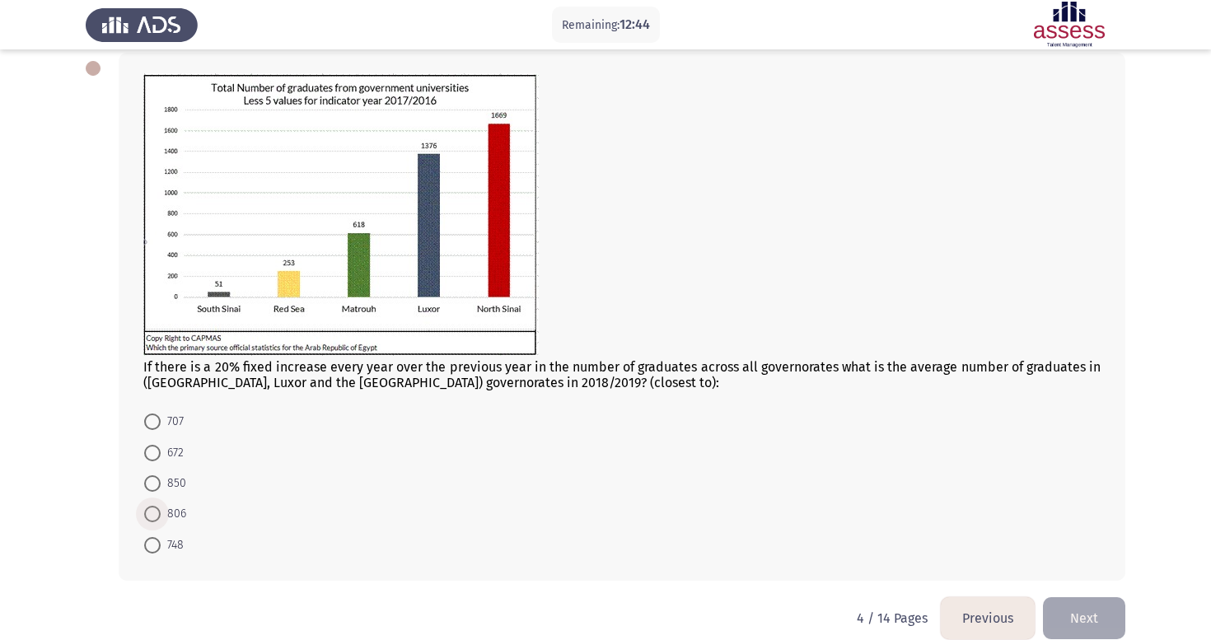
click at [157, 515] on span at bounding box center [152, 514] width 16 height 16
click at [157, 515] on input "806" at bounding box center [152, 514] width 16 height 16
radio input "true"
click at [1098, 622] on button "Next" at bounding box center [1084, 617] width 82 height 42
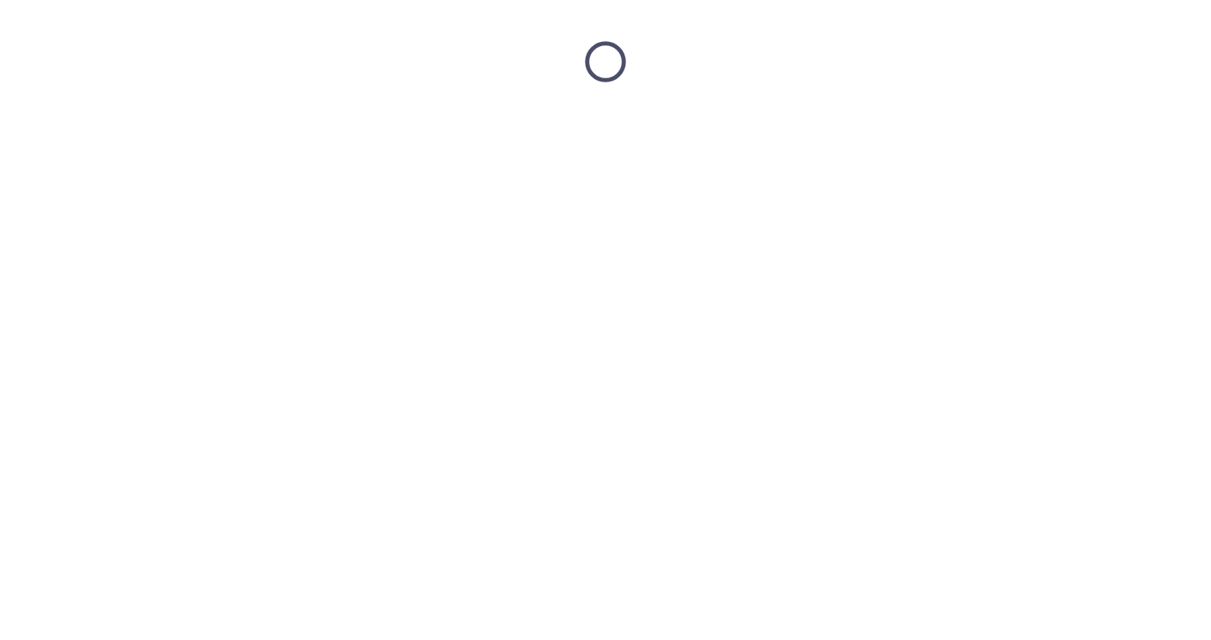
scroll to position [0, 0]
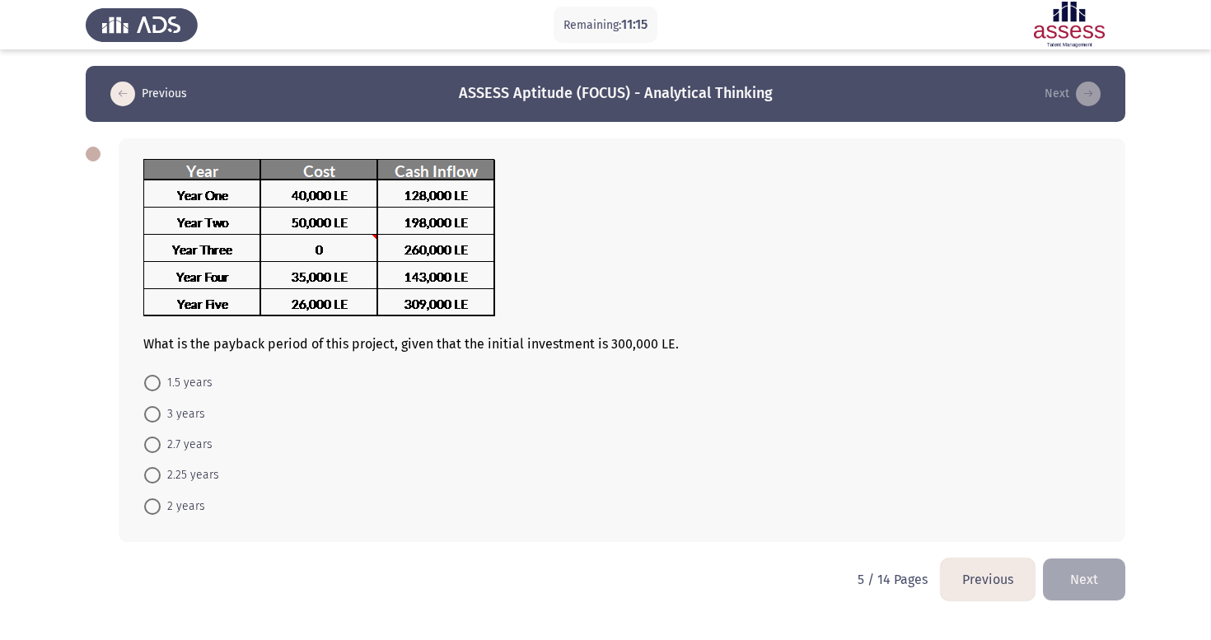
click at [154, 510] on span at bounding box center [152, 507] width 16 height 16
click at [154, 510] on input "2 years" at bounding box center [152, 507] width 16 height 16
radio input "true"
click at [1056, 567] on button "Next" at bounding box center [1084, 578] width 82 height 42
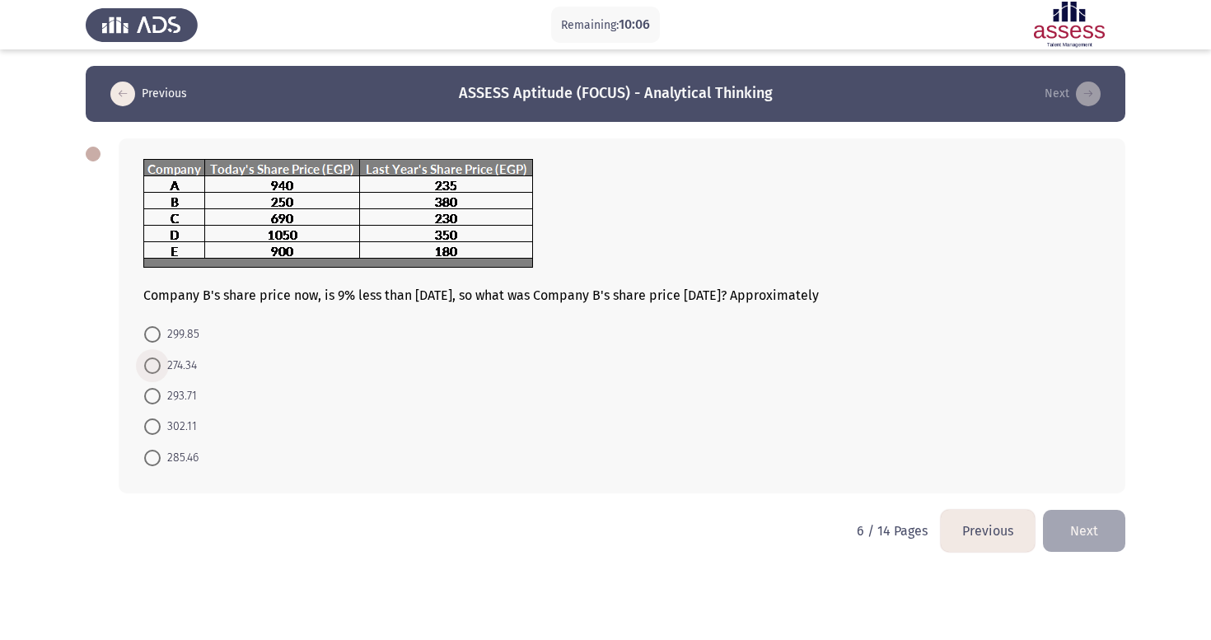
click at [156, 371] on span at bounding box center [152, 366] width 16 height 16
click at [156, 371] on input "274.34" at bounding box center [152, 366] width 16 height 16
radio input "true"
click at [1077, 542] on button "Next" at bounding box center [1084, 529] width 82 height 42
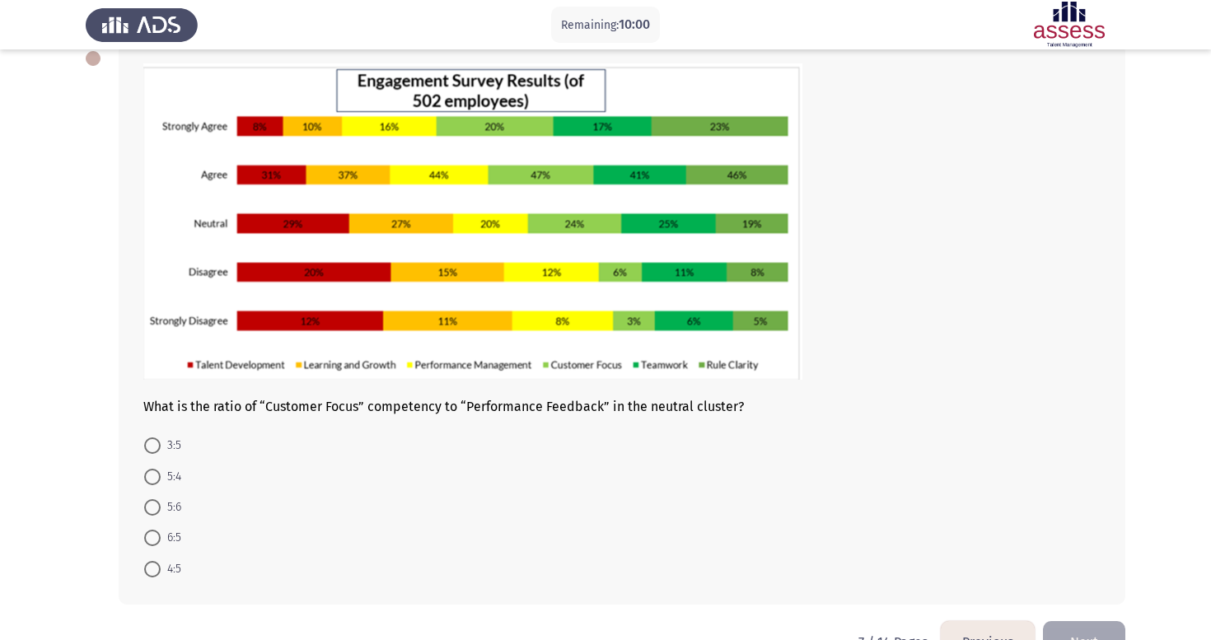
scroll to position [96, 0]
click at [160, 542] on span at bounding box center [152, 538] width 16 height 16
click at [160, 542] on input "6:5" at bounding box center [152, 538] width 16 height 16
radio input "true"
click at [1099, 632] on button "Next" at bounding box center [1084, 641] width 82 height 42
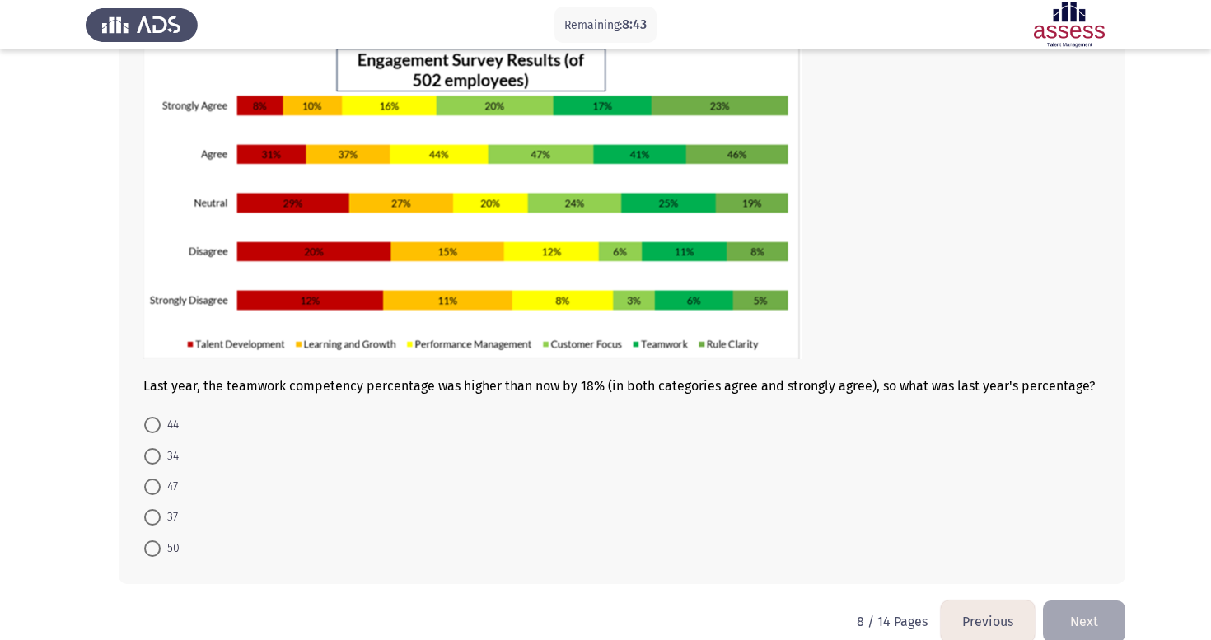
scroll to position [124, 0]
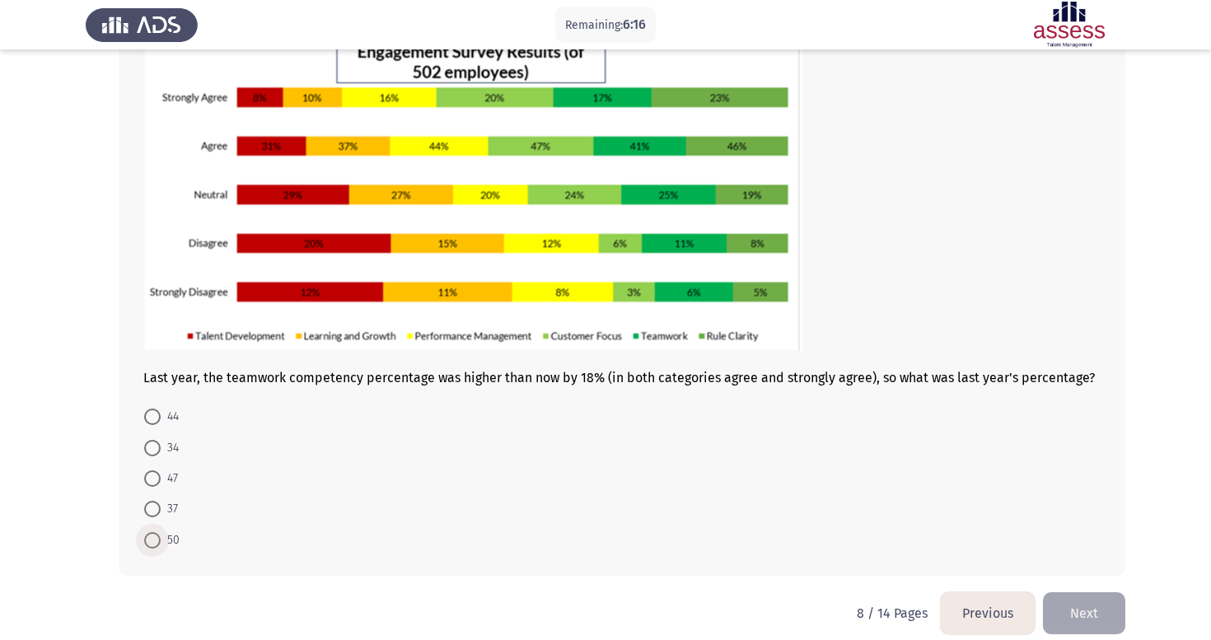
click at [166, 546] on span "50" at bounding box center [170, 541] width 19 height 20
click at [161, 546] on input "50" at bounding box center [152, 540] width 16 height 16
radio input "true"
click at [1065, 601] on button "Next" at bounding box center [1084, 612] width 82 height 42
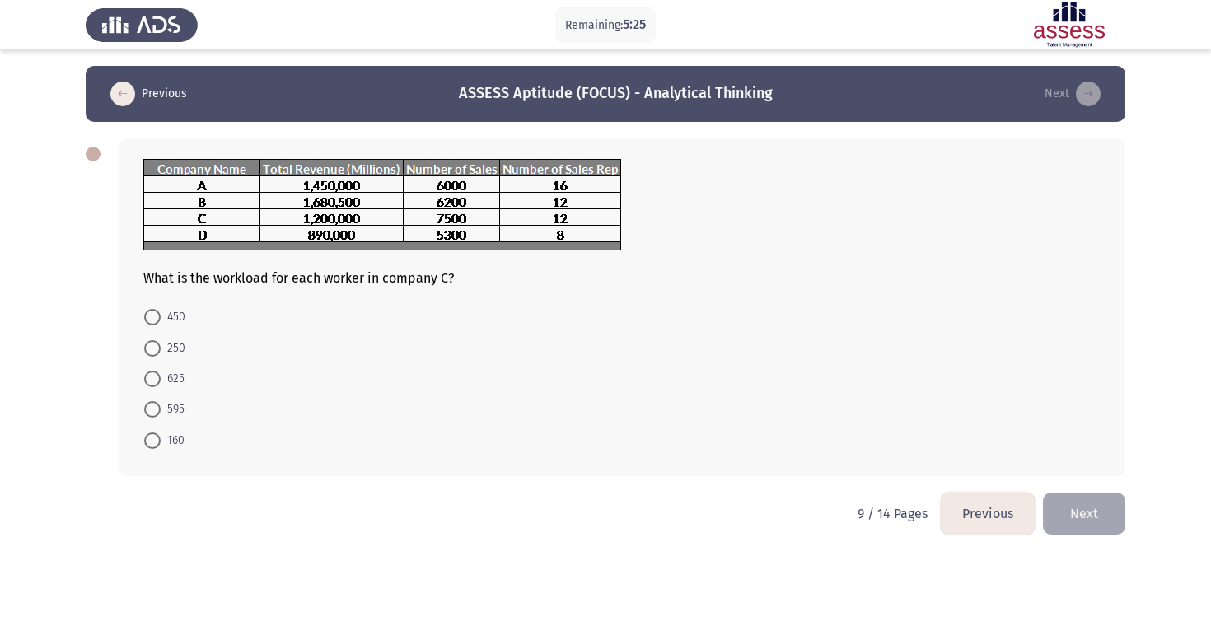
click at [154, 384] on span at bounding box center [152, 379] width 16 height 16
click at [154, 384] on input "625" at bounding box center [152, 379] width 16 height 16
radio input "true"
click at [1085, 527] on button "Next" at bounding box center [1084, 512] width 82 height 42
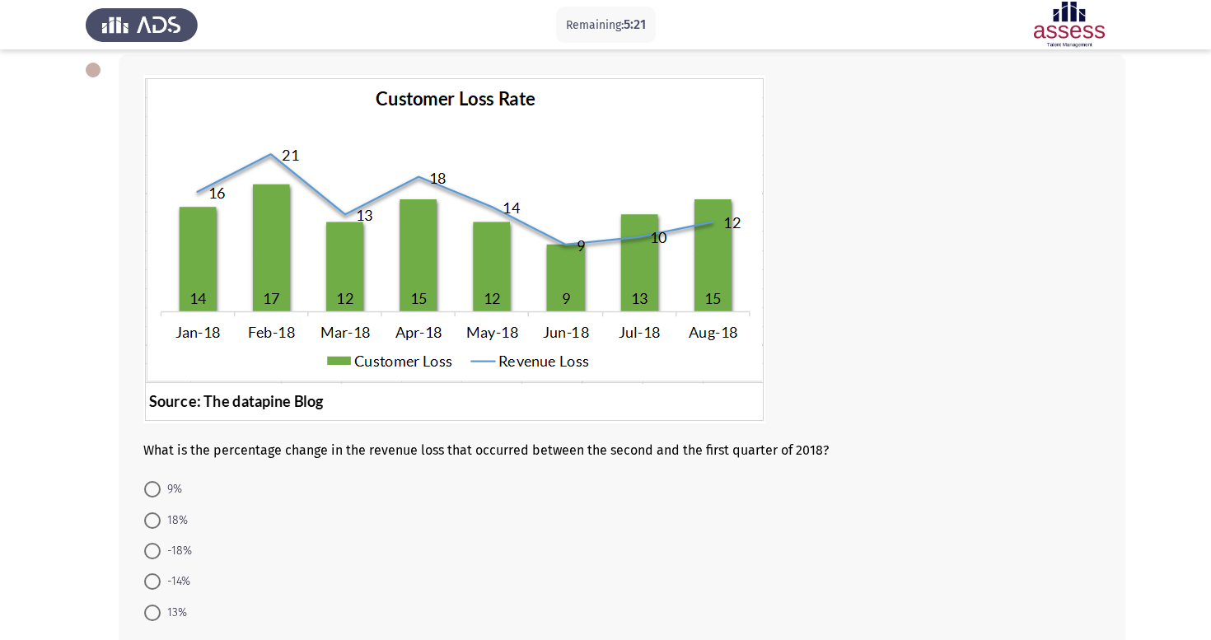
scroll to position [99, 0]
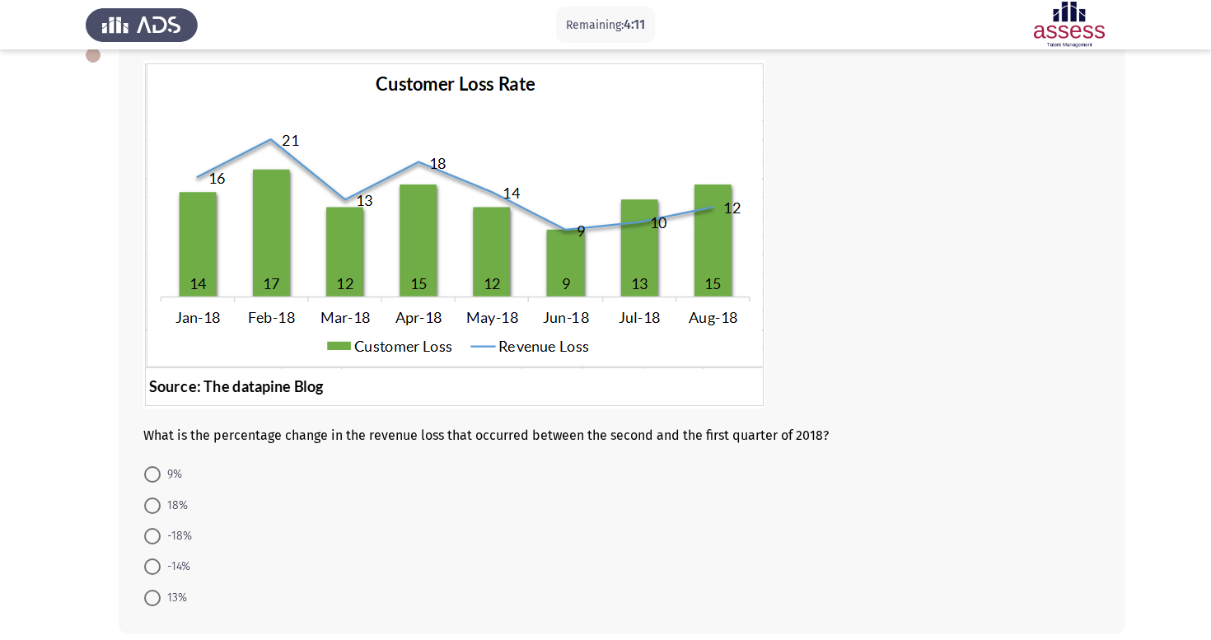
click at [159, 543] on span at bounding box center [152, 536] width 16 height 16
click at [159, 543] on input "-18%" at bounding box center [152, 536] width 16 height 16
radio input "true"
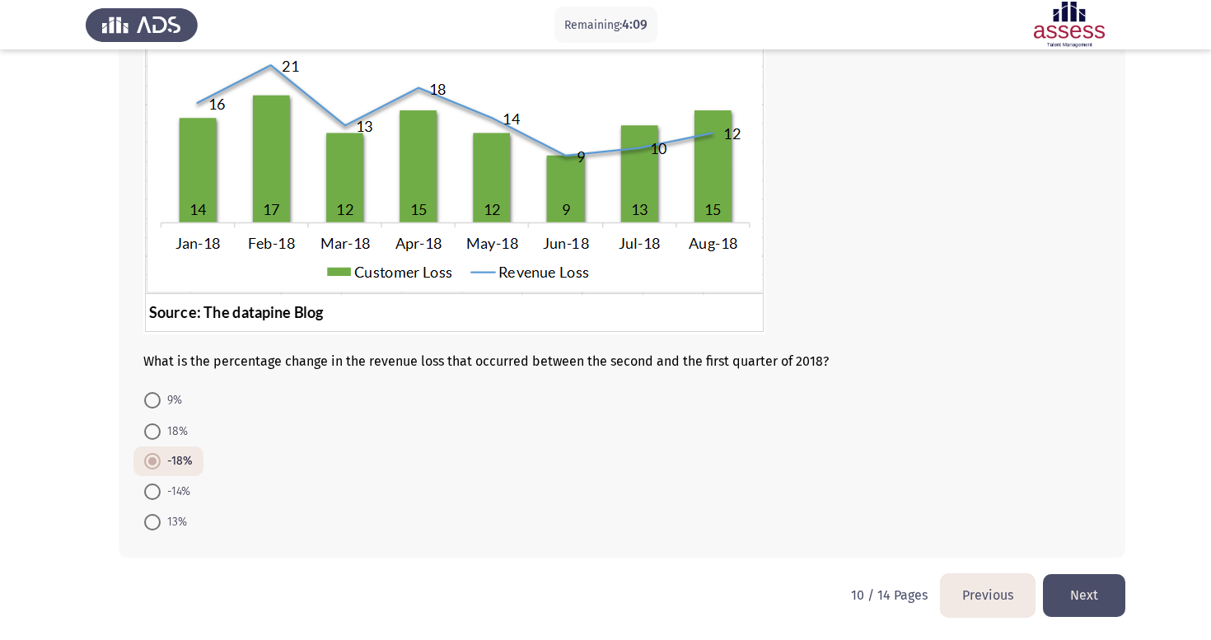
scroll to position [176, 0]
click at [1087, 583] on button "Next" at bounding box center [1084, 595] width 82 height 42
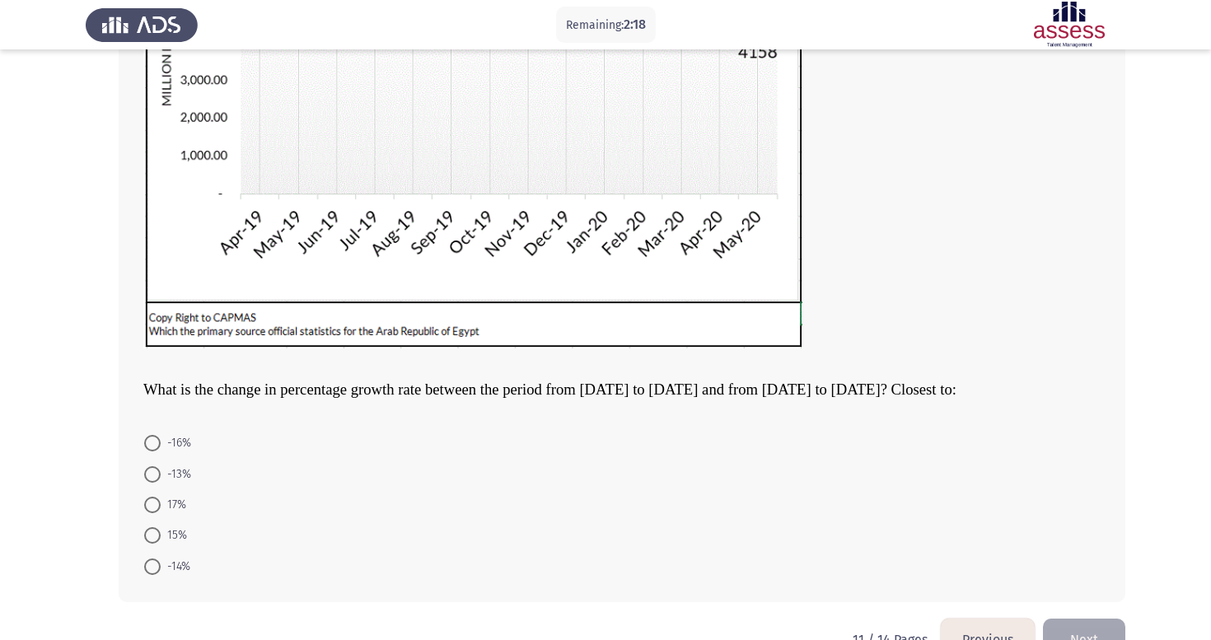
scroll to position [330, 0]
click at [156, 478] on span at bounding box center [152, 476] width 16 height 16
click at [156, 478] on input "-13%" at bounding box center [152, 476] width 16 height 16
radio input "true"
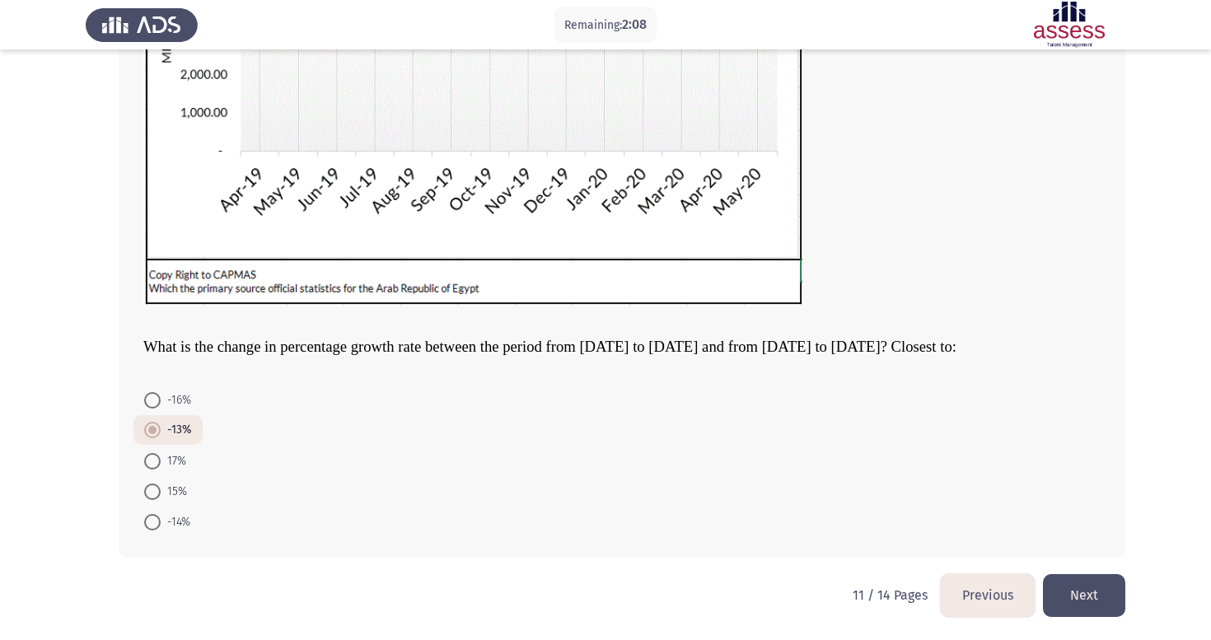
scroll to position [377, 0]
click at [1116, 587] on button "Next" at bounding box center [1084, 595] width 82 height 42
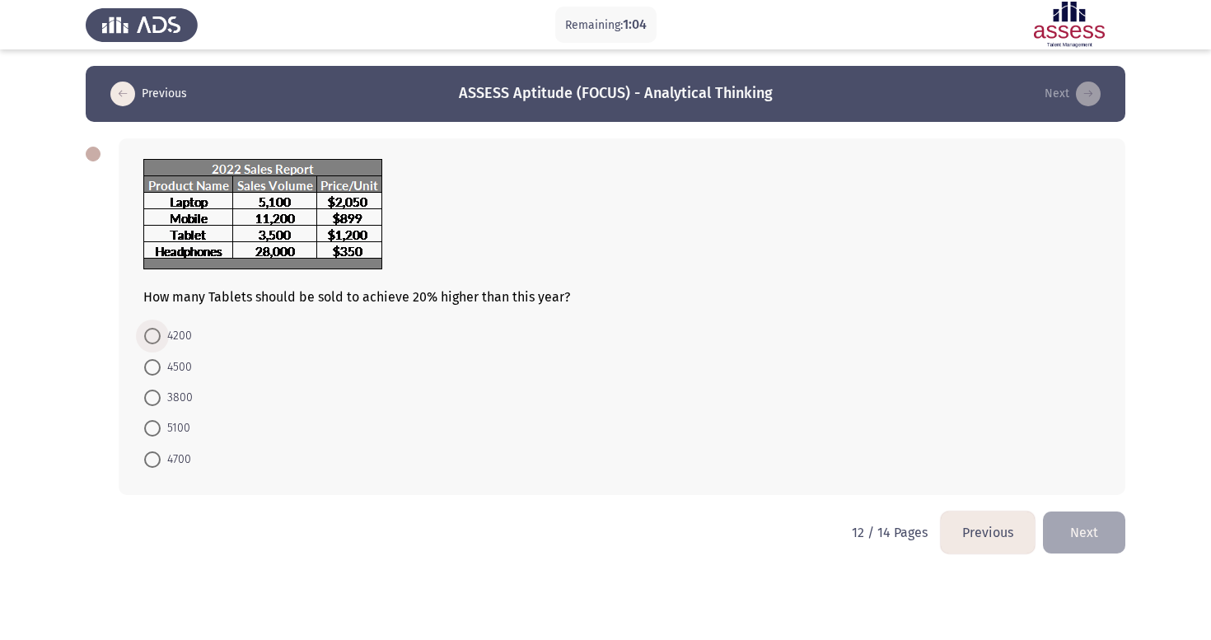
click at [155, 338] on span at bounding box center [152, 336] width 16 height 16
click at [155, 338] on input "4200" at bounding box center [152, 336] width 16 height 16
radio input "true"
click at [1097, 521] on button "Next" at bounding box center [1084, 531] width 82 height 42
click at [157, 464] on span at bounding box center [152, 460] width 16 height 16
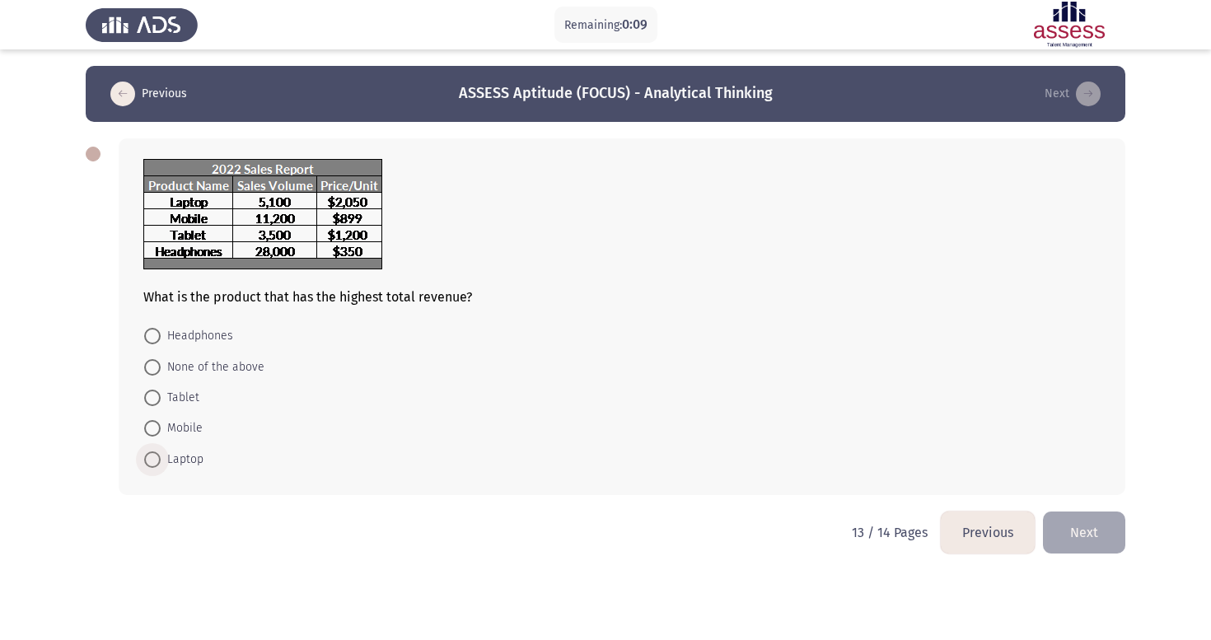
click at [157, 464] on input "Laptop" at bounding box center [152, 460] width 16 height 16
radio input "true"
click at [1065, 523] on button "Next" at bounding box center [1084, 531] width 82 height 42
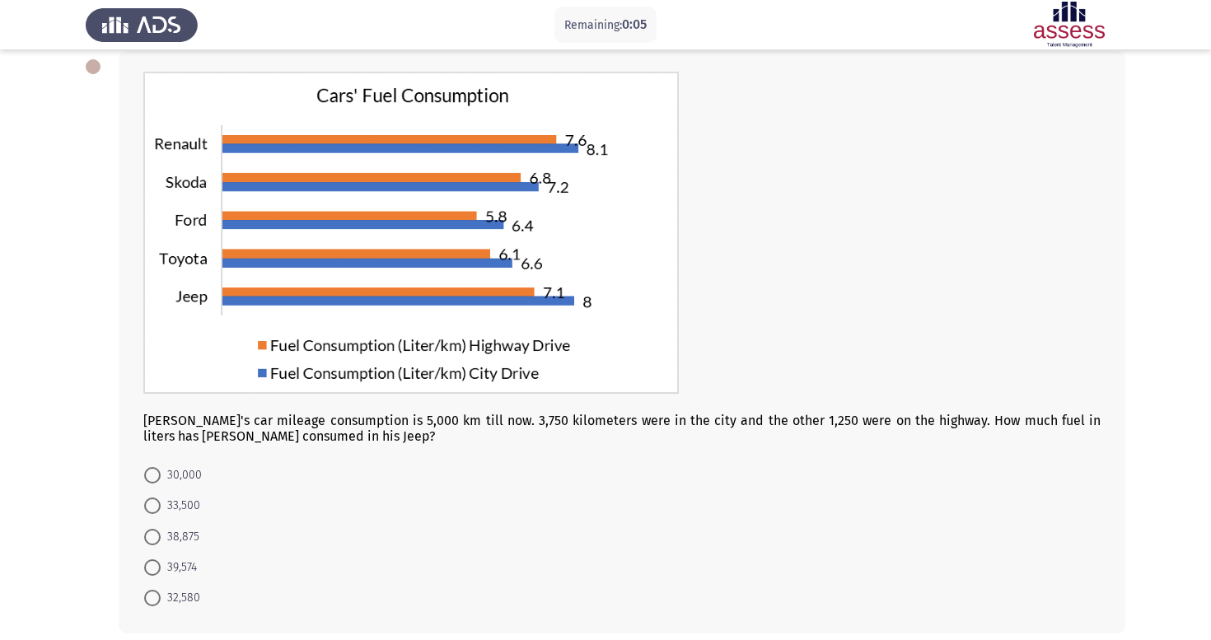
scroll to position [92, 0]
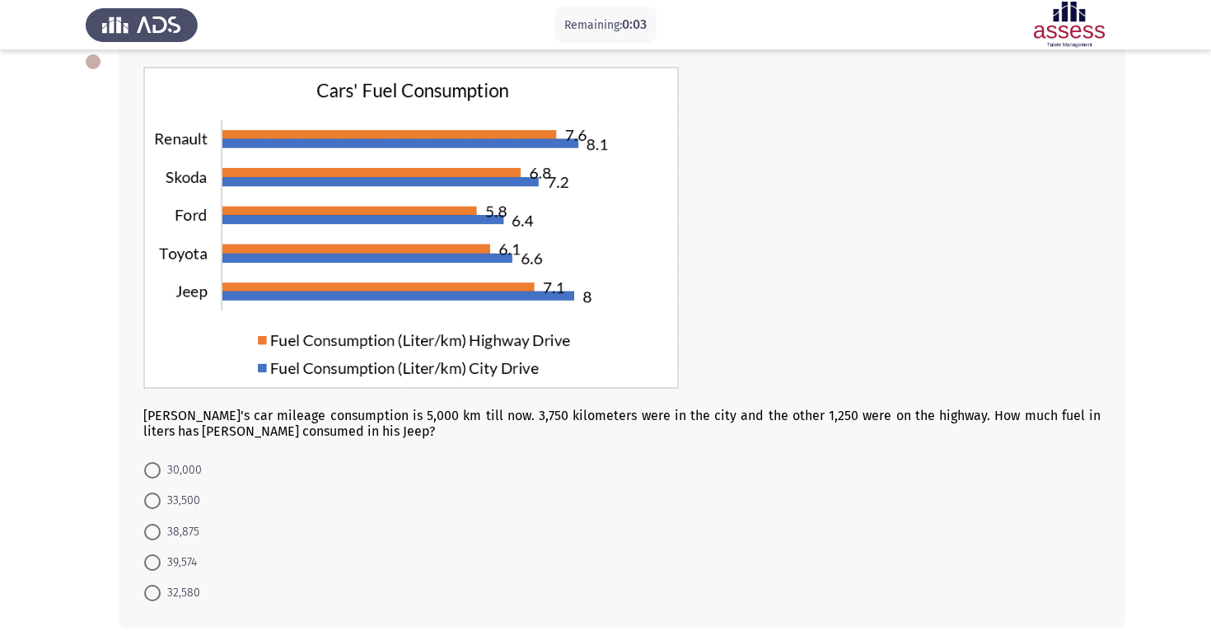
click at [158, 533] on span at bounding box center [152, 532] width 16 height 16
click at [158, 533] on input "38,875" at bounding box center [152, 532] width 16 height 16
radio input "true"
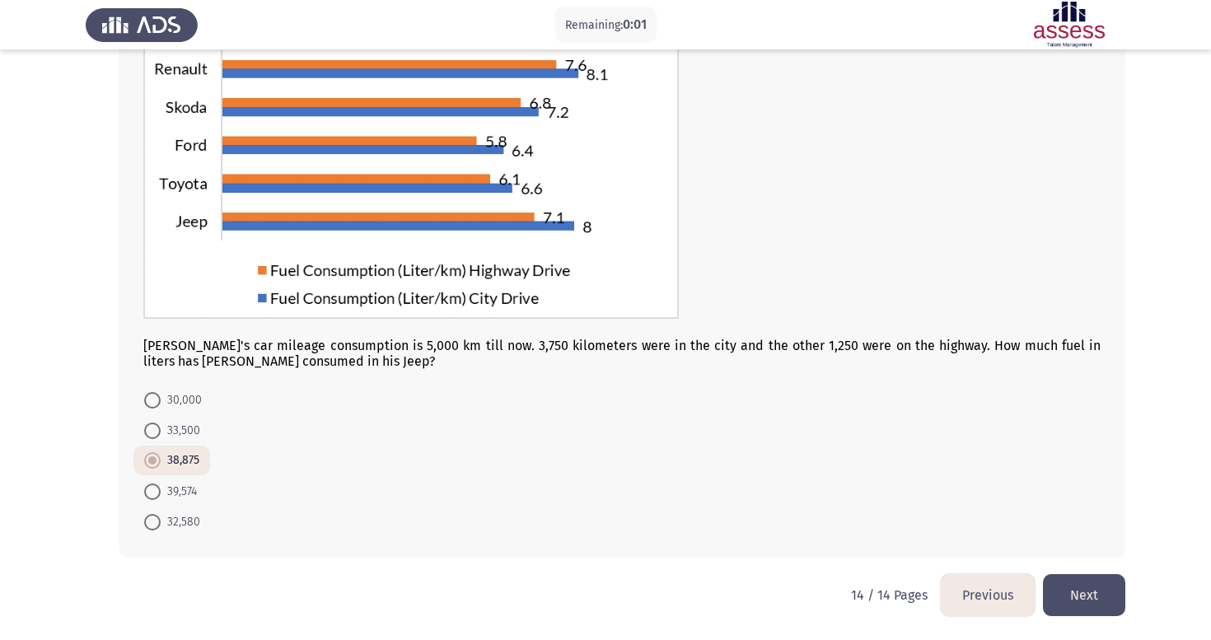
scroll to position [165, 0]
click at [1084, 597] on button "Next" at bounding box center [1084, 595] width 82 height 42
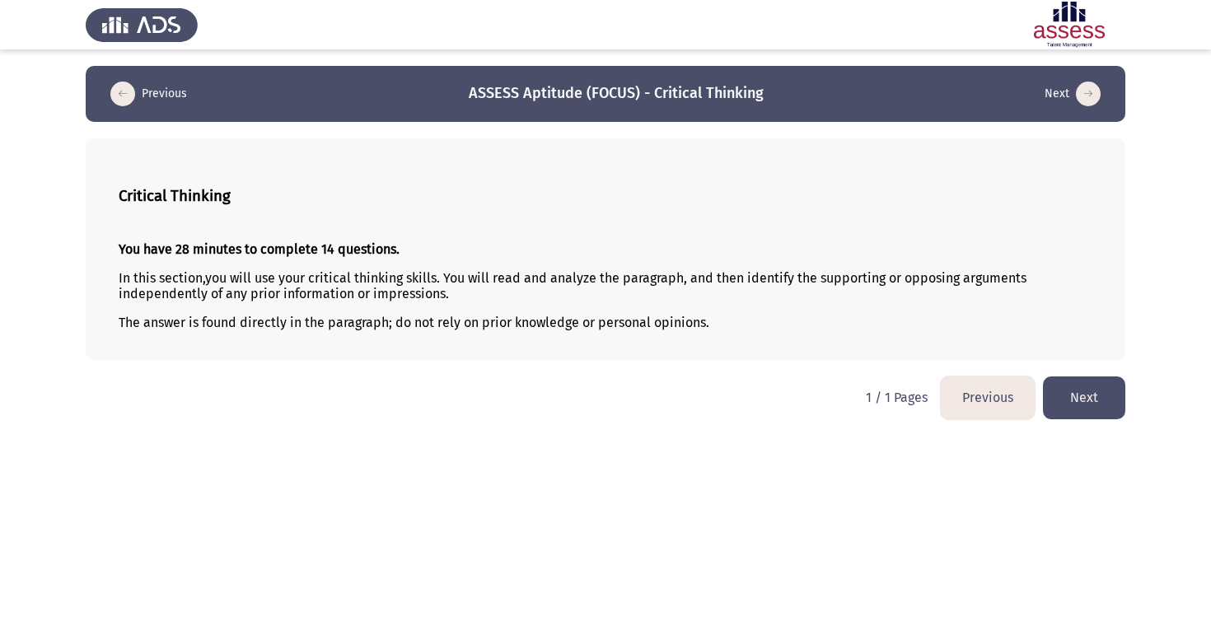
click at [1076, 406] on button "Next" at bounding box center [1084, 398] width 82 height 42
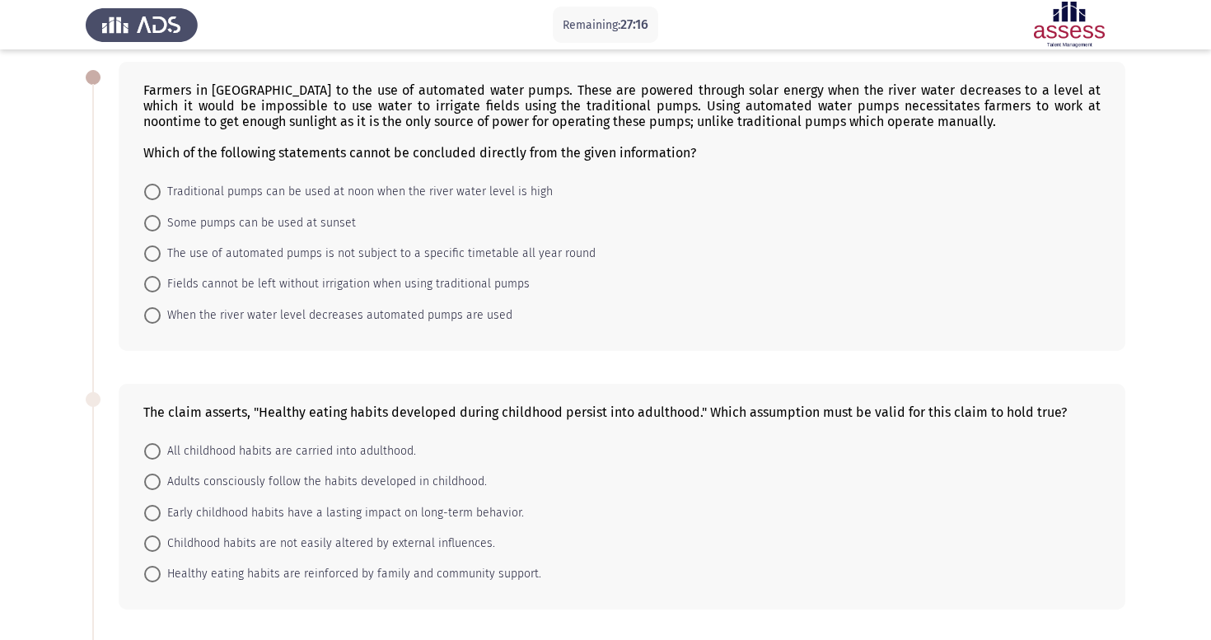
scroll to position [76, 0]
click at [155, 258] on span at bounding box center [152, 254] width 16 height 16
click at [155, 258] on input "The use of automated pumps is not subject to a specific timetable all year round" at bounding box center [152, 254] width 16 height 16
radio input "true"
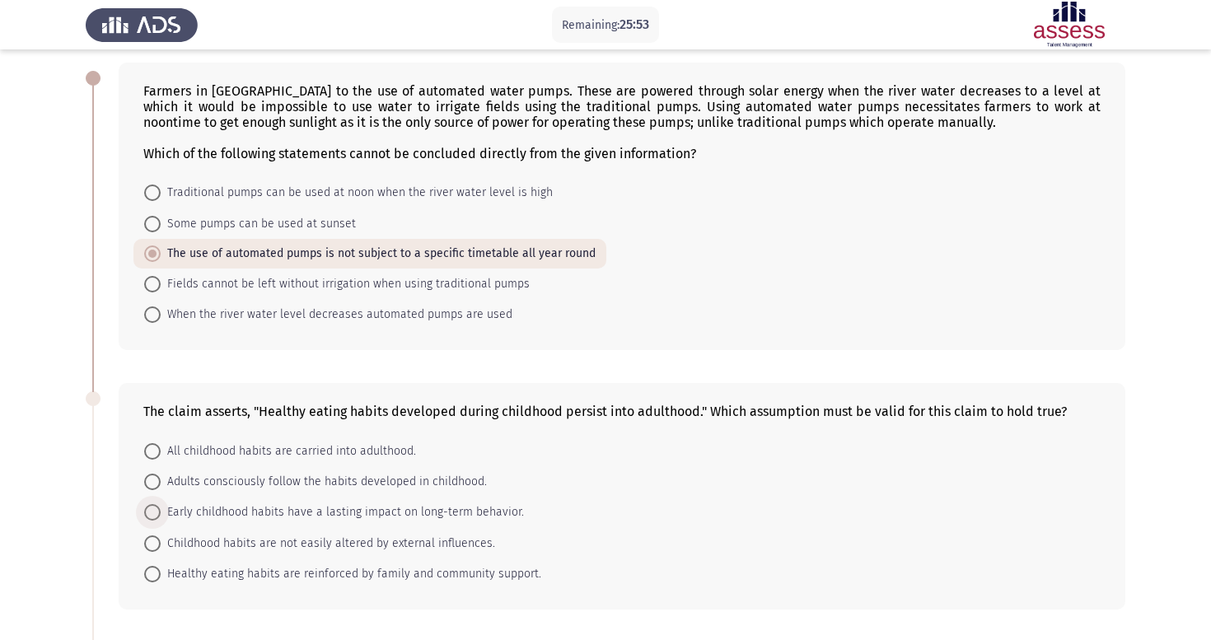
click at [153, 521] on span at bounding box center [152, 512] width 16 height 16
click at [153, 521] on input "Early childhood habits have a lasting impact on long-term behavior." at bounding box center [152, 512] width 16 height 16
radio input "true"
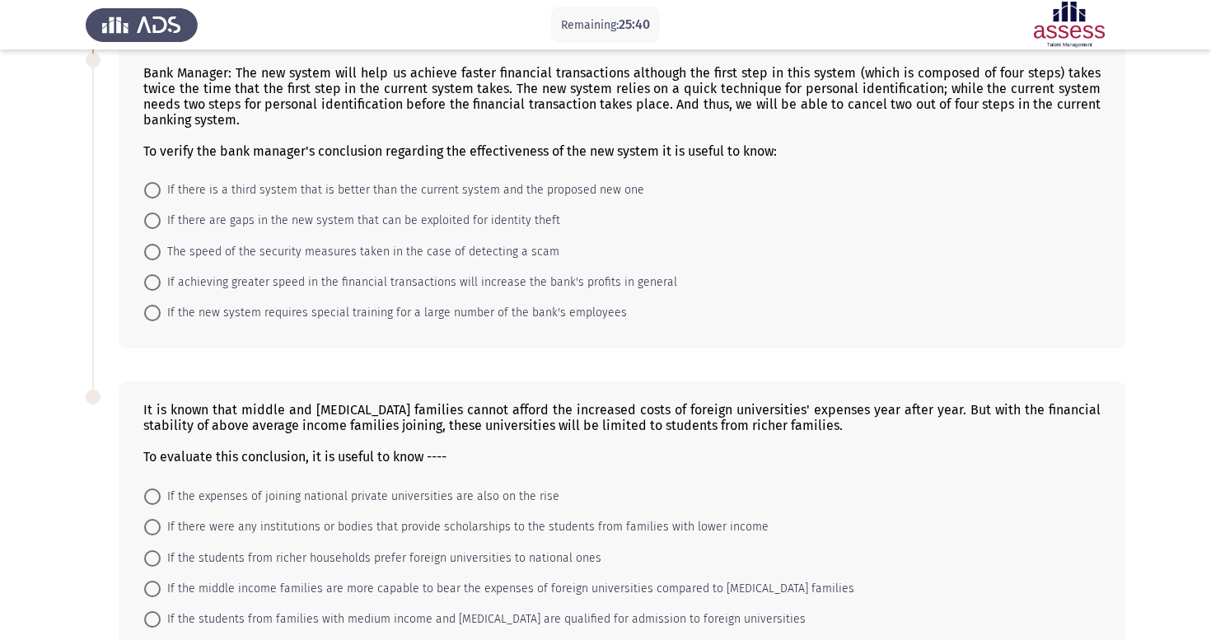
scroll to position [672, 0]
click at [152, 199] on span at bounding box center [152, 192] width 16 height 16
click at [152, 199] on input "If there is a third system that is better than the current system and the propo…" at bounding box center [152, 192] width 16 height 16
radio input "true"
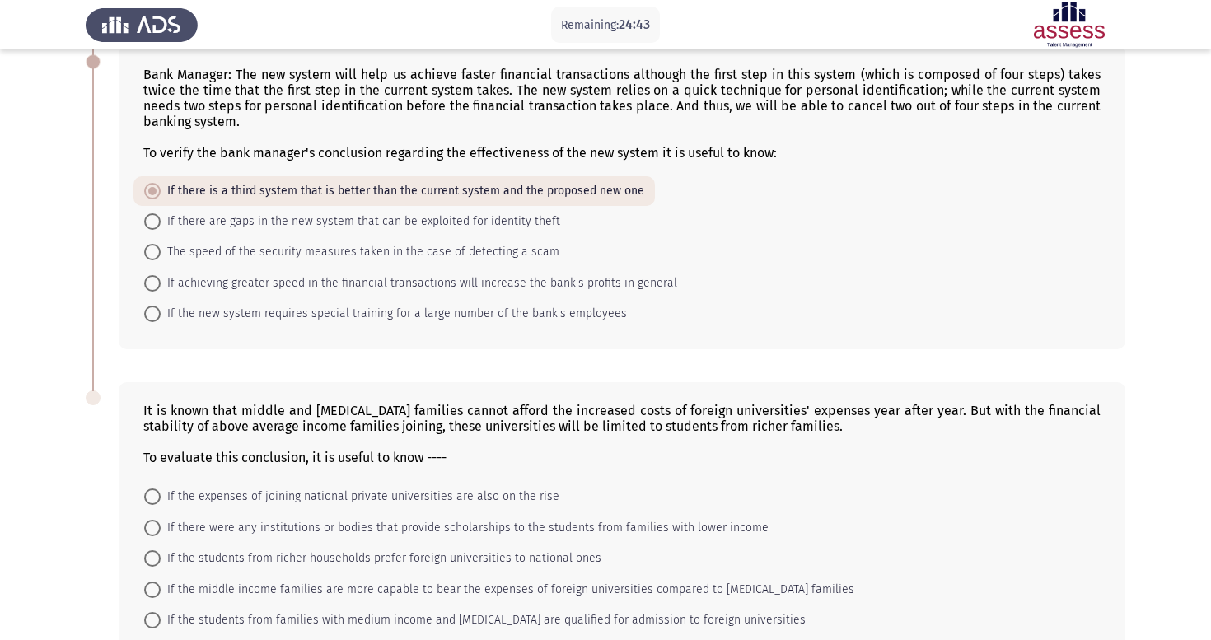
click at [155, 225] on span at bounding box center [152, 221] width 16 height 16
click at [155, 225] on input "If there are gaps in the new system that can be exploited for identity theft" at bounding box center [152, 221] width 16 height 16
radio input "true"
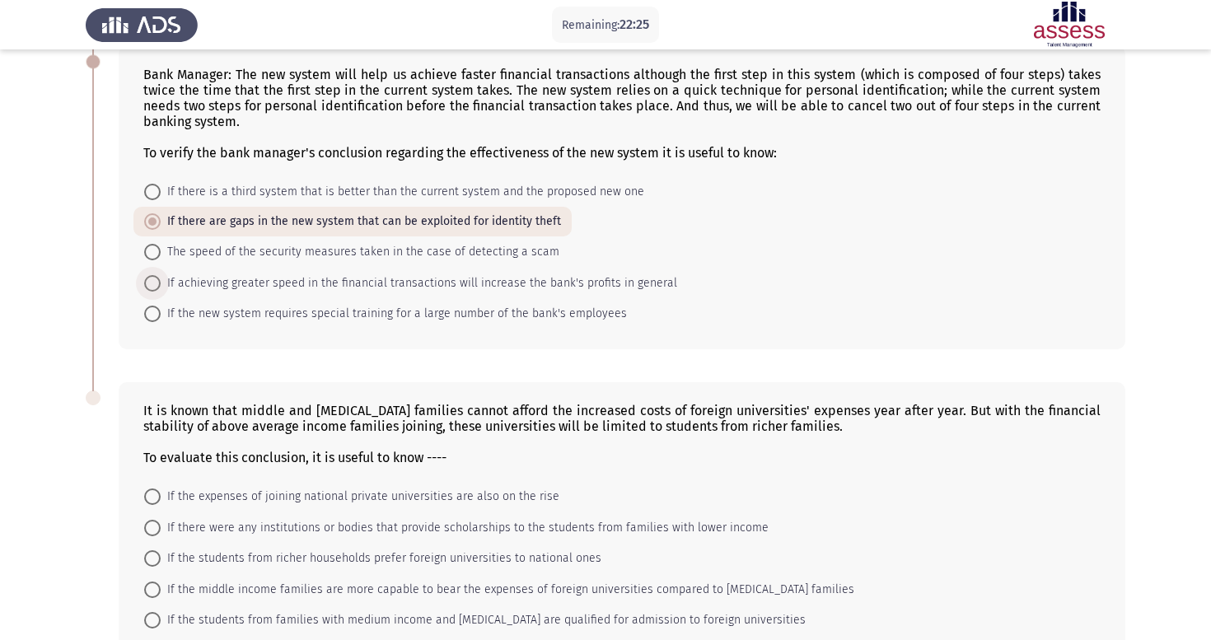
click at [157, 284] on span at bounding box center [152, 283] width 16 height 16
click at [157, 284] on input "If achieving greater speed in the financial transactions will increase the bank…" at bounding box center [152, 283] width 16 height 16
radio input "true"
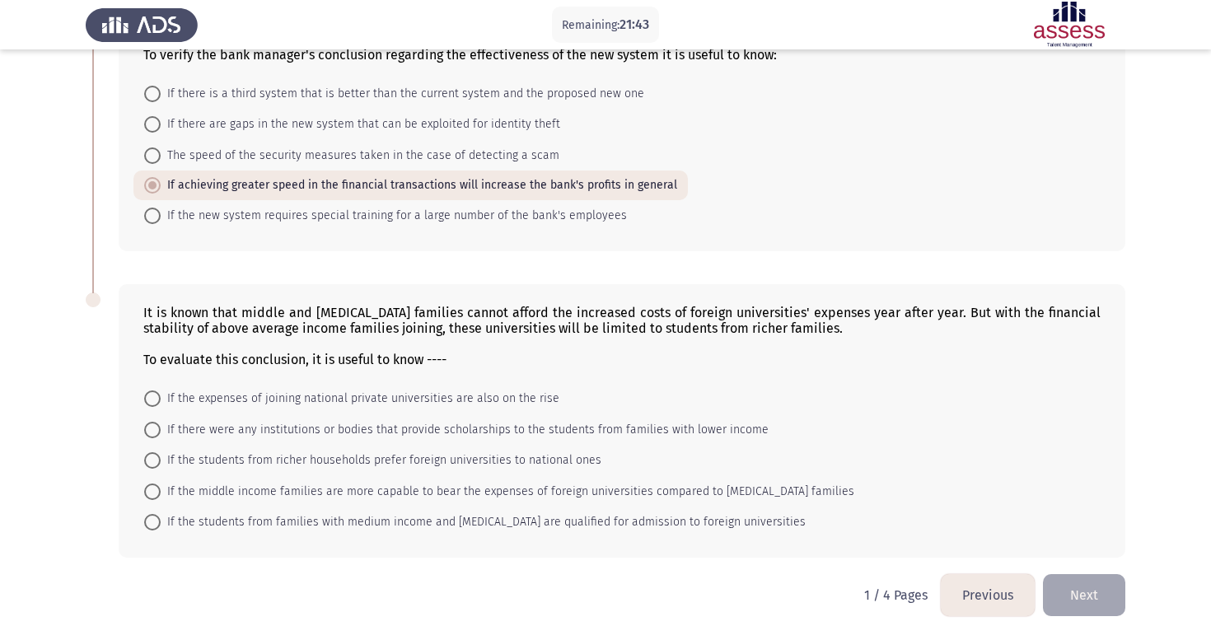
scroll to position [772, 0]
click at [160, 464] on span at bounding box center [152, 460] width 16 height 16
click at [160, 464] on input "If the students from richer households prefer foreign universities to national …" at bounding box center [152, 460] width 16 height 16
radio input "true"
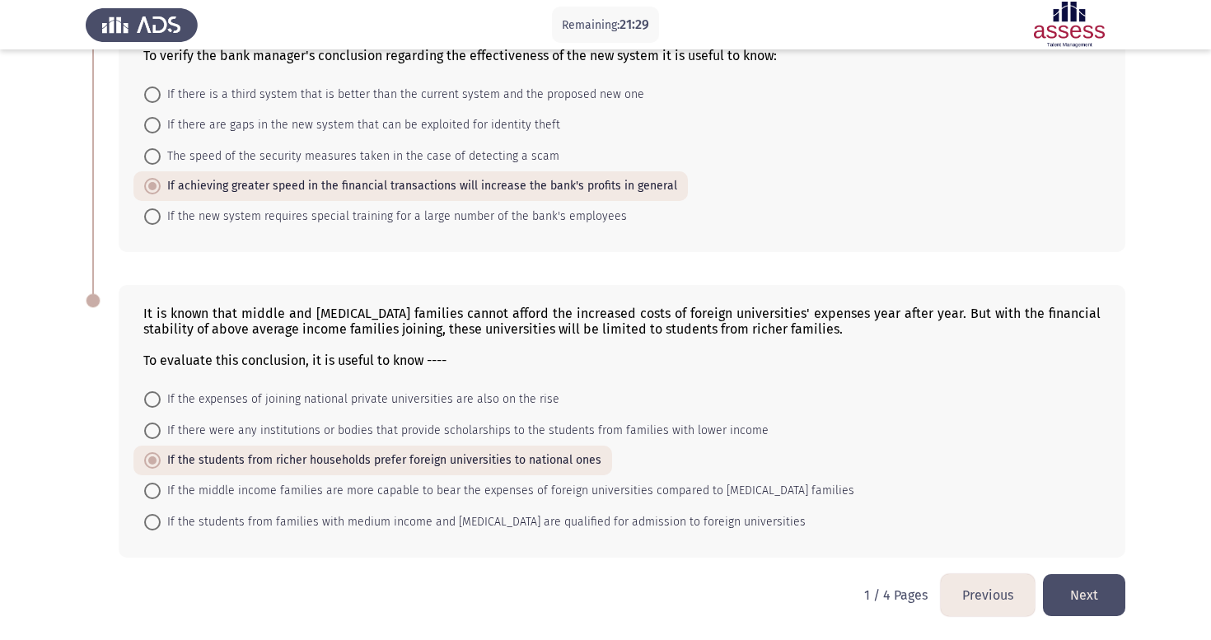
click at [157, 429] on span at bounding box center [152, 431] width 16 height 16
click at [157, 429] on input "If there were any institutions or bodies that provide scholarships to the stude…" at bounding box center [152, 431] width 16 height 16
radio input "true"
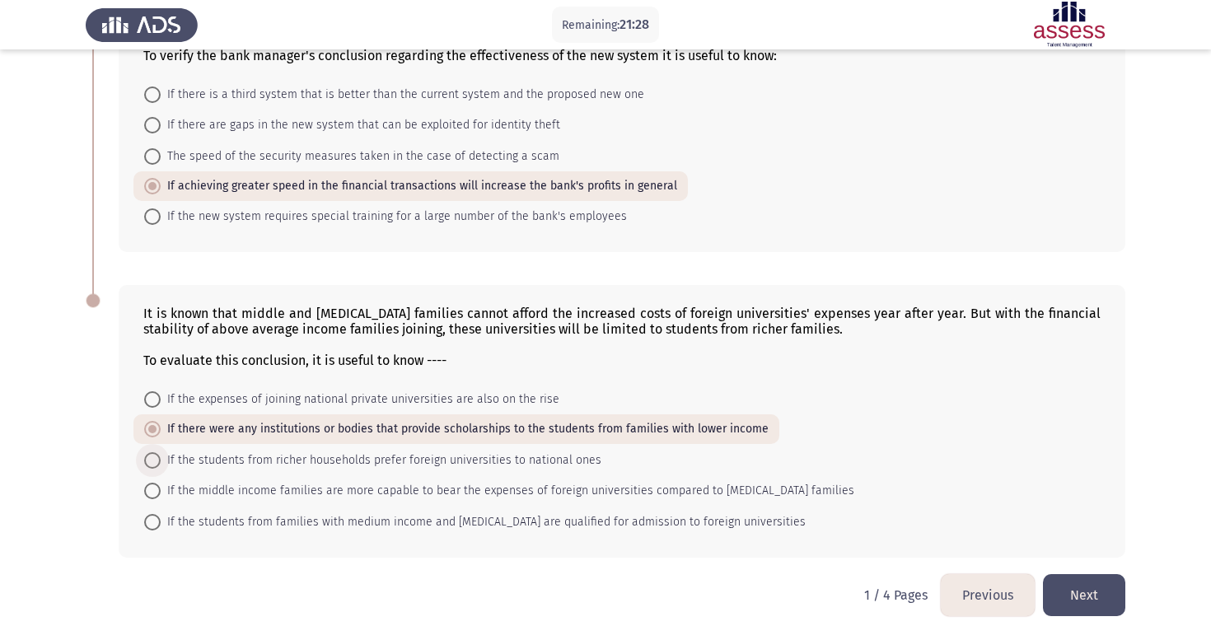
click at [148, 466] on span at bounding box center [152, 460] width 16 height 16
click at [148, 466] on input "If the students from richer households prefer foreign universities to national …" at bounding box center [152, 460] width 16 height 16
radio input "true"
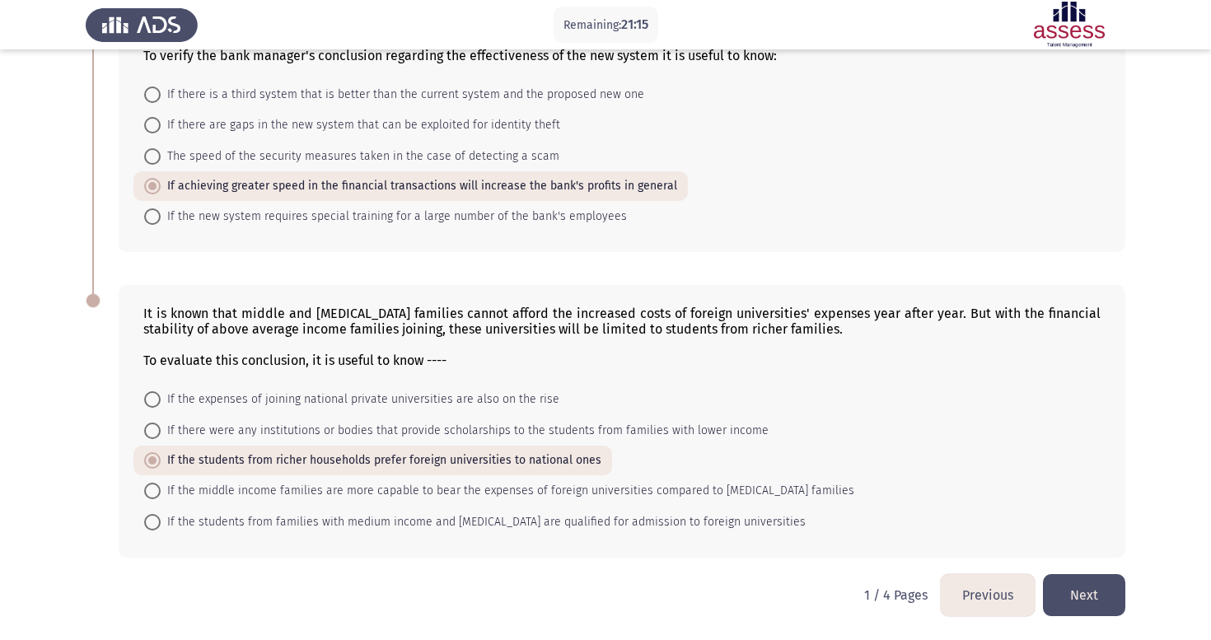
click at [163, 430] on span "If there were any institutions or bodies that provide scholarships to the stude…" at bounding box center [465, 431] width 608 height 20
click at [161, 430] on input "If there were any institutions or bodies that provide scholarships to the stude…" at bounding box center [152, 431] width 16 height 16
radio input "true"
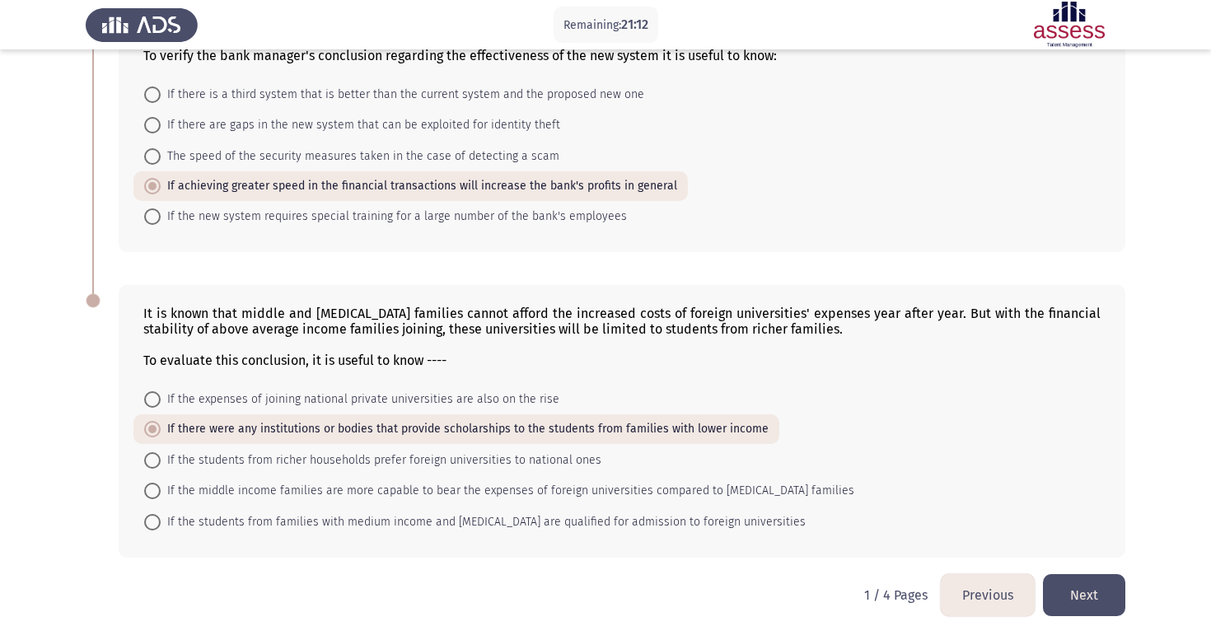
click at [1103, 603] on button "Next" at bounding box center [1084, 595] width 82 height 42
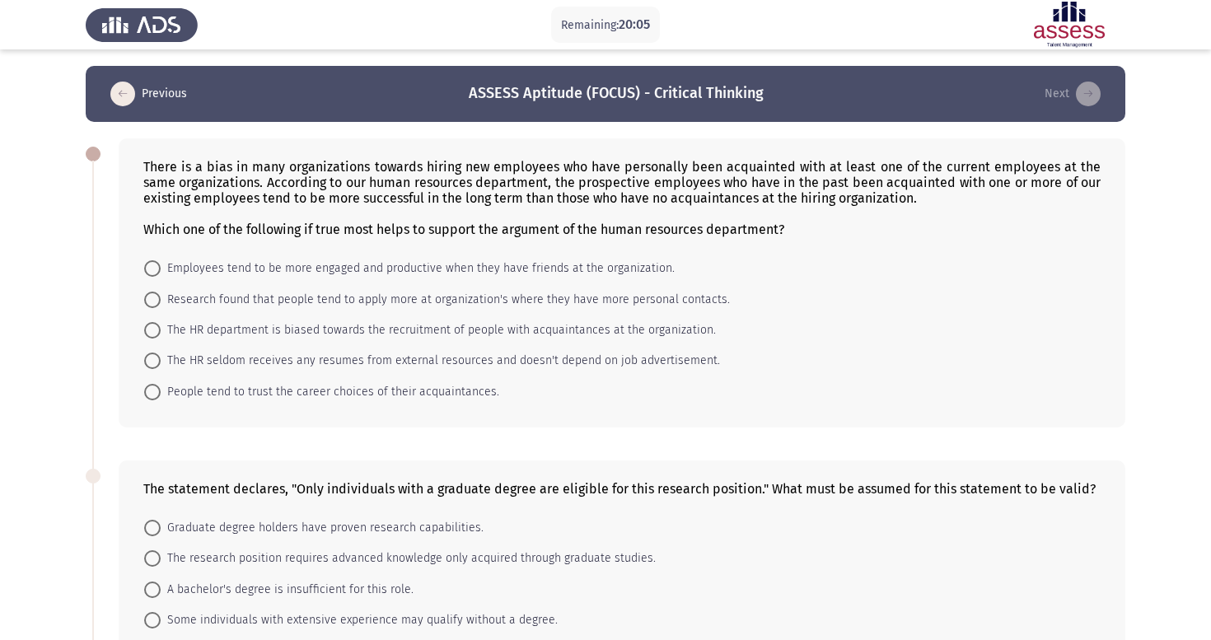
click at [154, 392] on span at bounding box center [152, 392] width 16 height 16
click at [154, 392] on input "People tend to trust the career choices of their acquaintances." at bounding box center [152, 392] width 16 height 16
radio input "true"
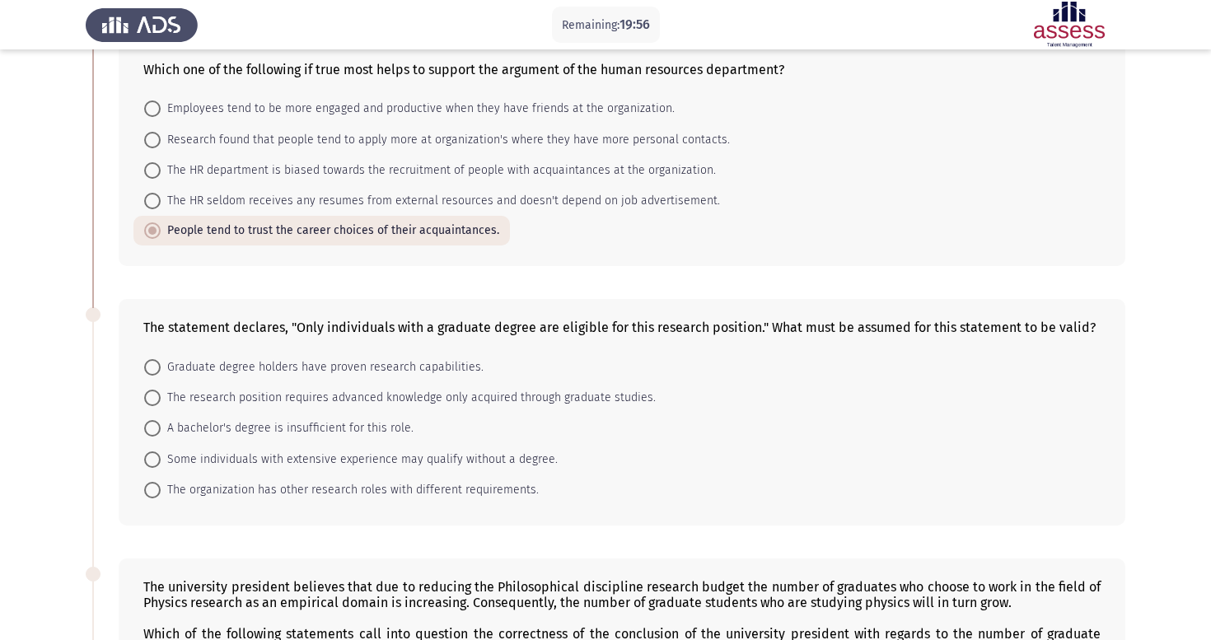
scroll to position [162, 0]
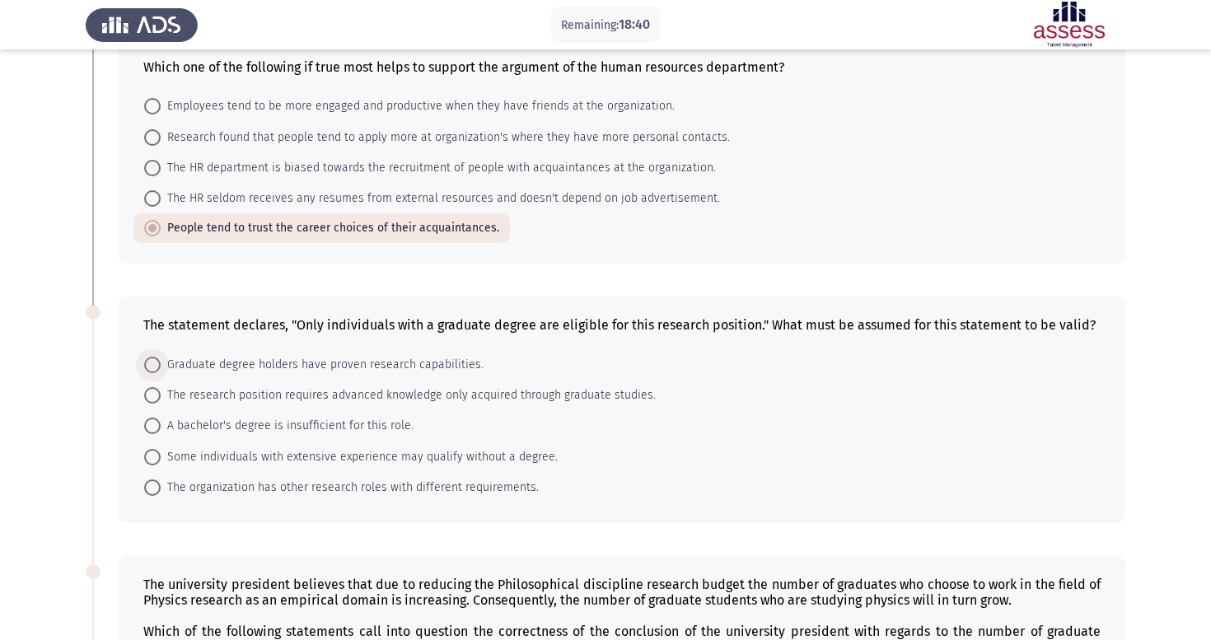
click at [150, 363] on span at bounding box center [152, 365] width 16 height 16
click at [150, 363] on input "Graduate degree holders have proven research capabilities." at bounding box center [152, 365] width 16 height 16
radio input "true"
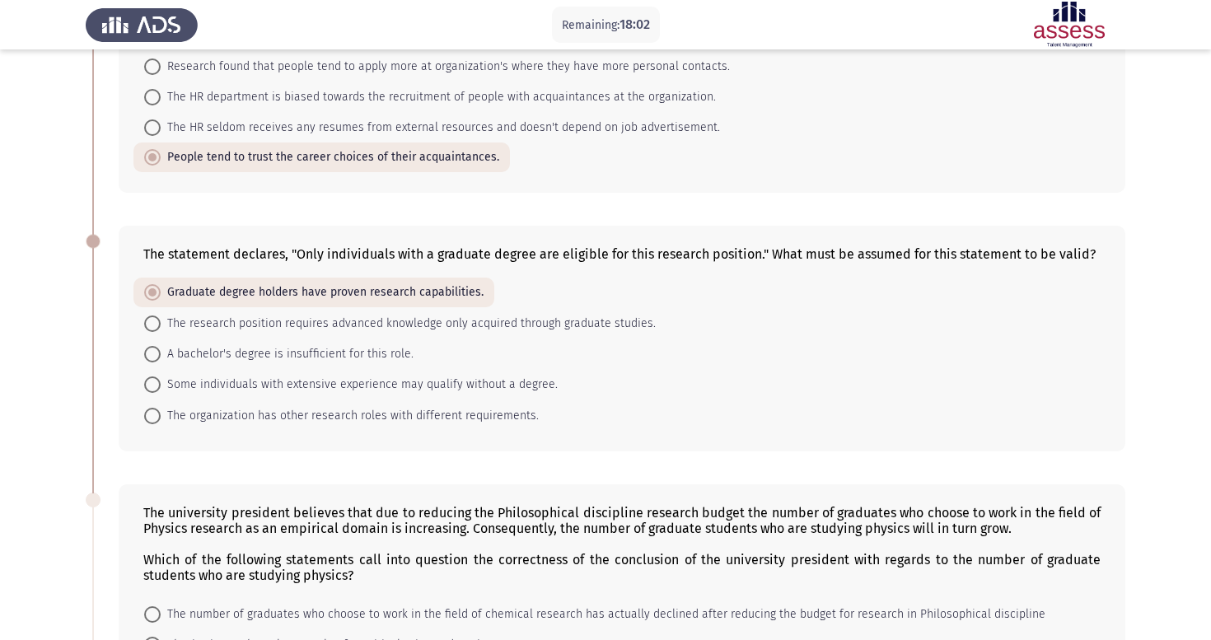
scroll to position [232, 0]
click at [158, 330] on span at bounding box center [152, 324] width 16 height 16
click at [158, 330] on input "The research position requires advanced knowledge only acquired through graduat…" at bounding box center [152, 324] width 16 height 16
radio input "true"
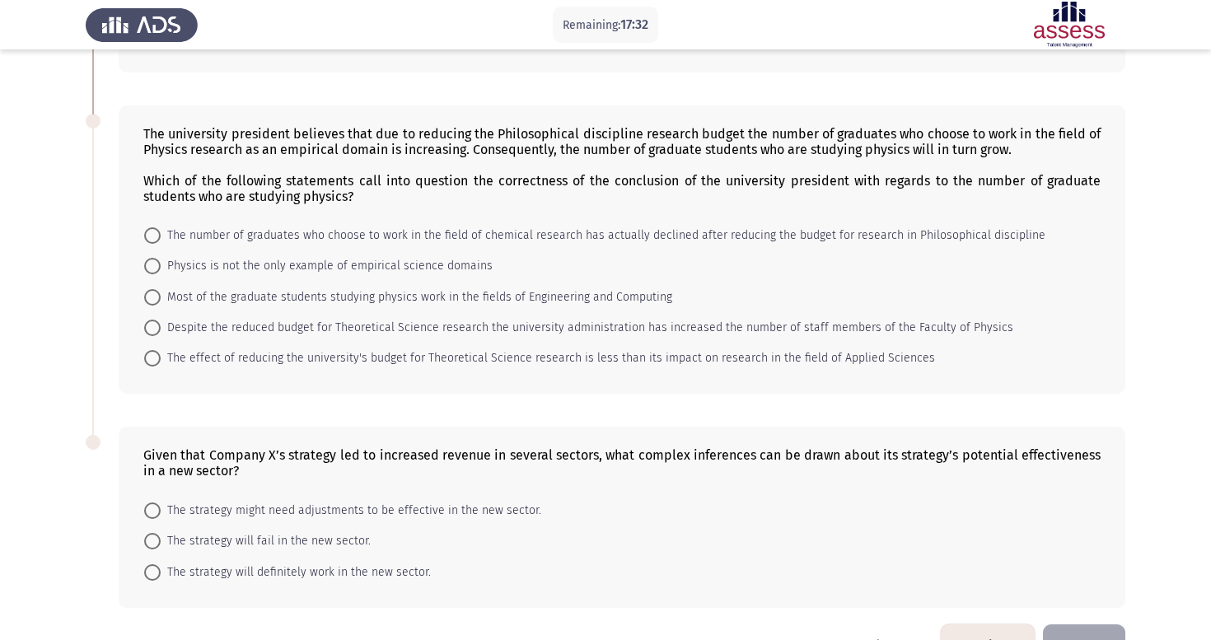
scroll to position [631, 0]
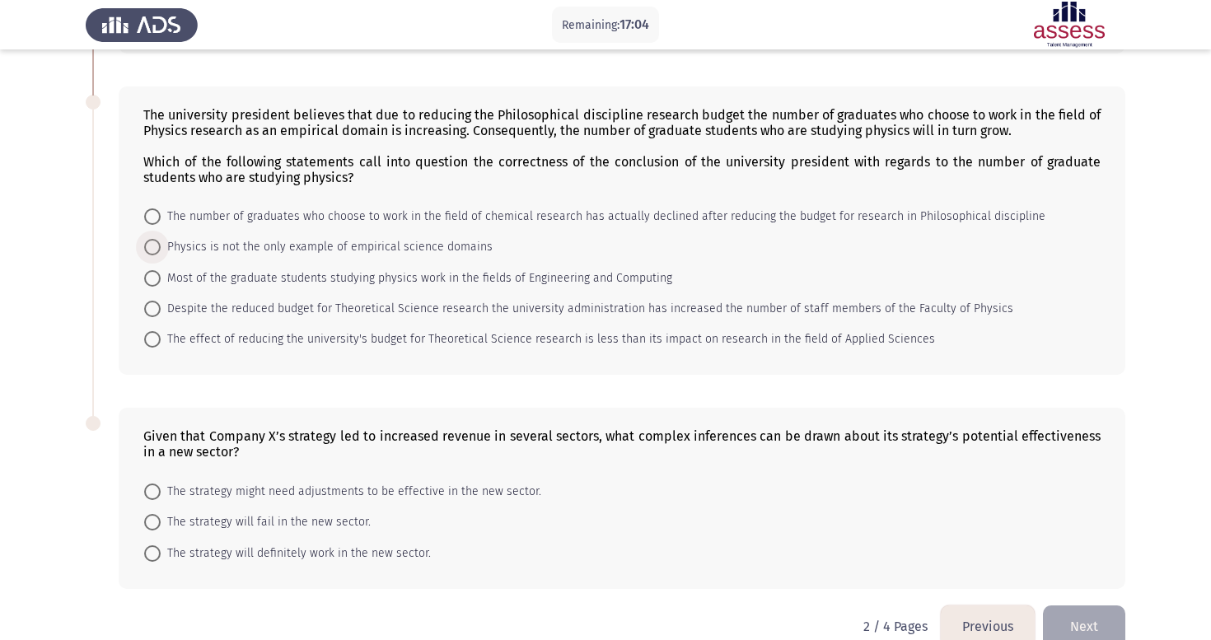
click at [156, 254] on span at bounding box center [152, 247] width 16 height 16
click at [156, 254] on input "Physics is not the only example of empirical science domains" at bounding box center [152, 247] width 16 height 16
radio input "true"
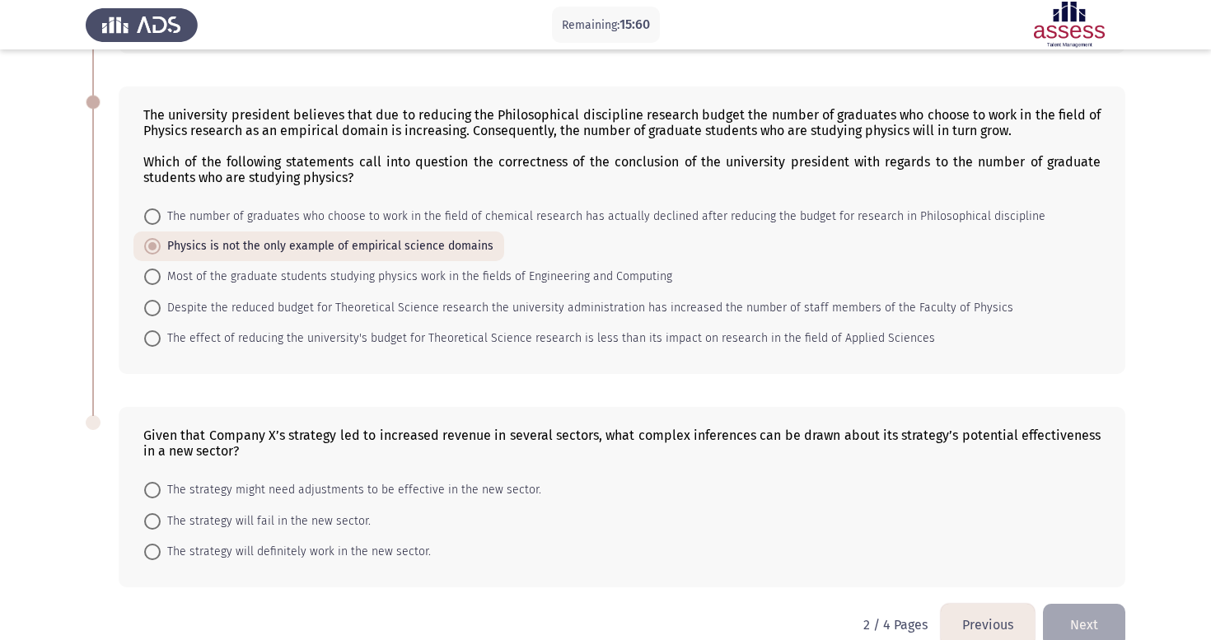
click at [156, 499] on span at bounding box center [152, 490] width 16 height 16
click at [156, 499] on input "The strategy might need adjustments to be effective in the new sector." at bounding box center [152, 490] width 16 height 16
radio input "true"
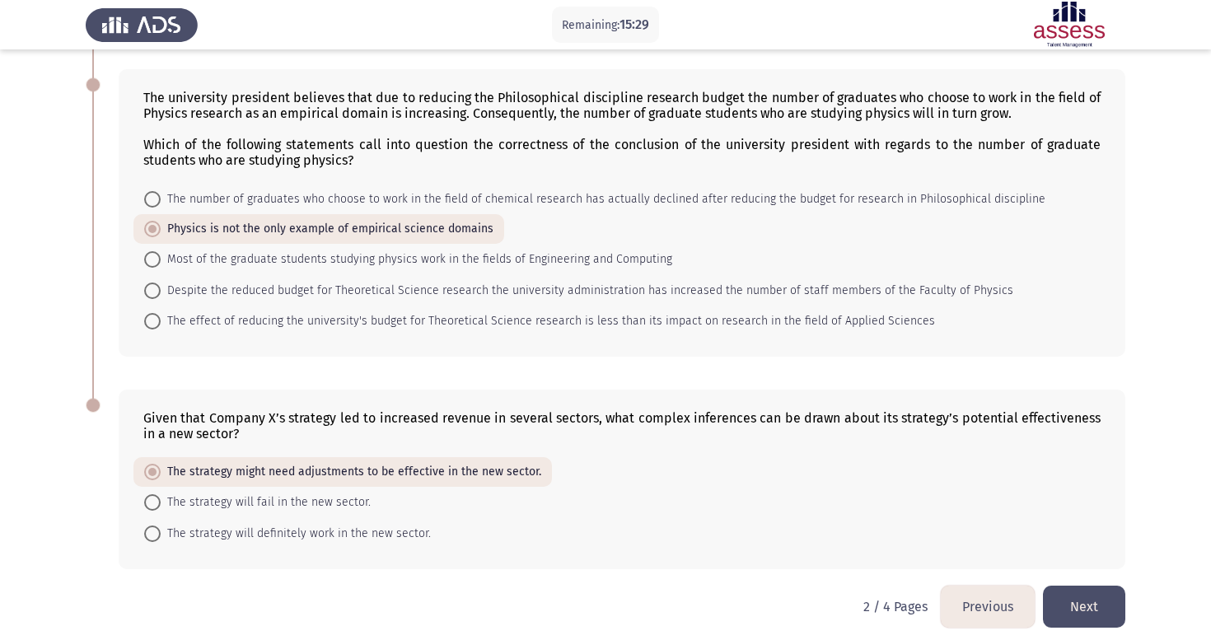
scroll to position [658, 0]
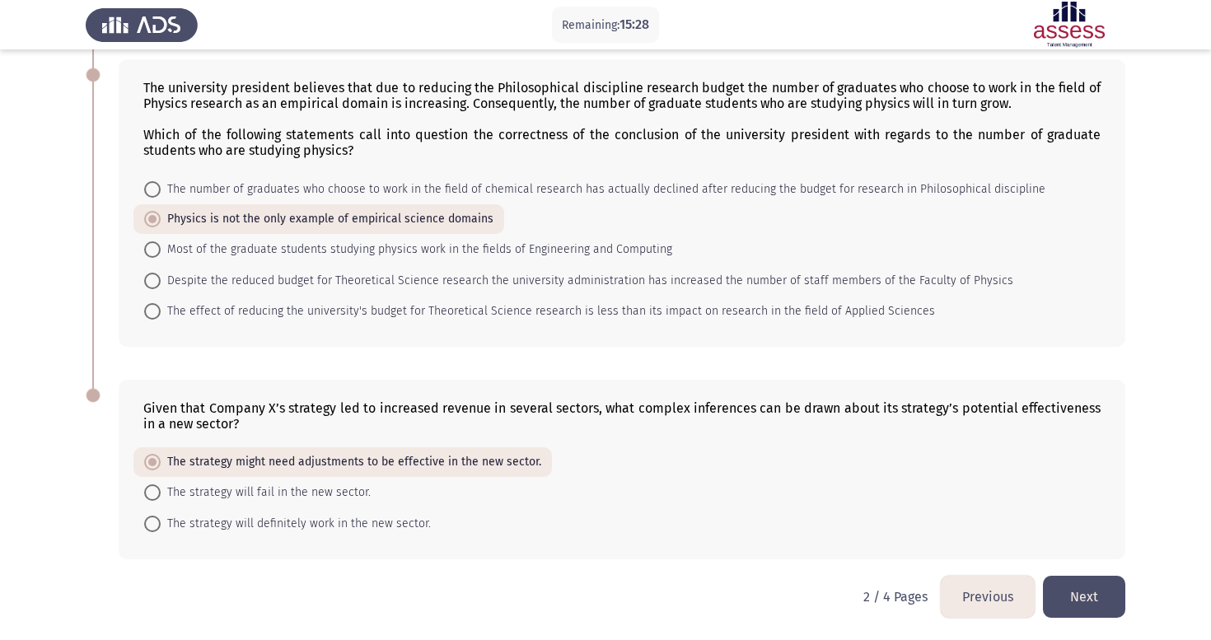
click at [1084, 599] on button "Next" at bounding box center [1084, 597] width 82 height 42
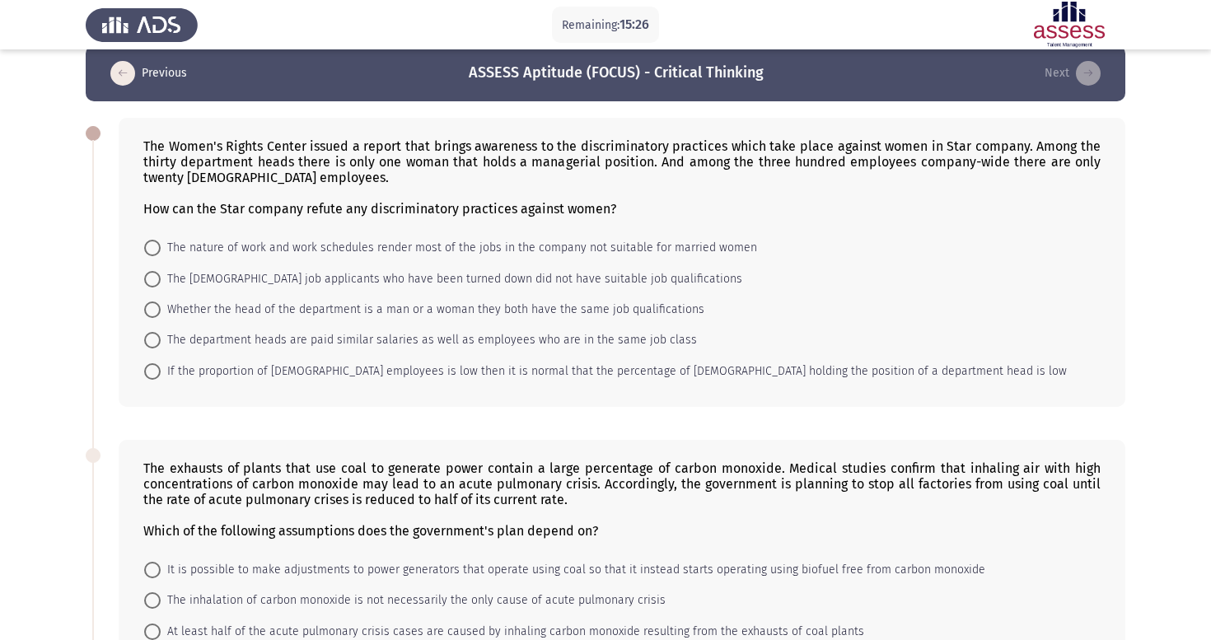
scroll to position [26, 0]
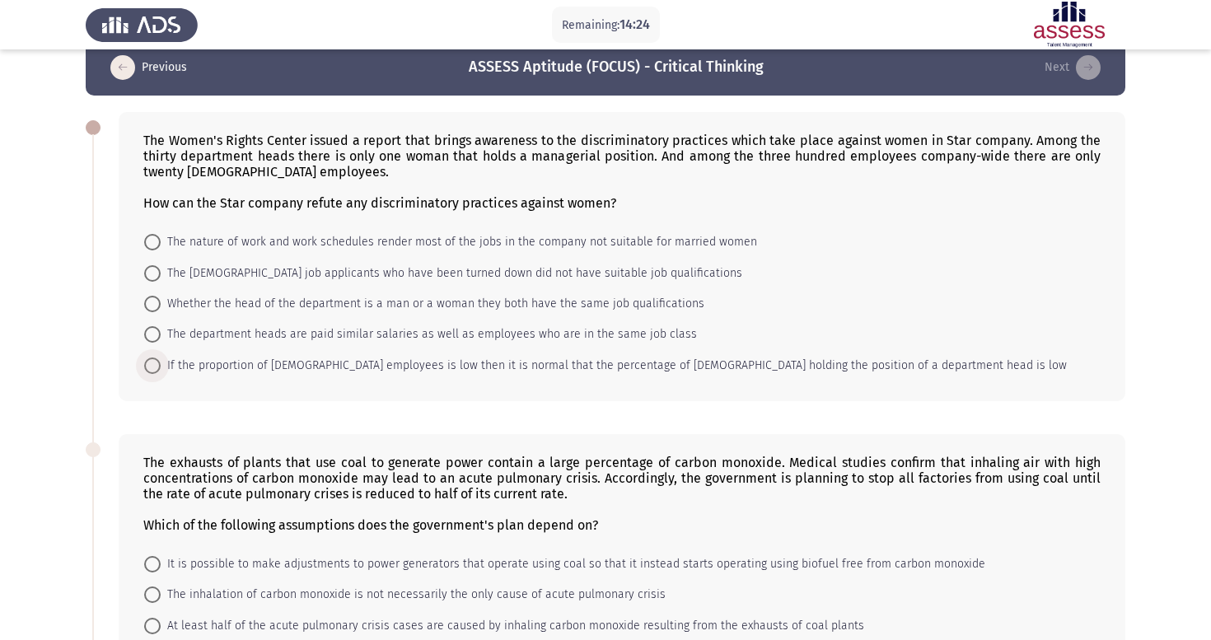
click at [157, 367] on span at bounding box center [152, 366] width 16 height 16
click at [157, 367] on input "If the proportion of female employees is low then it is normal that the percent…" at bounding box center [152, 366] width 16 height 16
radio input "true"
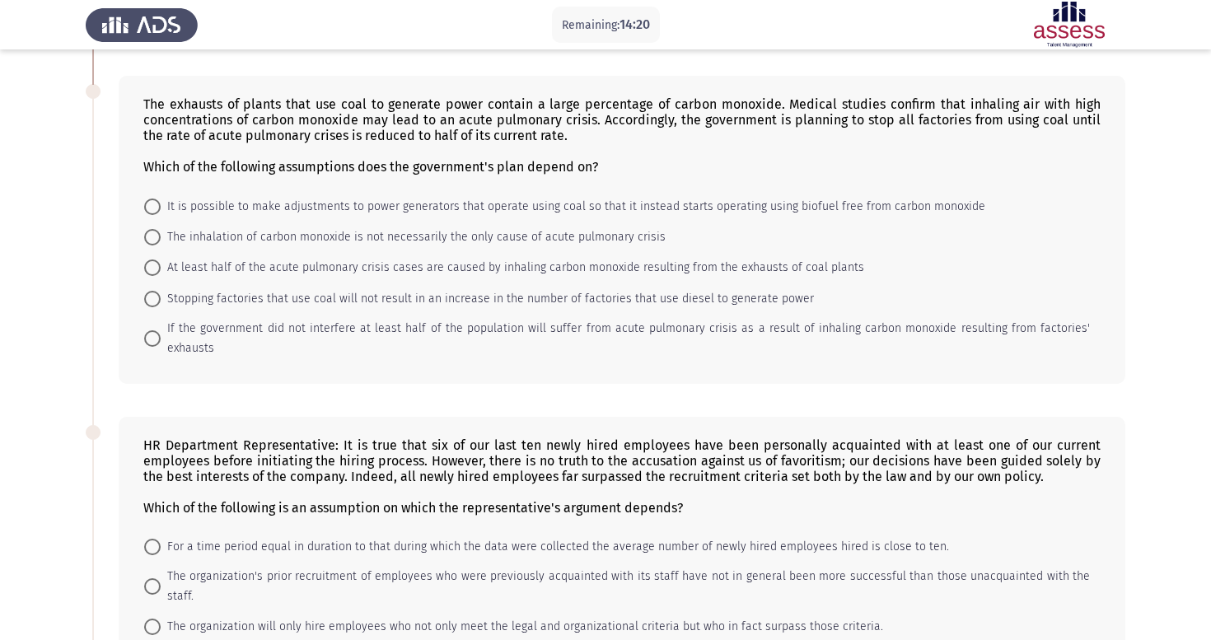
scroll to position [388, 0]
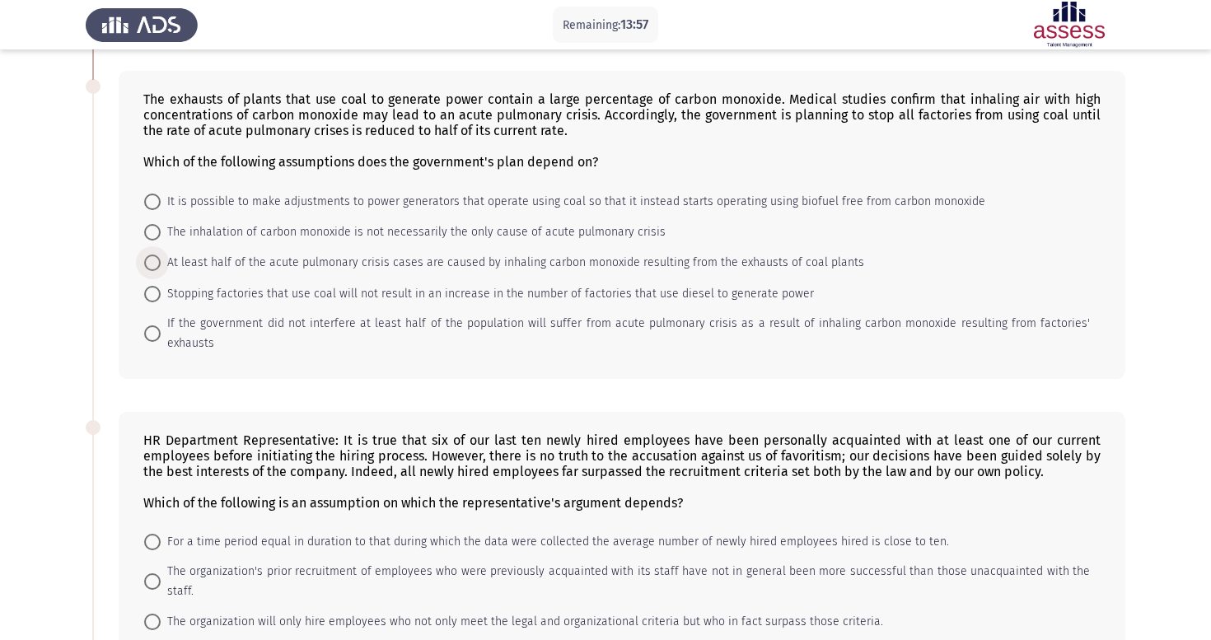
click at [157, 268] on span at bounding box center [152, 263] width 16 height 16
click at [157, 268] on input "At least half of the acute pulmonary crisis cases are caused by inhaling carbon…" at bounding box center [152, 263] width 16 height 16
radio input "true"
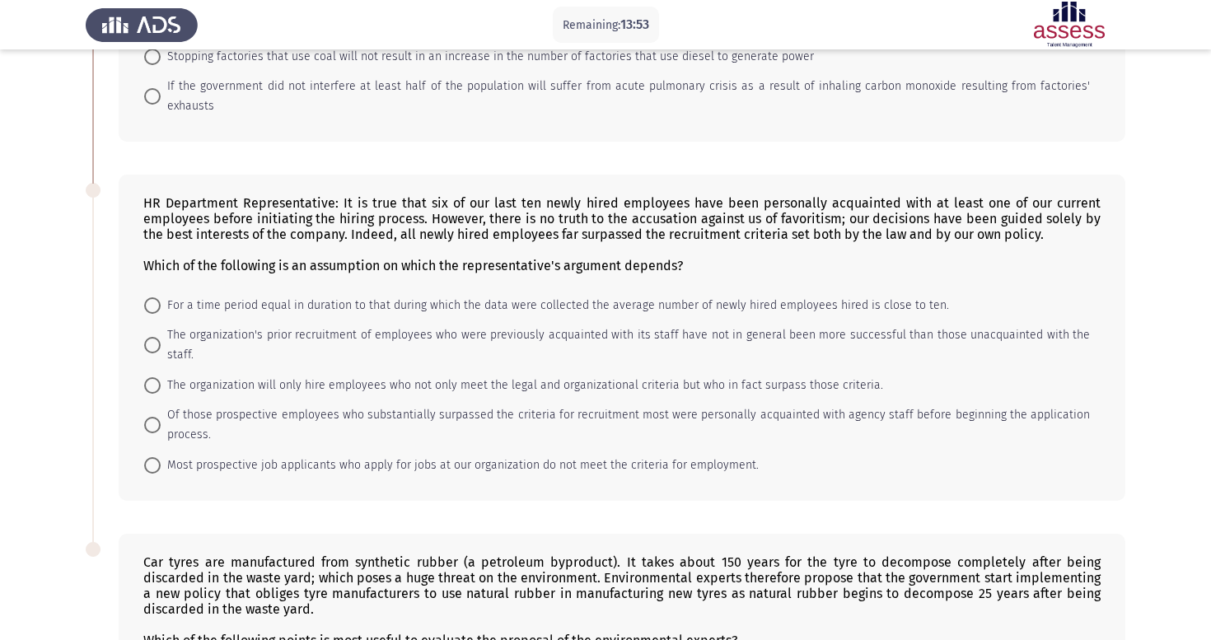
scroll to position [625, 0]
click at [160, 335] on span at bounding box center [152, 343] width 16 height 16
click at [160, 335] on input "The organization's prior recruitment of employees who were previously acquainte…" at bounding box center [152, 343] width 16 height 16
radio input "true"
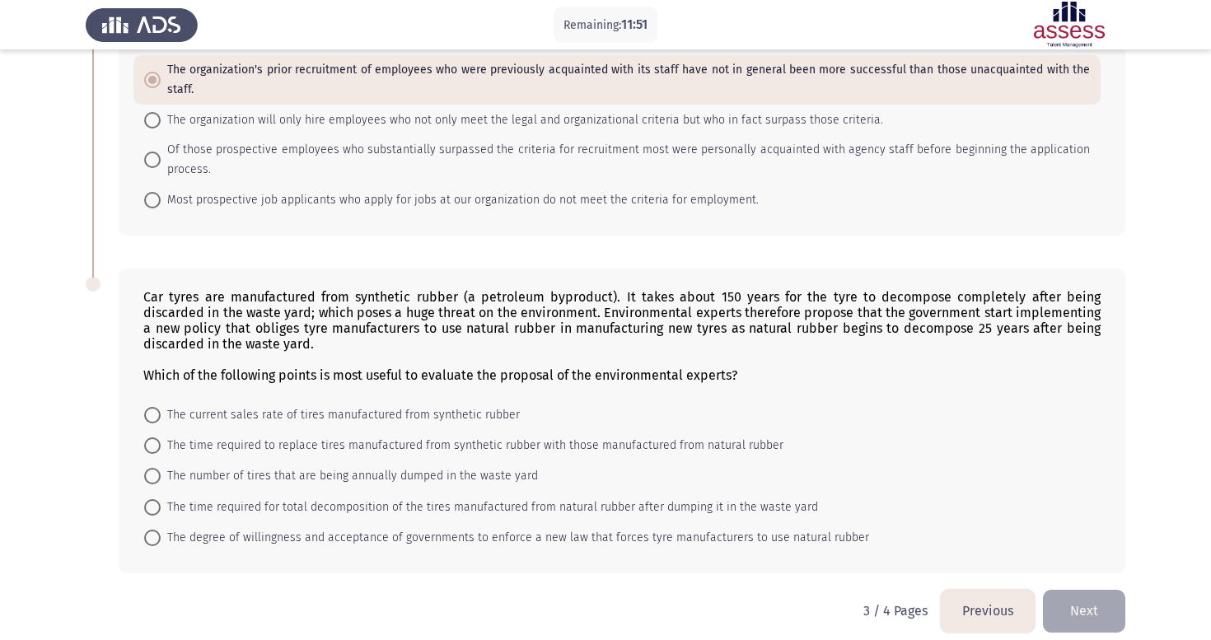
scroll to position [888, 0]
click at [160, 469] on span at bounding box center [152, 477] width 16 height 16
click at [160, 469] on input "The number of tires that are being annually dumped in the waste yard" at bounding box center [152, 477] width 16 height 16
radio input "true"
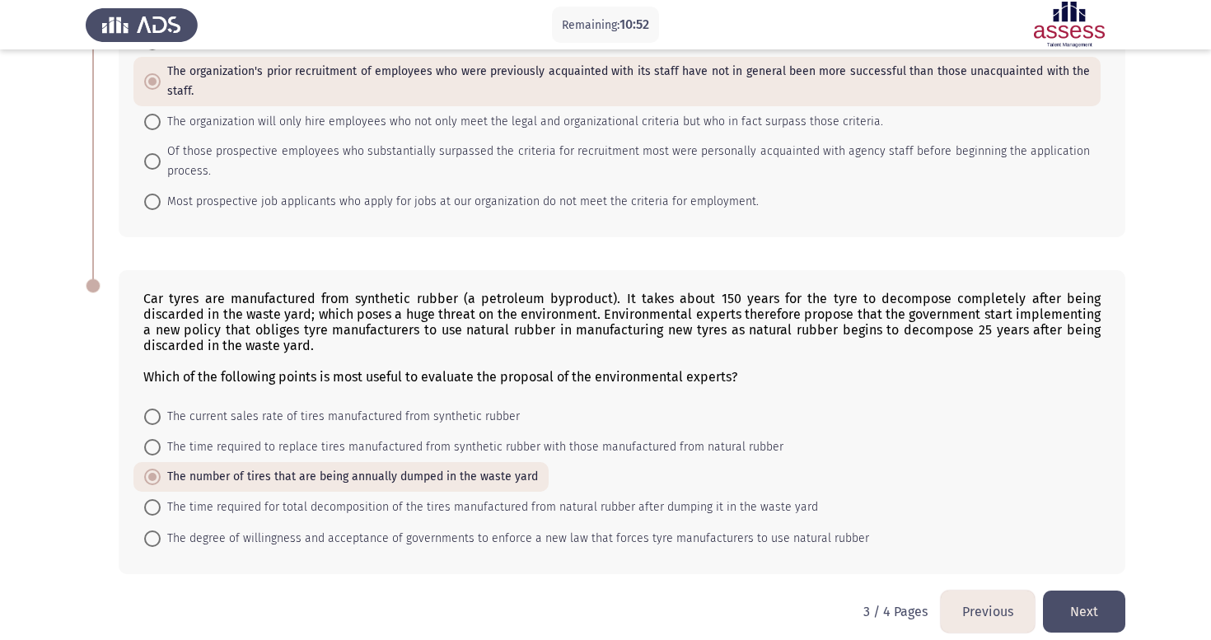
click at [1110, 599] on button "Next" at bounding box center [1084, 612] width 82 height 42
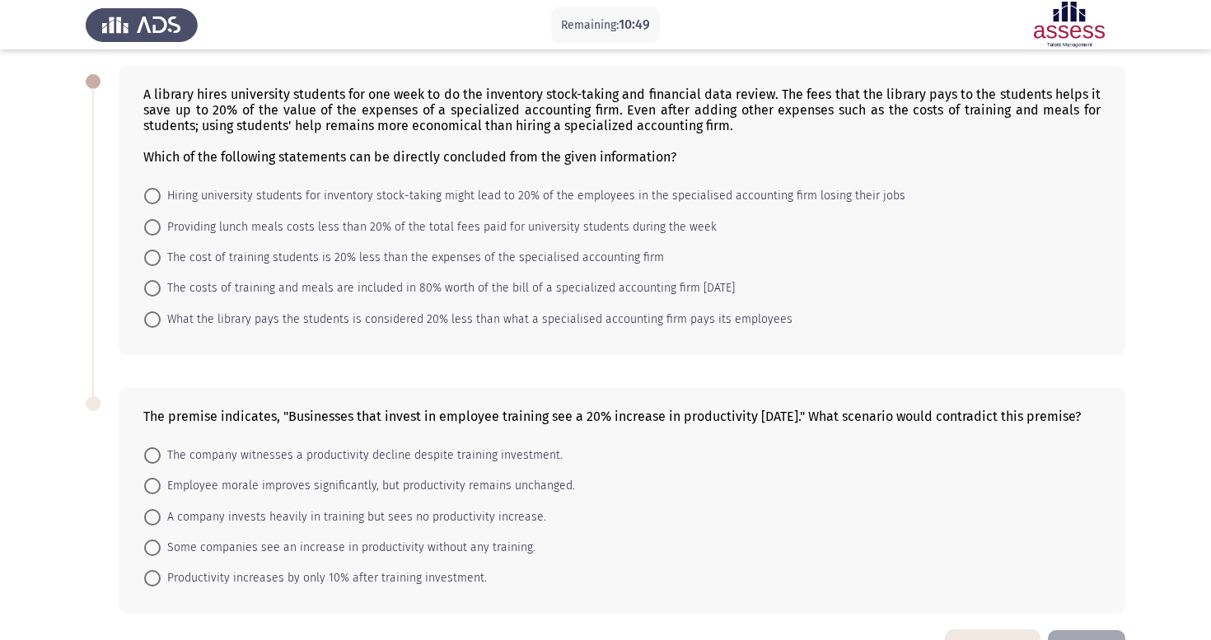
scroll to position [69, 0]
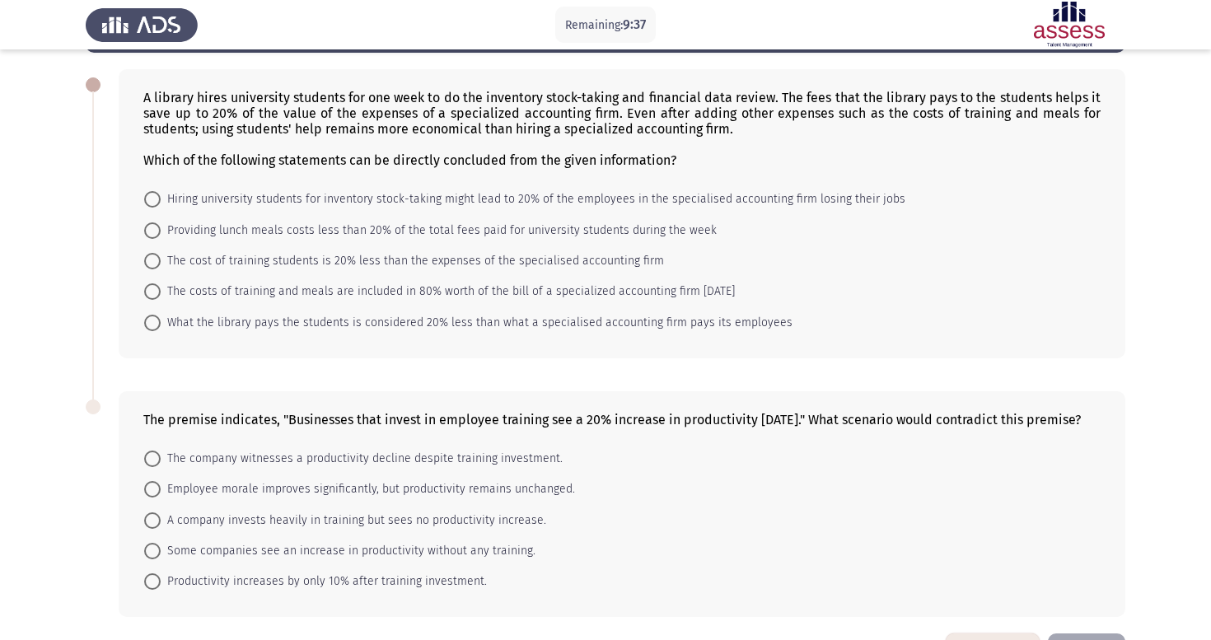
click at [158, 327] on span at bounding box center [152, 323] width 16 height 16
click at [158, 327] on input "What the library pays the students is considered 20% less than what a specialis…" at bounding box center [152, 323] width 16 height 16
radio input "true"
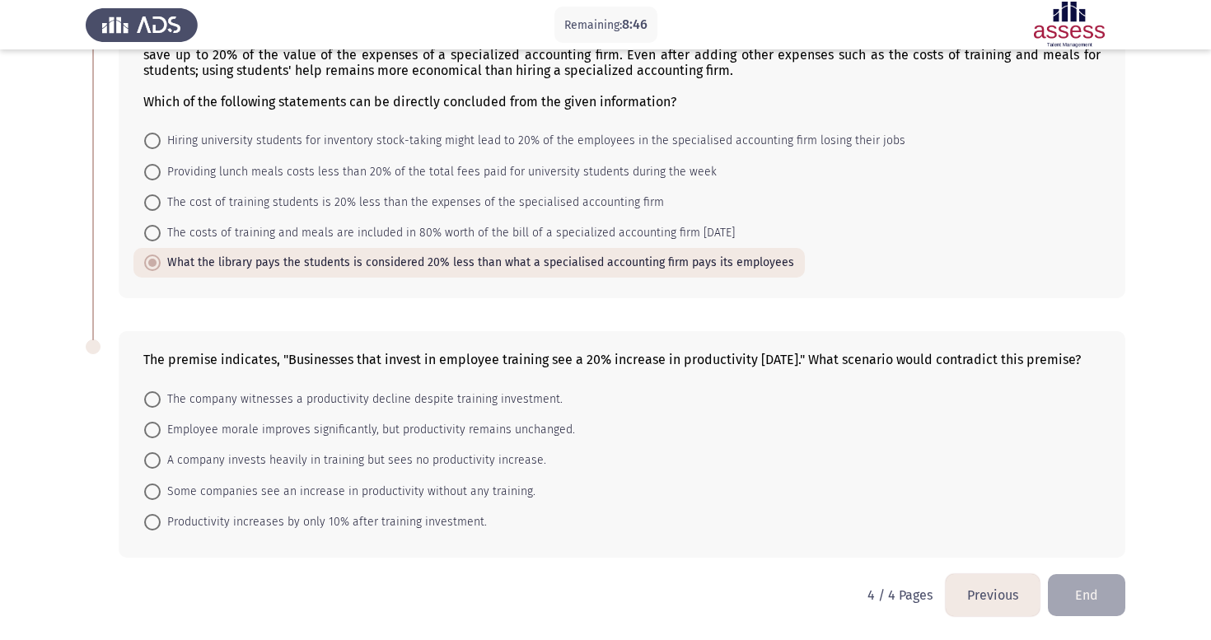
scroll to position [146, 0]
click at [158, 520] on span at bounding box center [152, 522] width 16 height 16
click at [158, 520] on input "Productivity increases by only 10% after training investment." at bounding box center [152, 522] width 16 height 16
radio input "true"
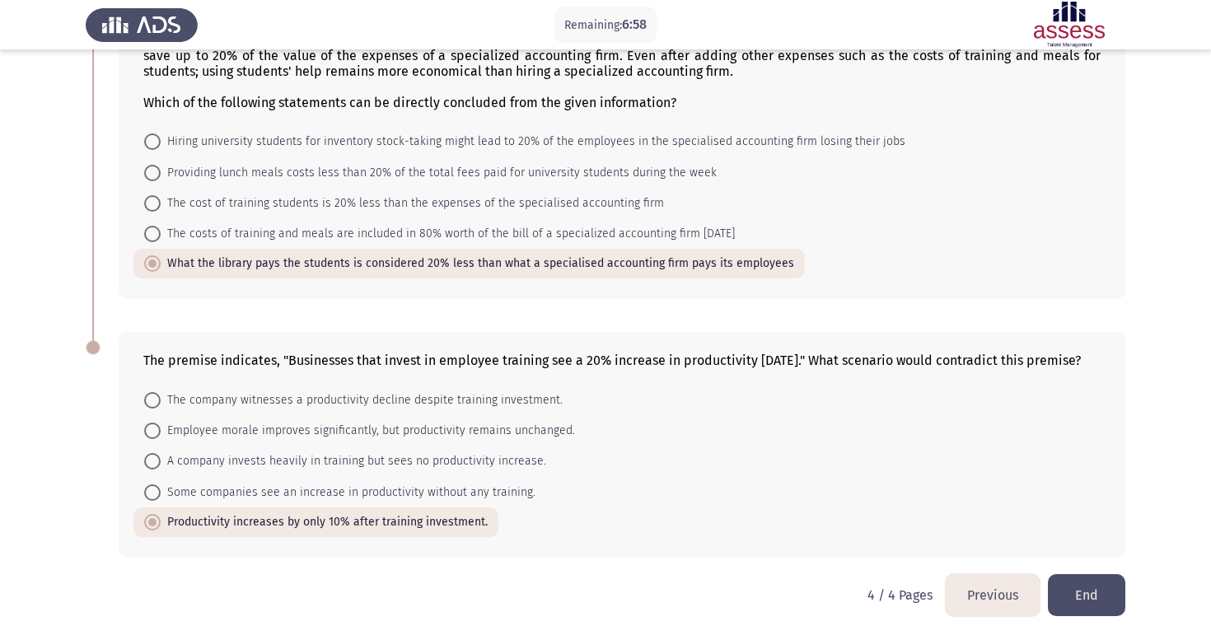
click at [151, 405] on span at bounding box center [152, 400] width 16 height 16
click at [151, 405] on input "The company witnesses a productivity decline despite training investment." at bounding box center [152, 400] width 16 height 16
radio input "true"
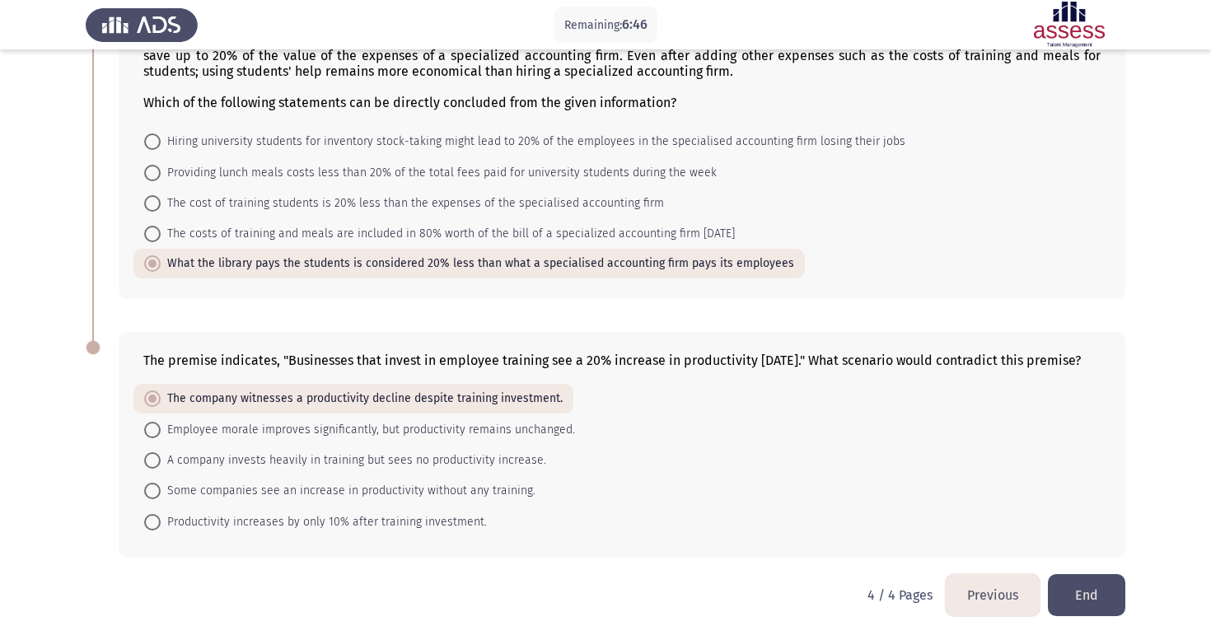
click at [1083, 601] on button "End" at bounding box center [1086, 595] width 77 height 42
